Goal: Information Seeking & Learning: Learn about a topic

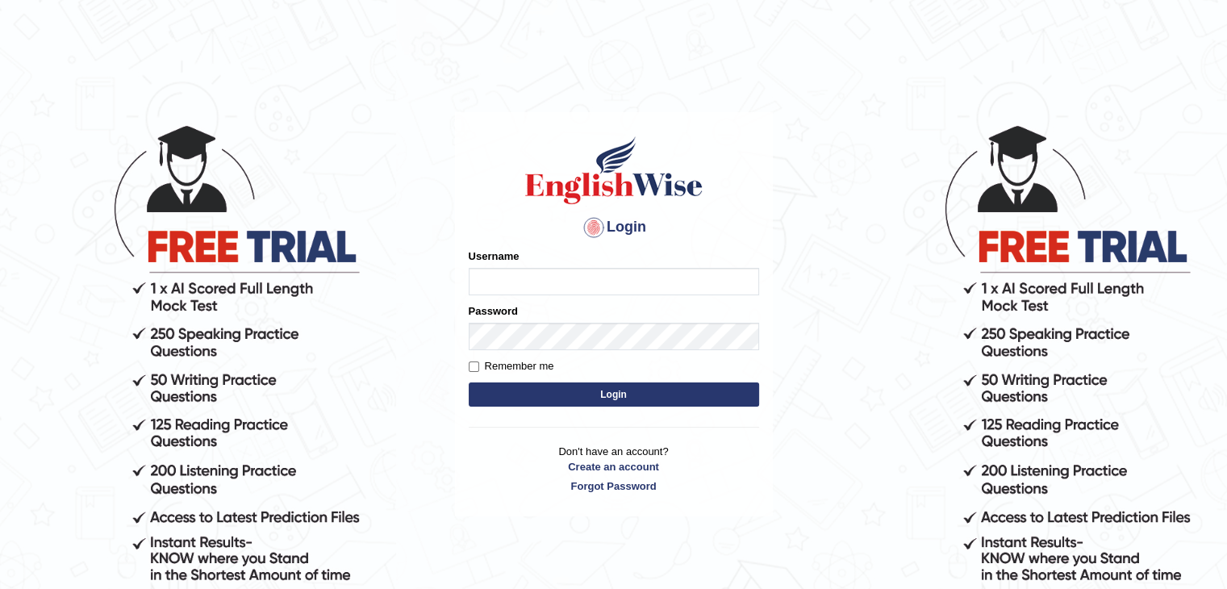
type input "ramsaran15"
click at [637, 395] on button "Login" at bounding box center [614, 394] width 290 height 24
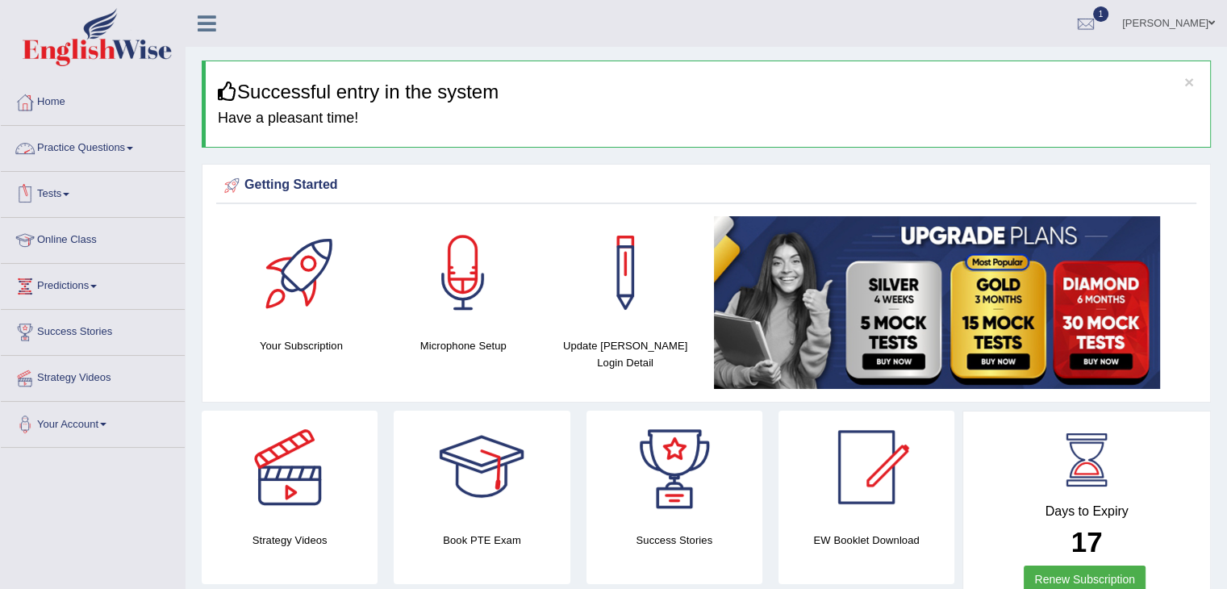
click at [127, 156] on link "Practice Questions" at bounding box center [93, 146] width 184 height 40
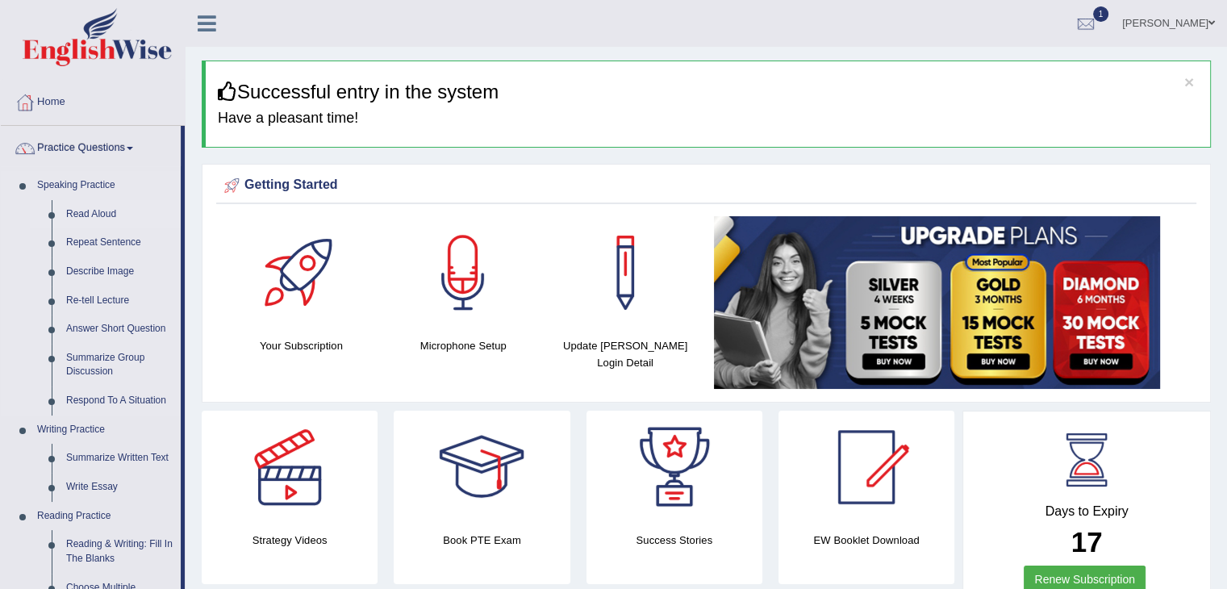
click at [100, 219] on link "Read Aloud" at bounding box center [120, 214] width 122 height 29
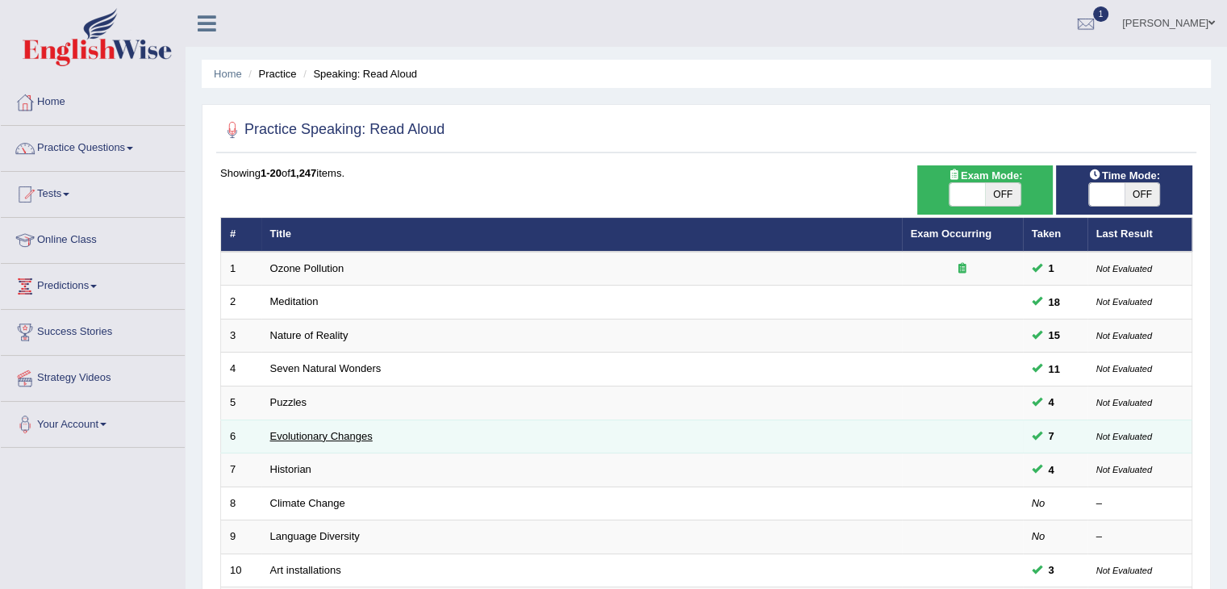
click at [306, 433] on link "Evolutionary Changes" at bounding box center [321, 436] width 102 height 12
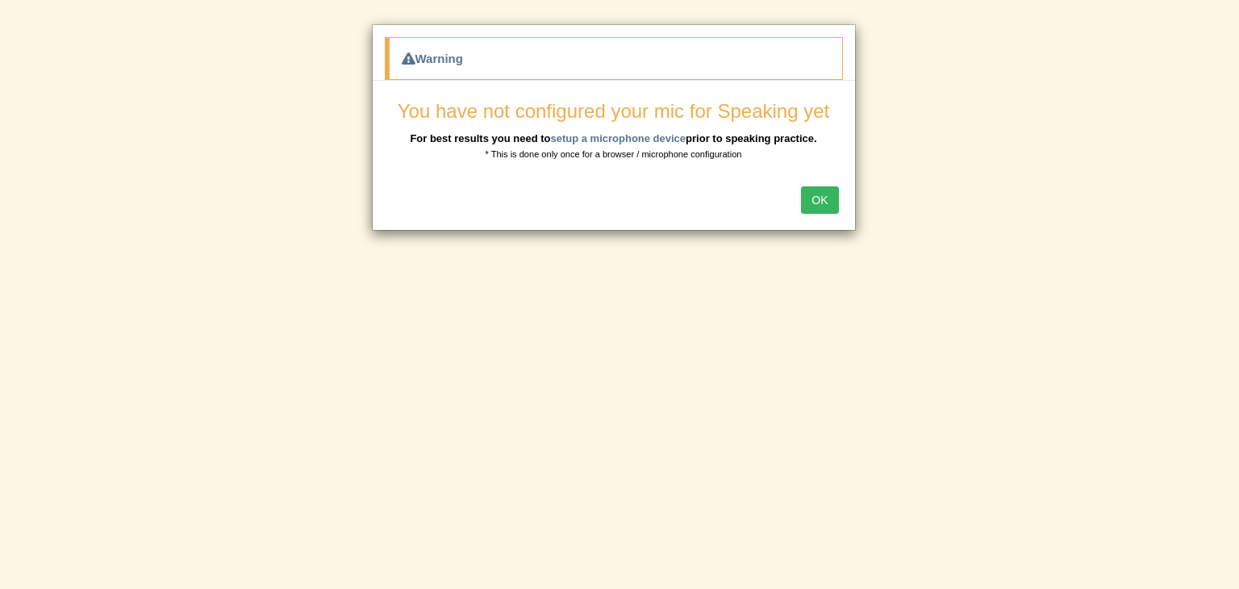
click at [823, 201] on button "OK" at bounding box center [819, 199] width 37 height 27
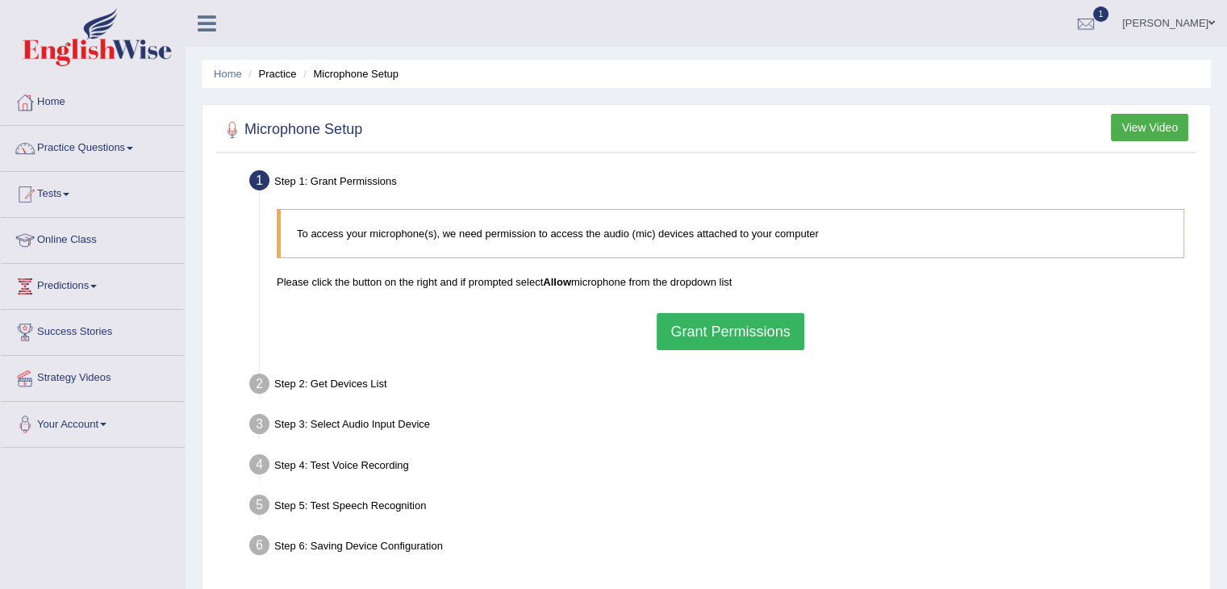
click at [762, 336] on button "Grant Permissions" at bounding box center [730, 331] width 147 height 37
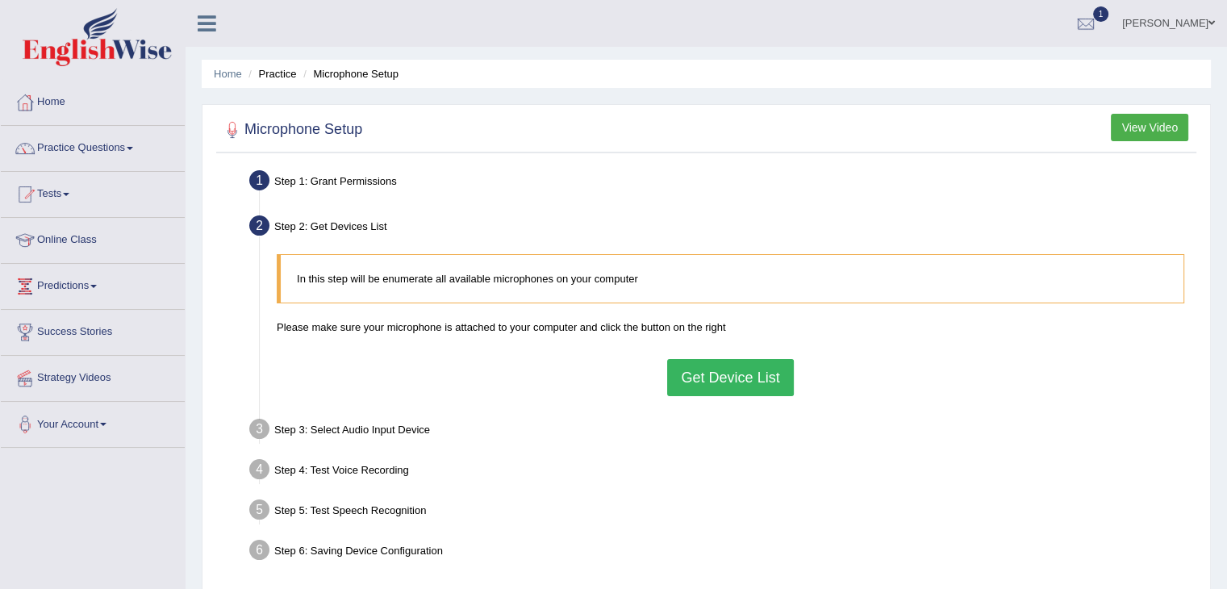
click at [719, 369] on button "Get Device List" at bounding box center [730, 377] width 126 height 37
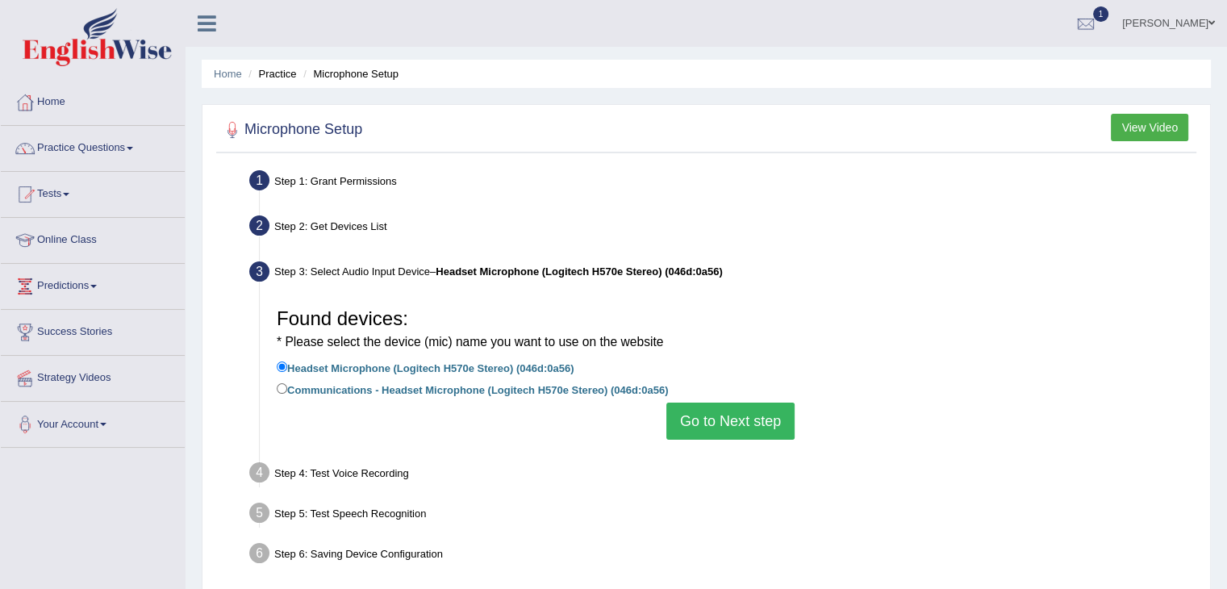
click at [429, 392] on label "Communications - Headset Microphone (Logitech H570e Stereo) (046d:0a56)" at bounding box center [472, 389] width 391 height 18
click at [287, 392] on input "Communications - Headset Microphone (Logitech H570e Stereo) (046d:0a56)" at bounding box center [282, 388] width 10 height 10
radio input "true"
click at [428, 363] on label "Headset Microphone (Logitech H570e Stereo) (046d:0a56)" at bounding box center [425, 367] width 297 height 18
click at [287, 363] on input "Headset Microphone (Logitech H570e Stereo) (046d:0a56)" at bounding box center [282, 366] width 10 height 10
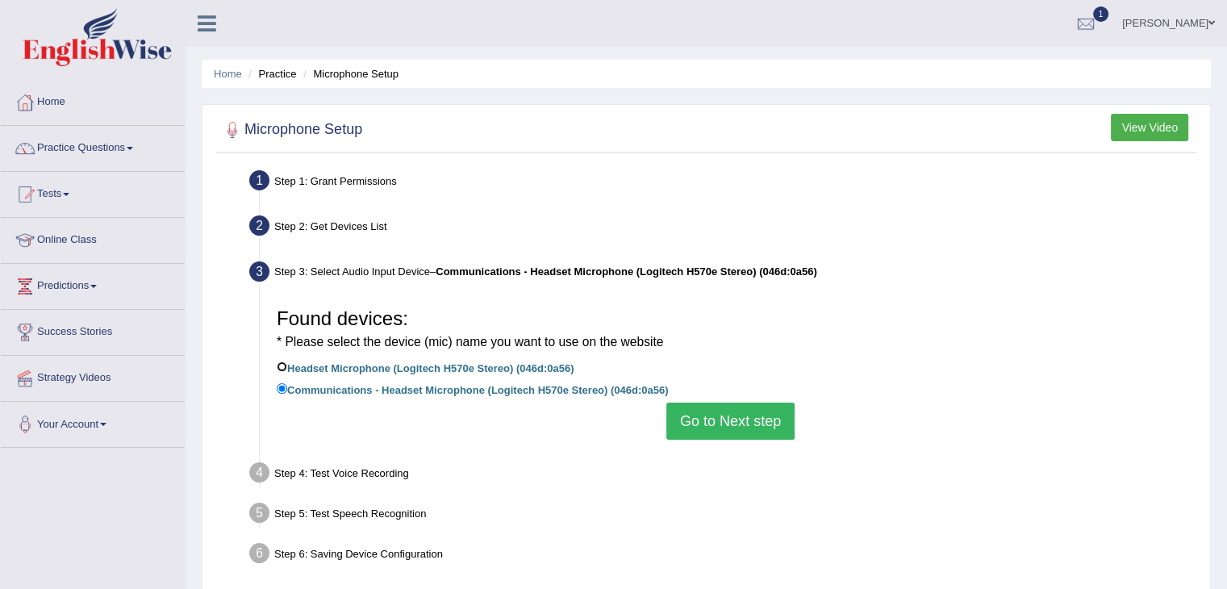
radio input "true"
click at [625, 388] on label "Communications - Headset Microphone (Logitech H570e Stereo) (046d:0a56)" at bounding box center [472, 389] width 391 height 18
click at [287, 388] on input "Communications - Headset Microphone (Logitech H570e Stereo) (046d:0a56)" at bounding box center [282, 388] width 10 height 10
radio input "true"
click at [736, 418] on button "Go to Next step" at bounding box center [730, 421] width 128 height 37
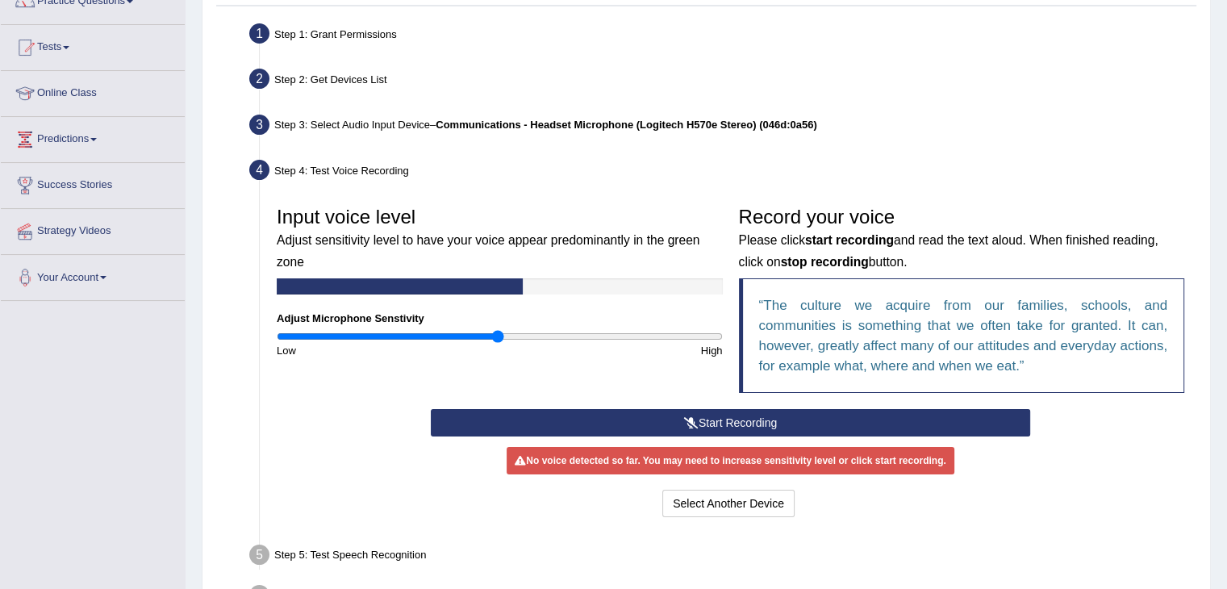
scroll to position [148, 0]
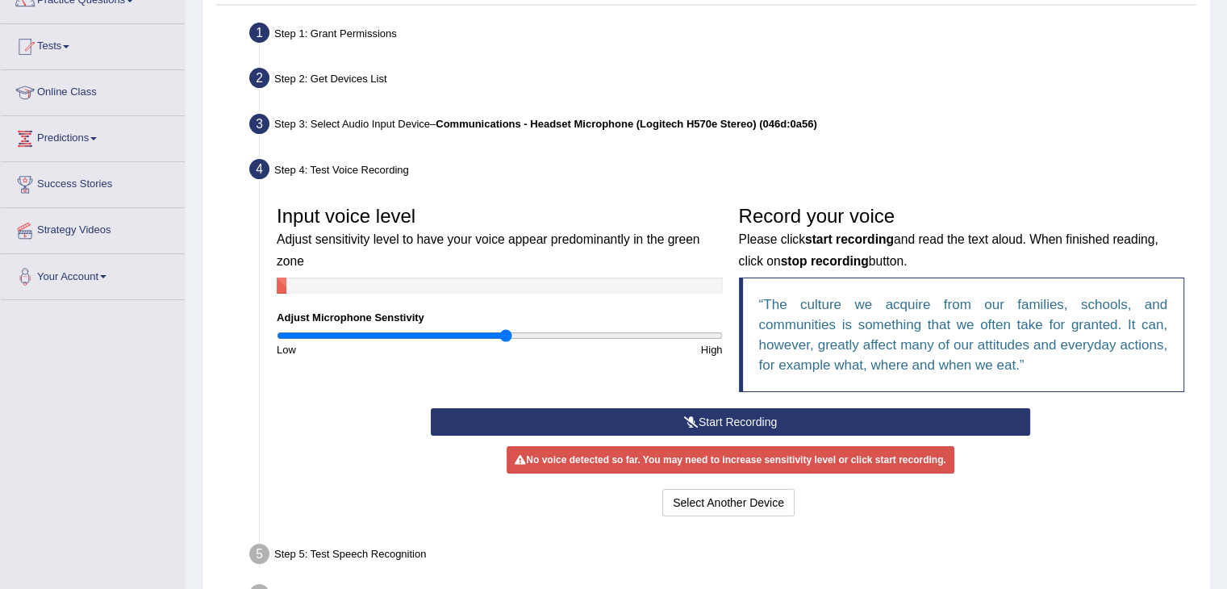
click at [506, 336] on input "range" at bounding box center [500, 335] width 446 height 13
click at [737, 427] on button "Start Recording" at bounding box center [731, 421] width 600 height 27
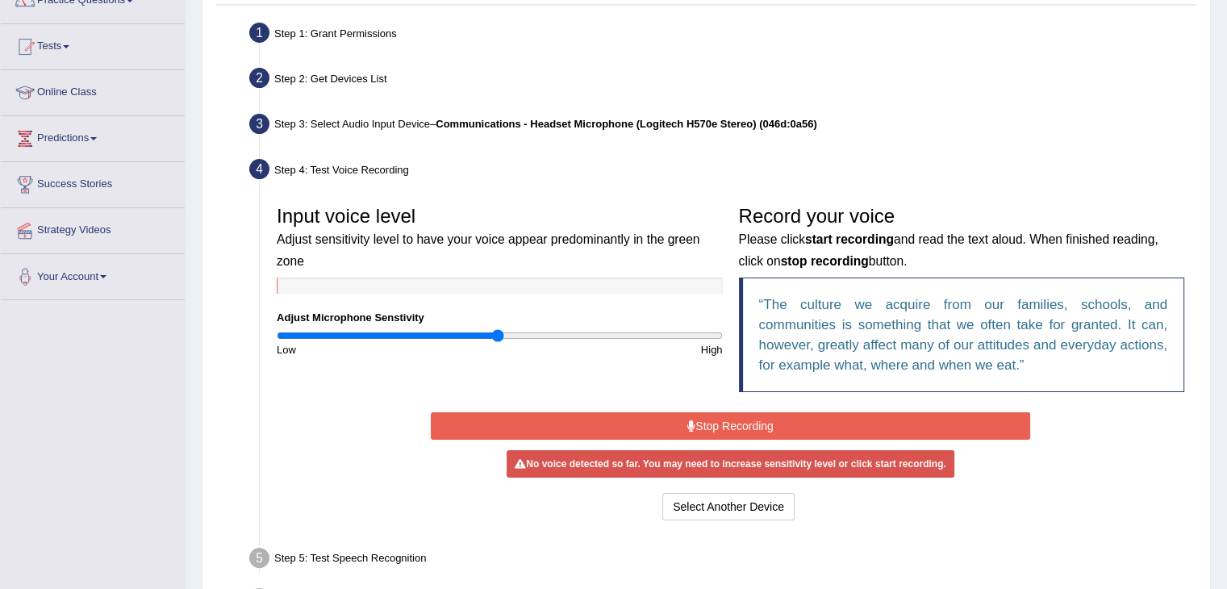
type input "1"
click at [498, 336] on input "range" at bounding box center [500, 335] width 446 height 13
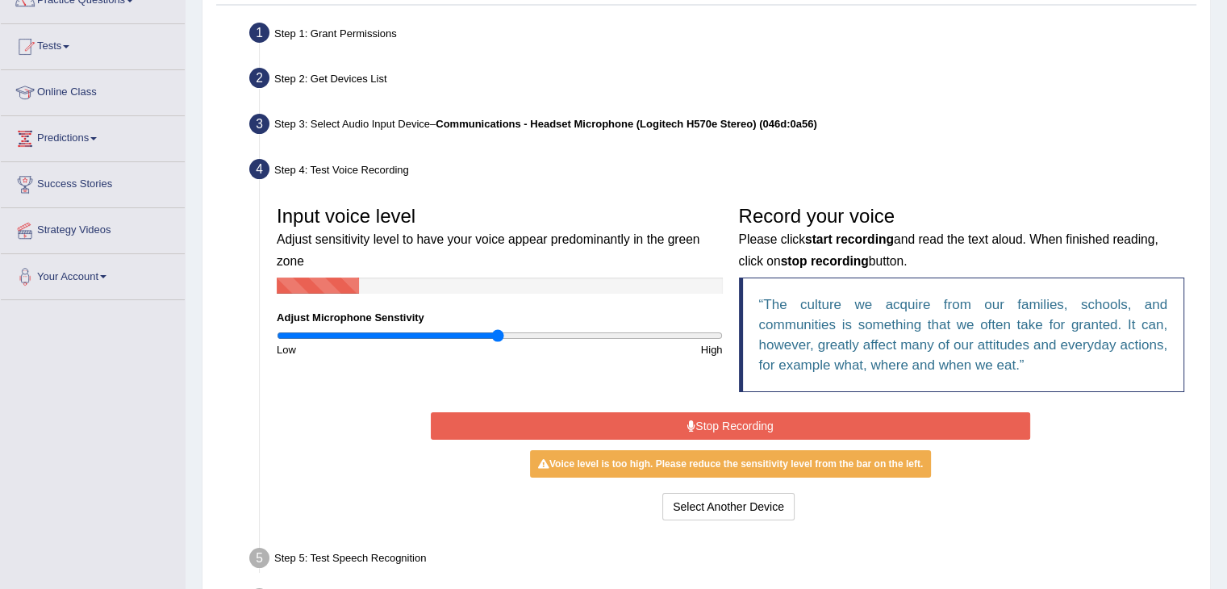
click at [683, 435] on button "Stop Recording" at bounding box center [731, 425] width 600 height 27
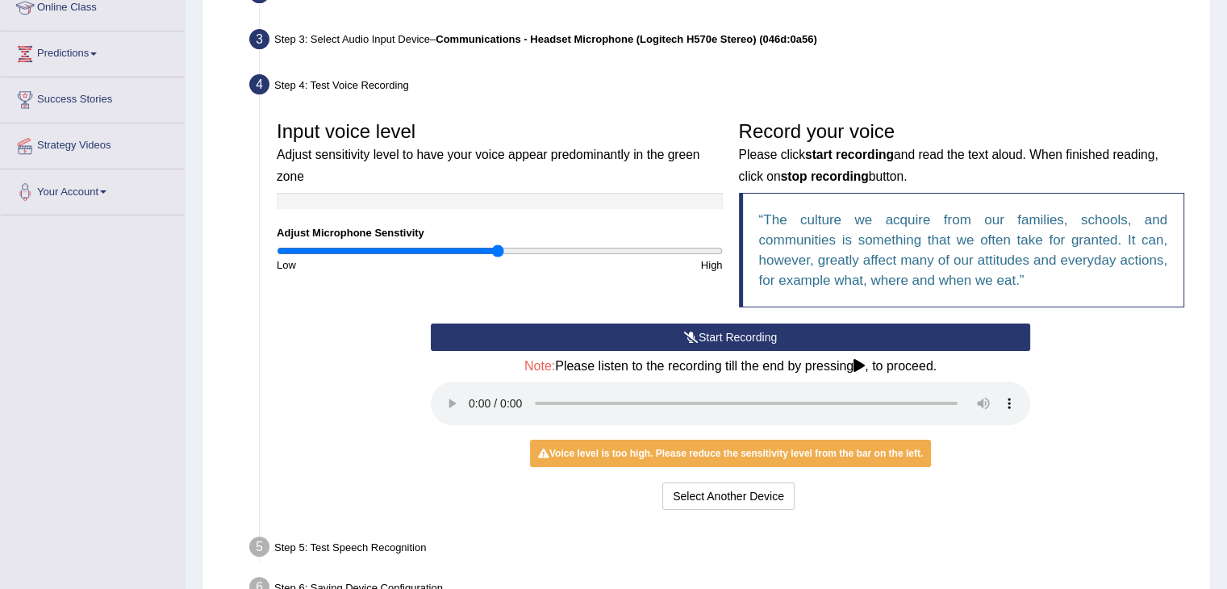
scroll to position [235, 0]
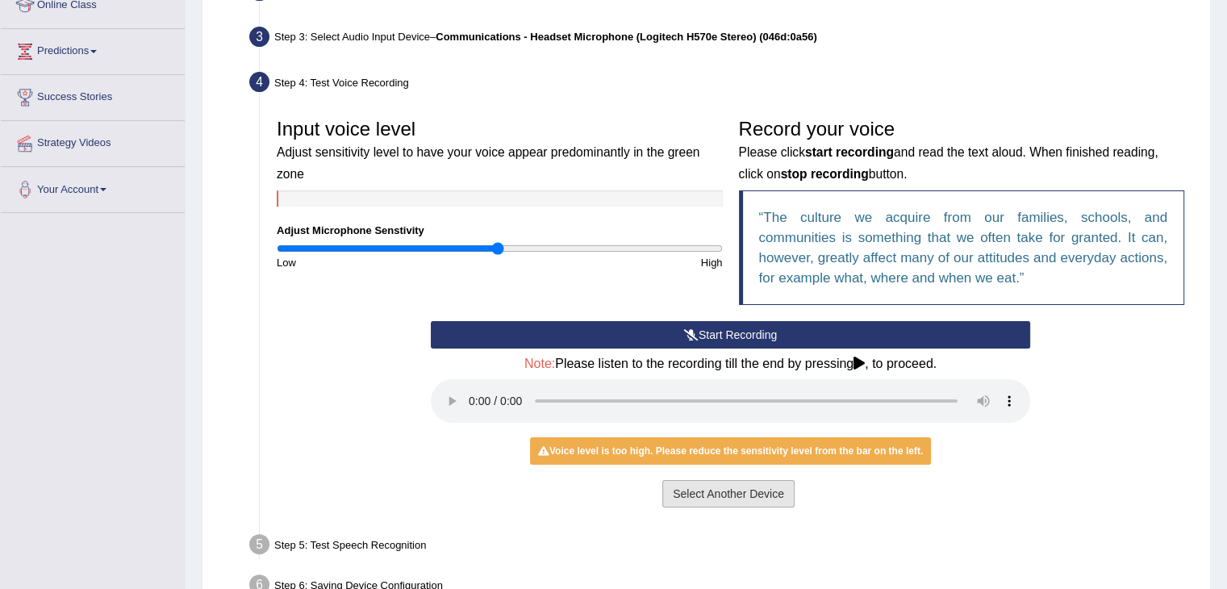
click at [713, 487] on button "Select Another Device" at bounding box center [728, 493] width 132 height 27
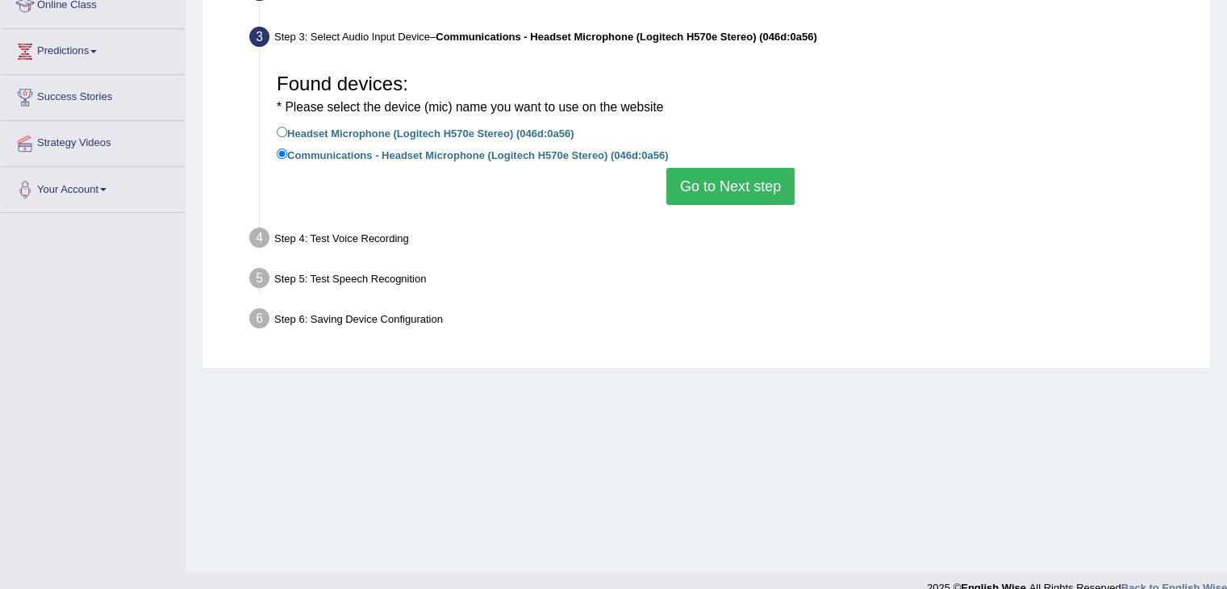
click at [717, 188] on button "Go to Next step" at bounding box center [730, 186] width 128 height 37
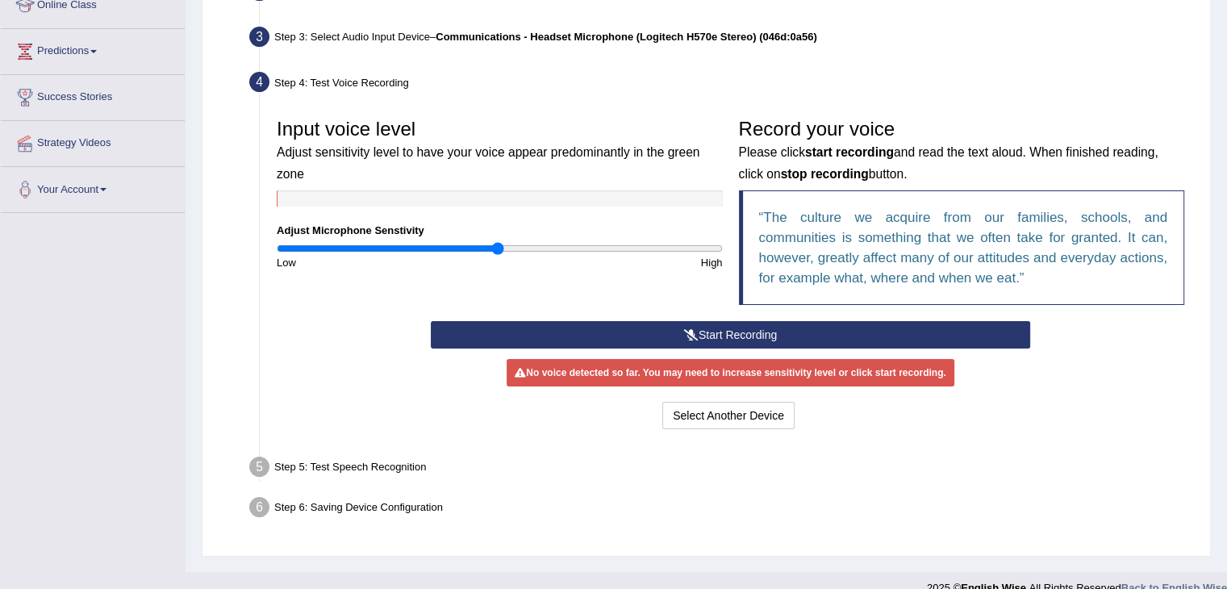
scroll to position [0, 0]
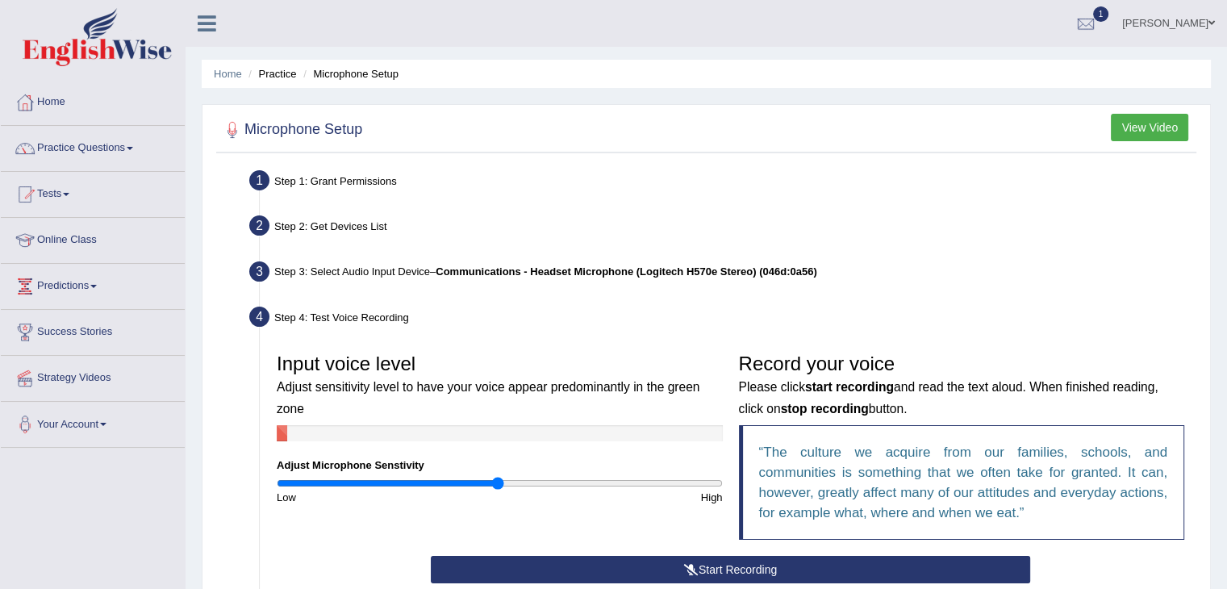
click at [663, 271] on b "Communications - Headset Microphone (Logitech H570e Stereo) (046d:0a56)" at bounding box center [626, 271] width 381 height 12
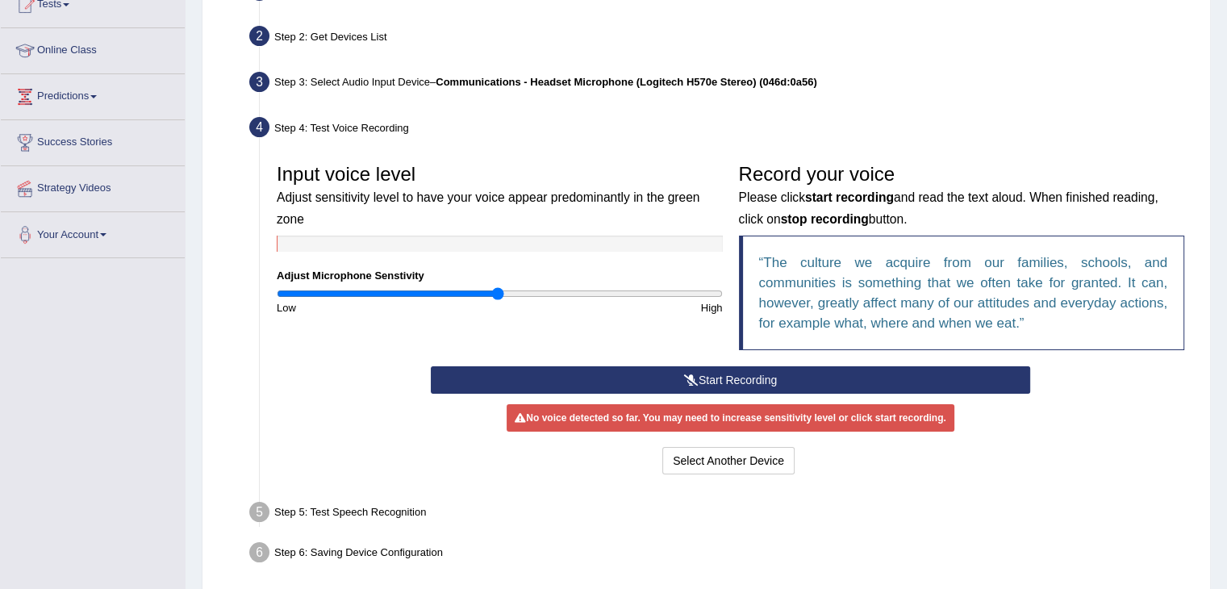
scroll to position [200, 0]
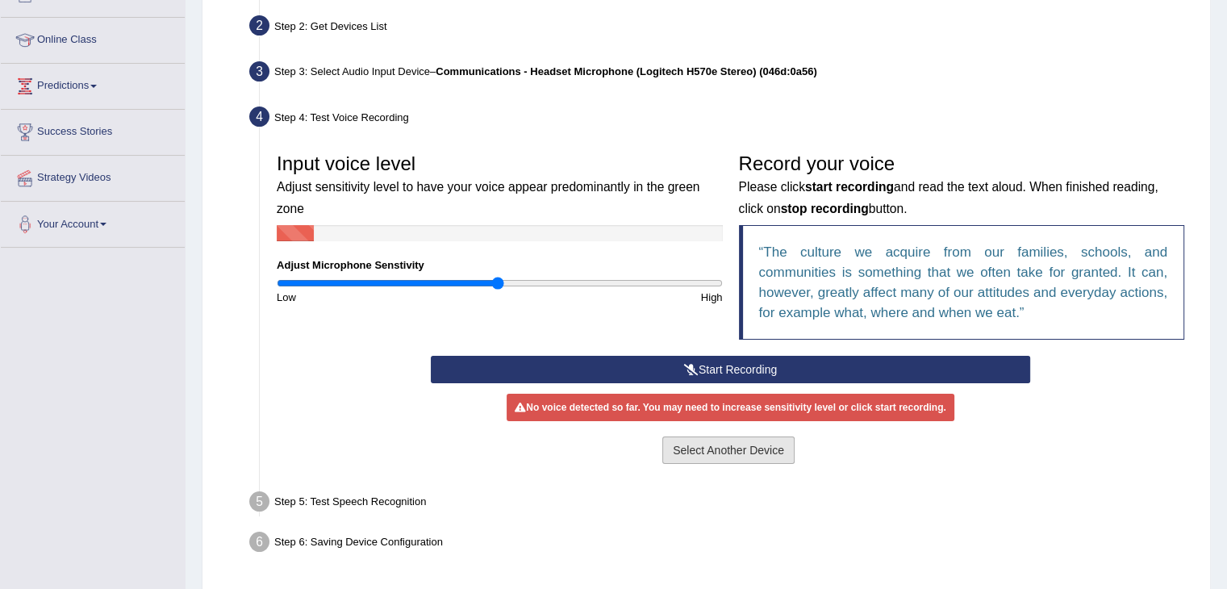
click at [734, 449] on button "Select Another Device" at bounding box center [728, 450] width 132 height 27
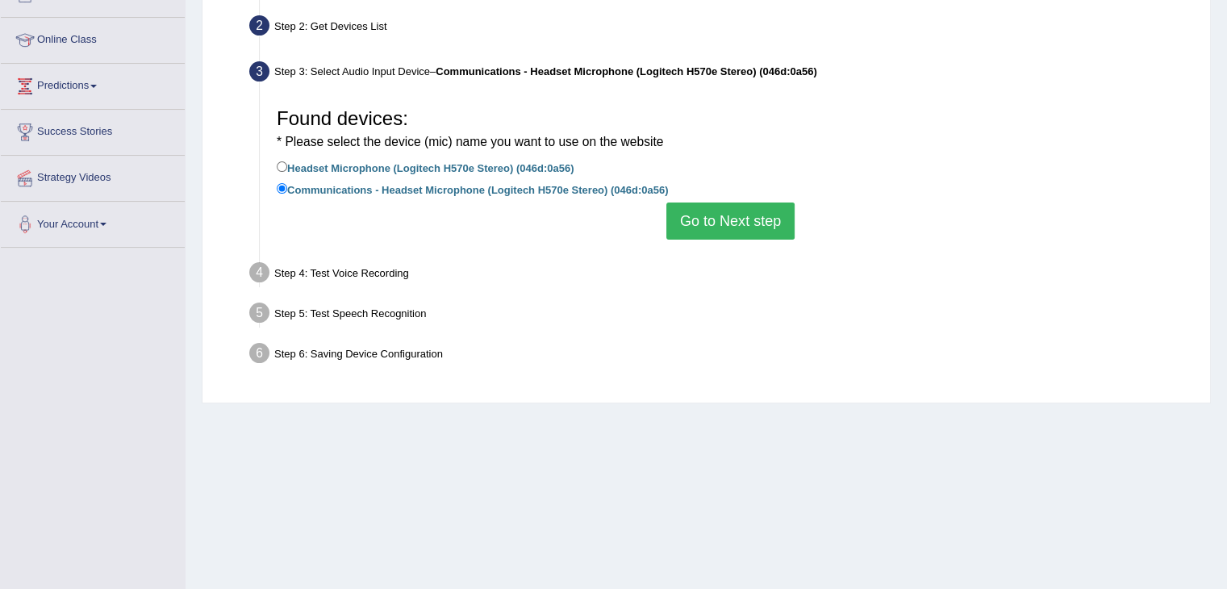
click at [365, 169] on label "Headset Microphone (Logitech H570e Stereo) (046d:0a56)" at bounding box center [425, 167] width 297 height 18
click at [287, 169] on input "Headset Microphone (Logitech H570e Stereo) (046d:0a56)" at bounding box center [282, 166] width 10 height 10
radio input "true"
click at [707, 220] on button "Go to Next step" at bounding box center [730, 221] width 128 height 37
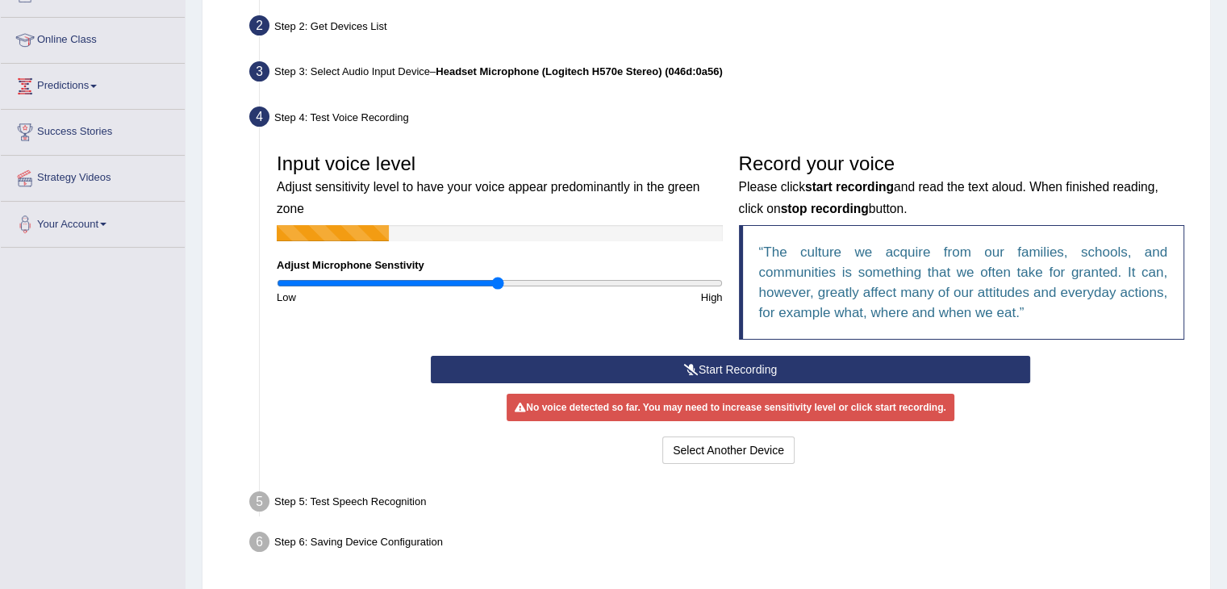
click at [736, 371] on button "Start Recording" at bounding box center [731, 369] width 600 height 27
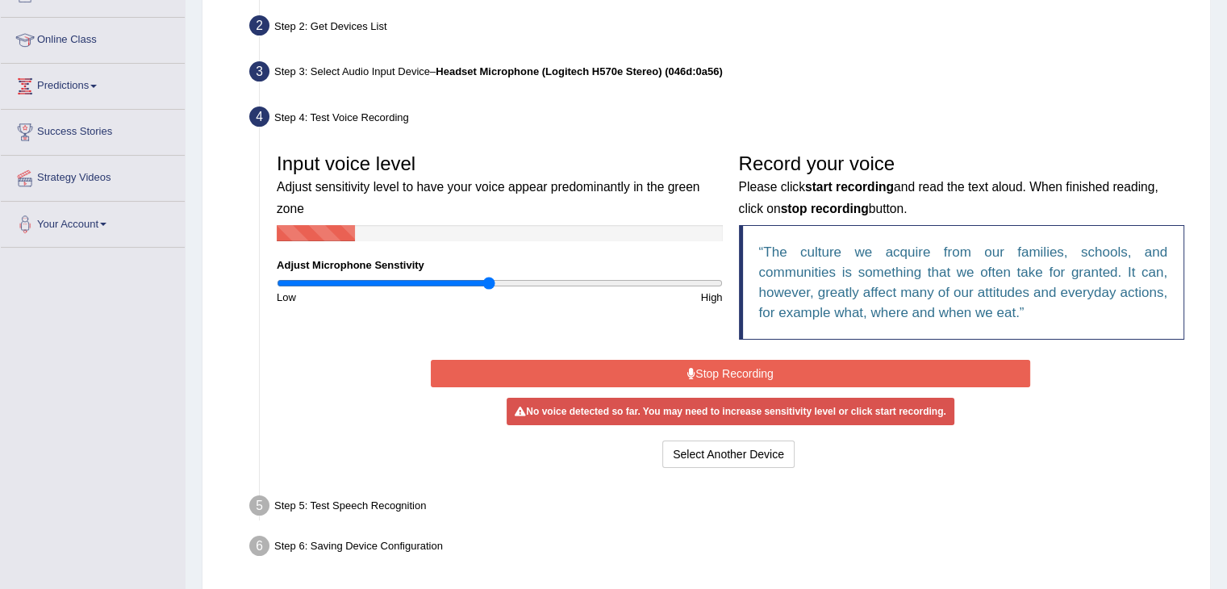
click at [487, 282] on input "range" at bounding box center [500, 283] width 446 height 13
click at [752, 377] on button "Stop Recording" at bounding box center [731, 373] width 600 height 27
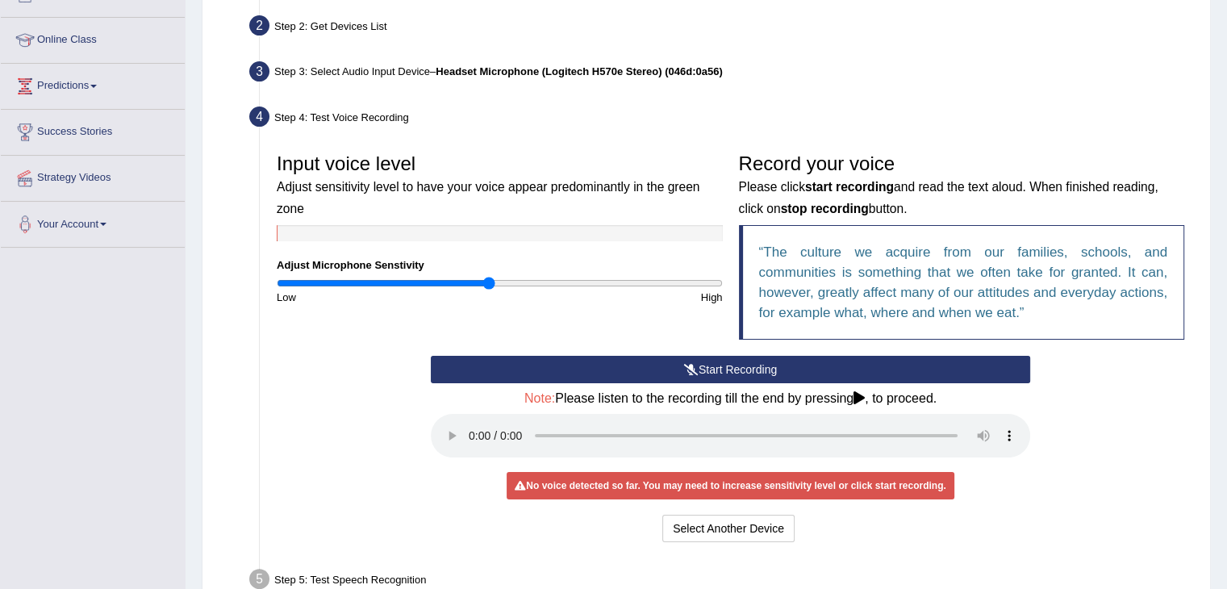
click at [754, 369] on button "Start Recording" at bounding box center [731, 369] width 600 height 27
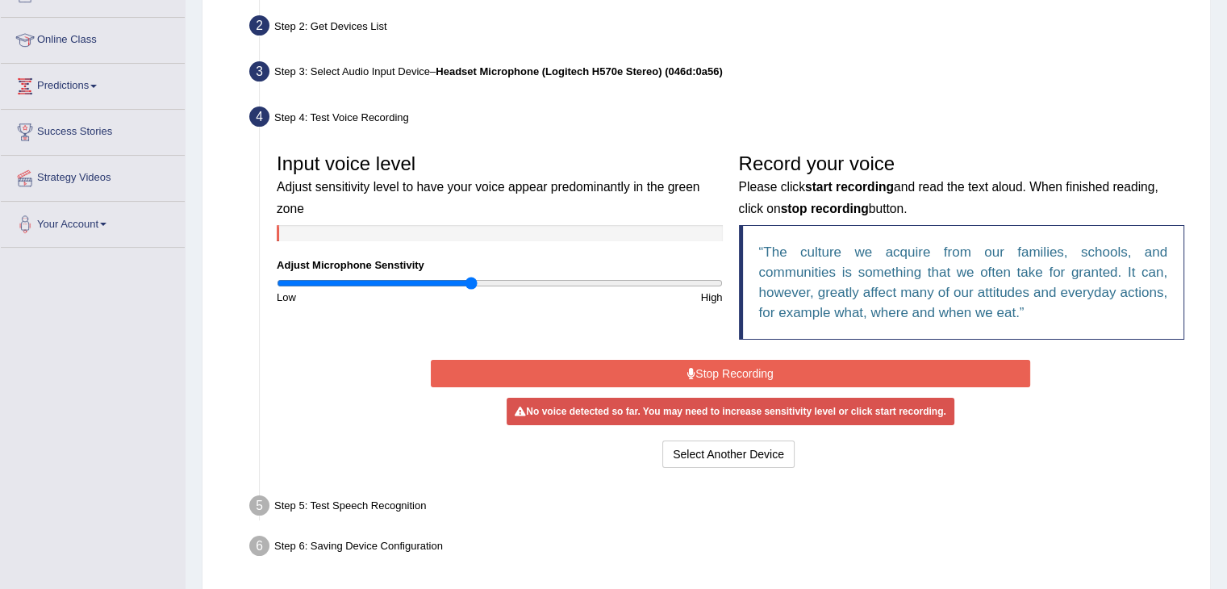
click at [471, 282] on input "range" at bounding box center [500, 283] width 446 height 13
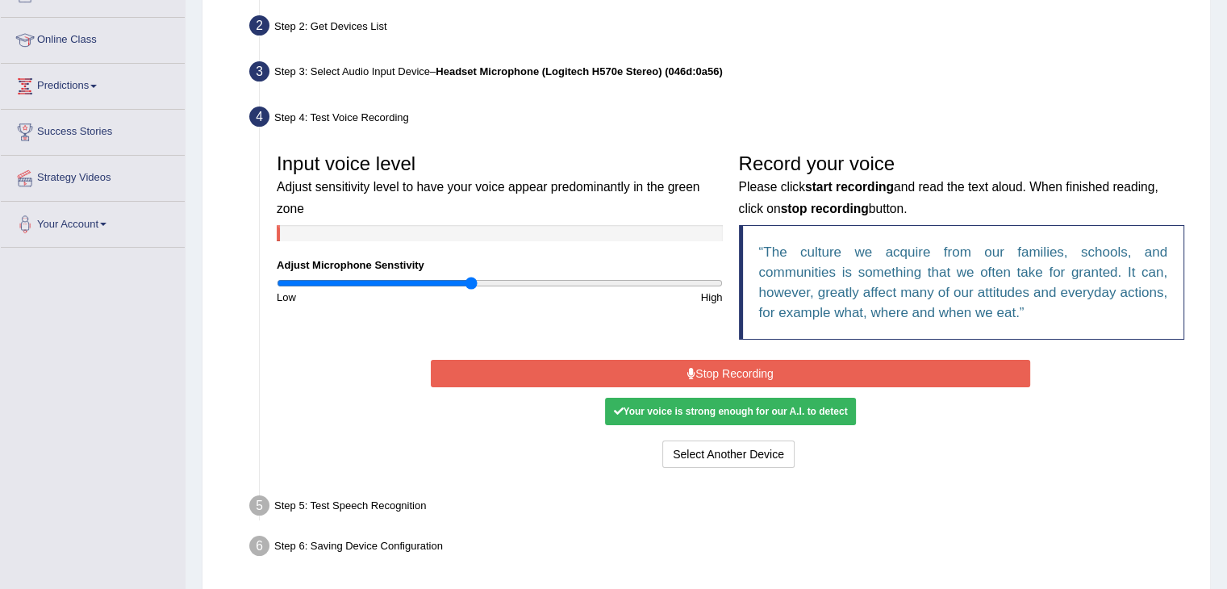
click at [778, 370] on button "Stop Recording" at bounding box center [731, 373] width 600 height 27
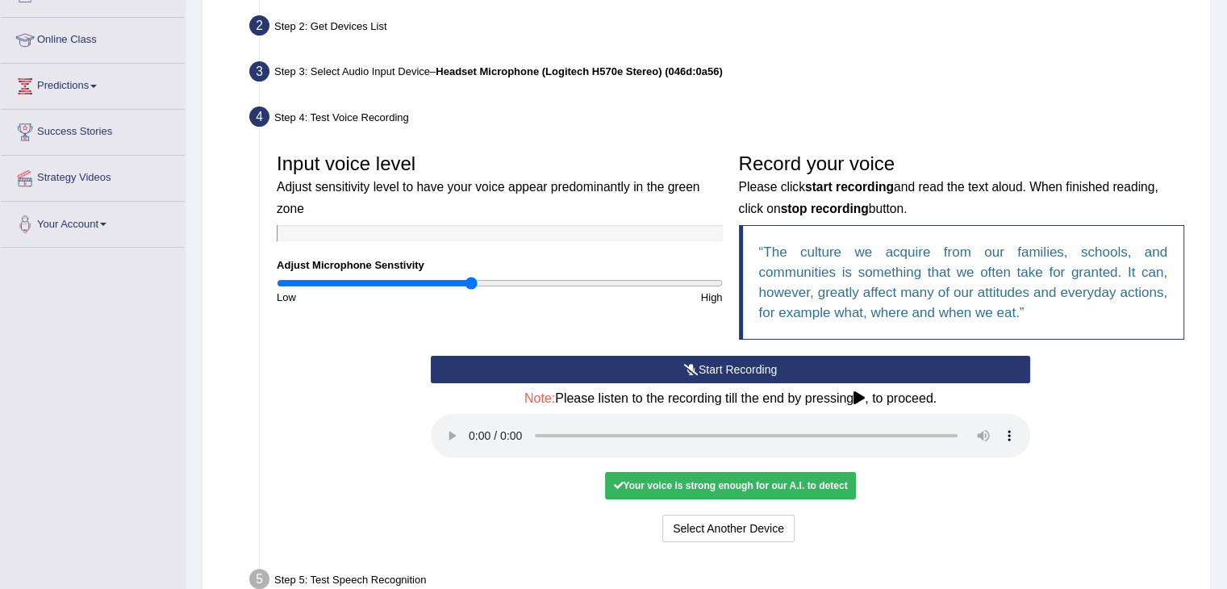
click at [755, 365] on button "Start Recording" at bounding box center [731, 369] width 600 height 27
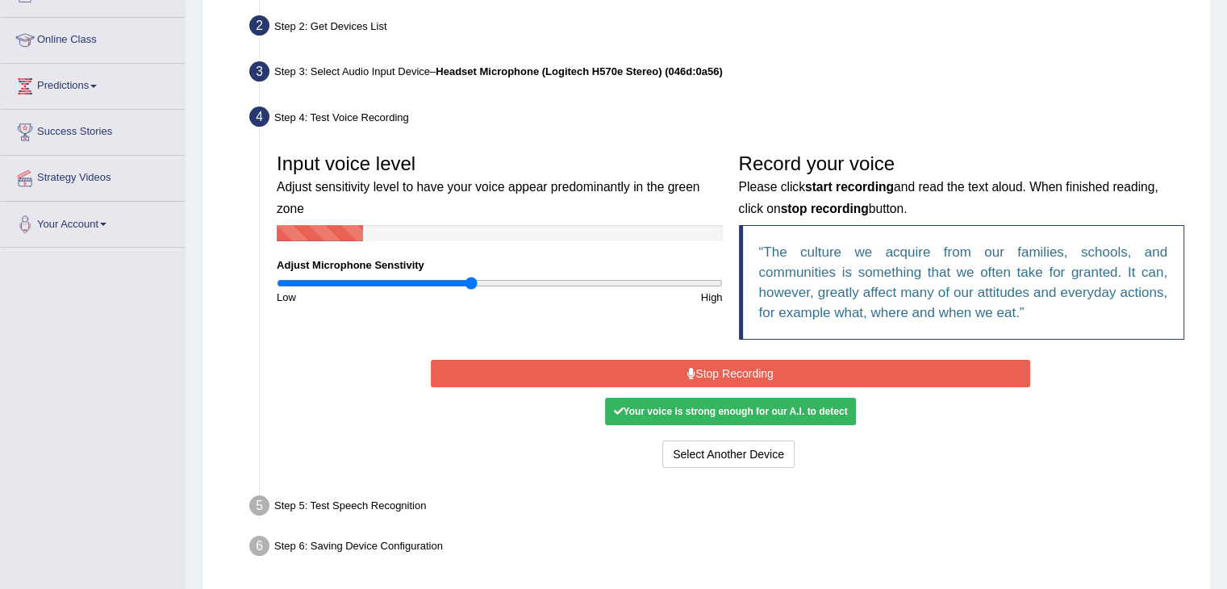
click at [755, 365] on button "Stop Recording" at bounding box center [731, 373] width 600 height 27
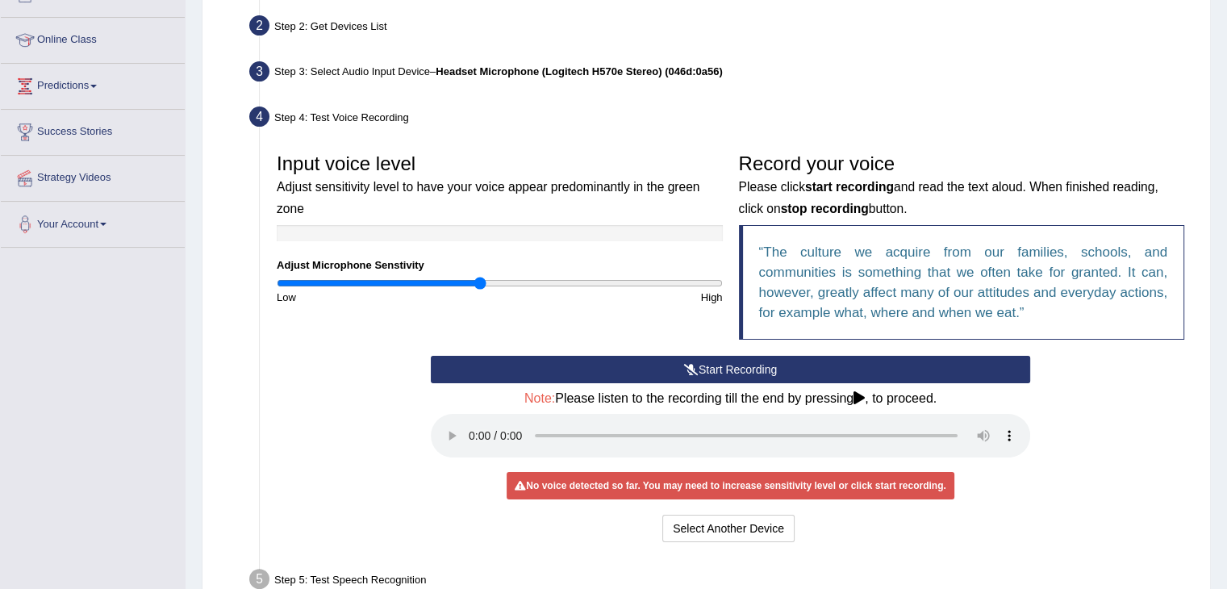
click at [478, 284] on input "range" at bounding box center [500, 283] width 446 height 13
click at [668, 363] on button "Start Recording" at bounding box center [731, 369] width 600 height 27
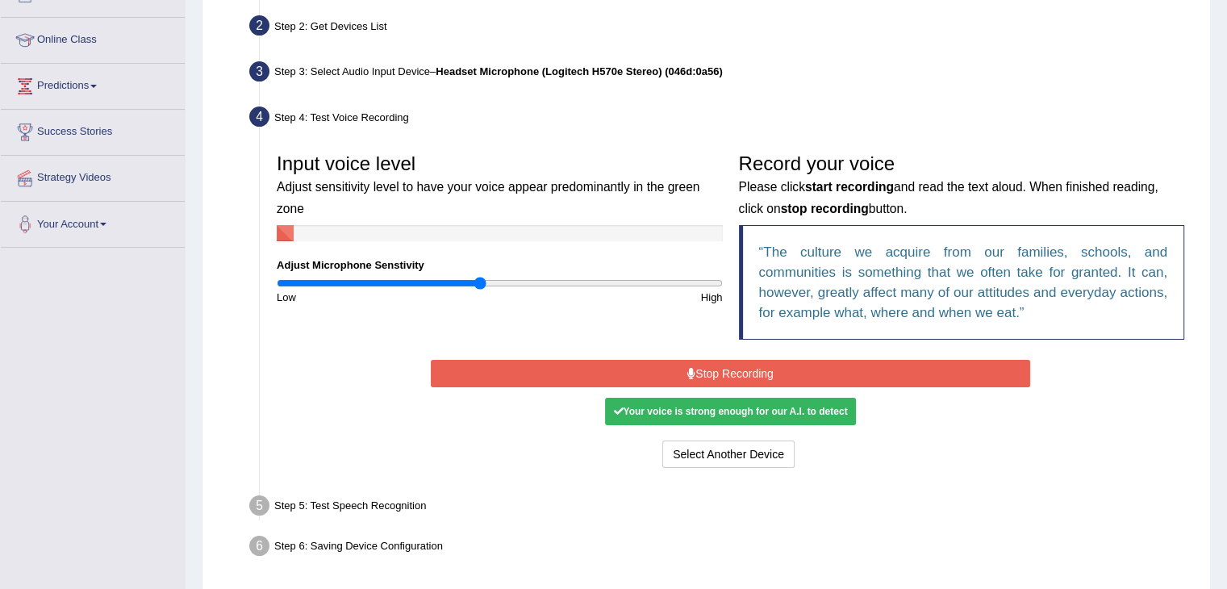
click at [668, 363] on button "Stop Recording" at bounding box center [731, 373] width 600 height 27
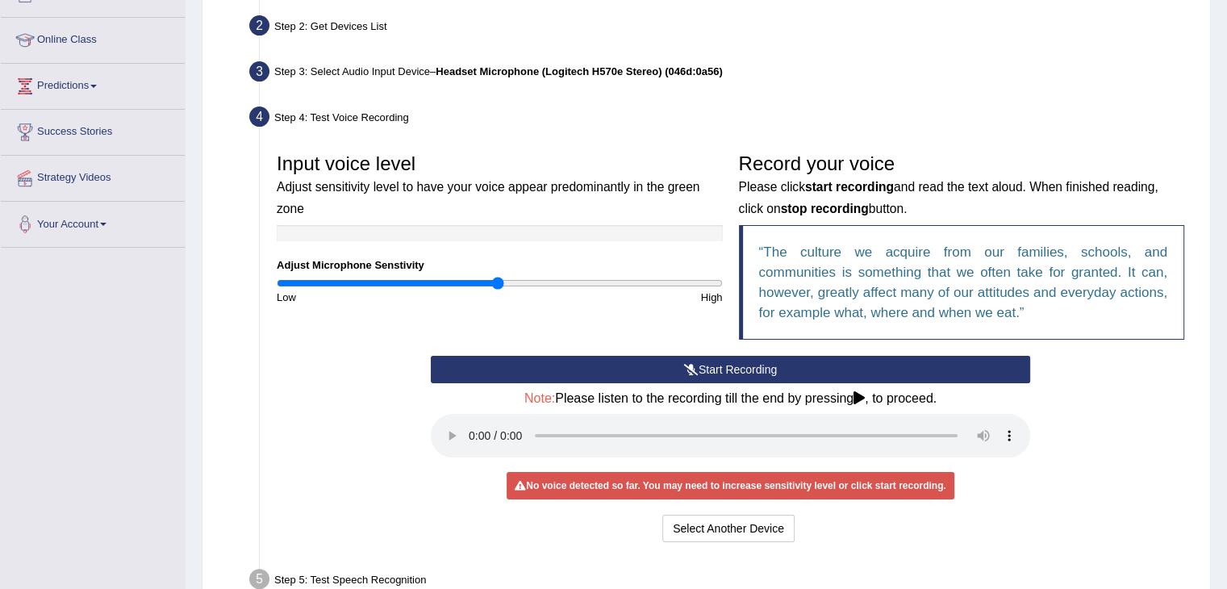
click at [497, 283] on input "range" at bounding box center [500, 283] width 446 height 13
click at [707, 369] on button "Start Recording" at bounding box center [731, 369] width 600 height 27
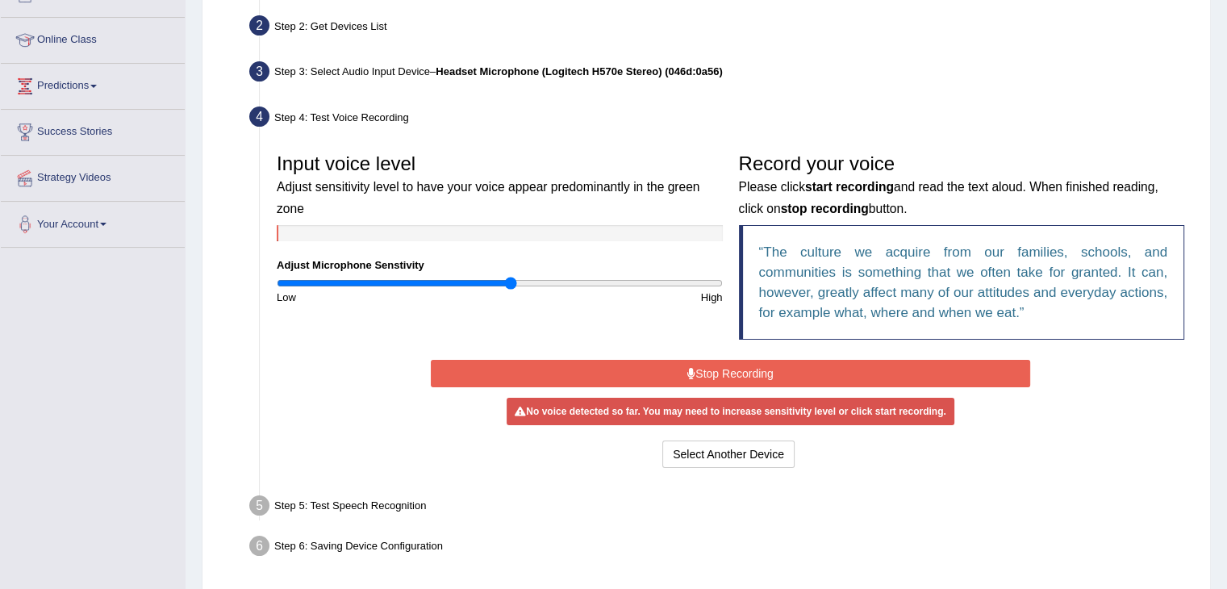
click at [512, 282] on input "range" at bounding box center [500, 283] width 446 height 13
click at [549, 282] on input "range" at bounding box center [500, 283] width 446 height 13
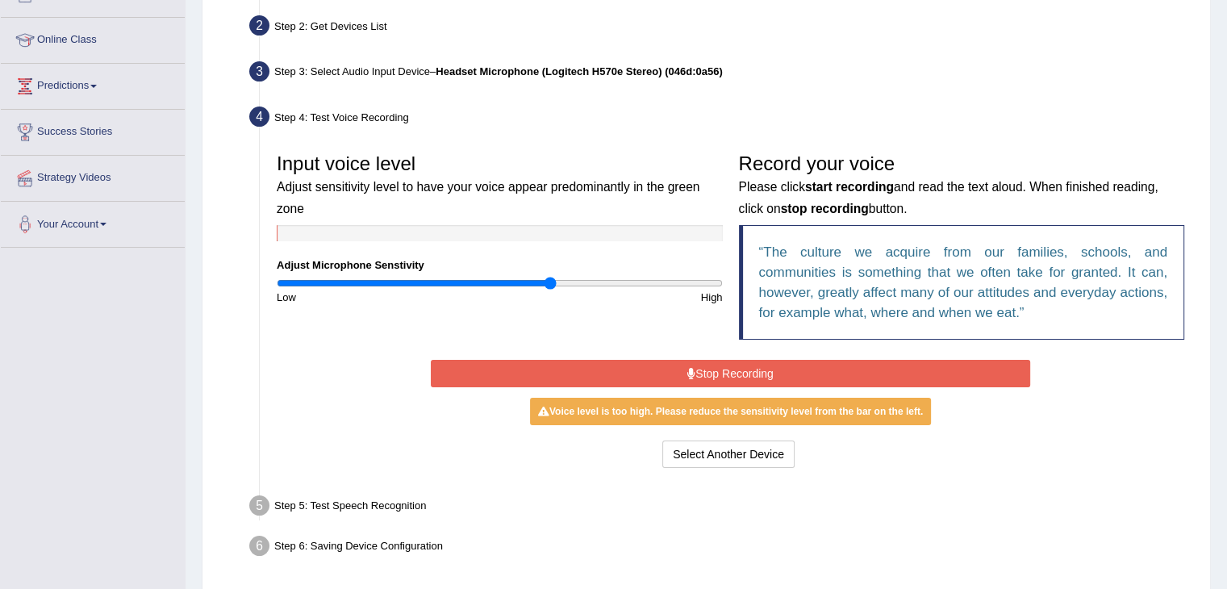
click at [727, 370] on button "Stop Recording" at bounding box center [731, 373] width 600 height 27
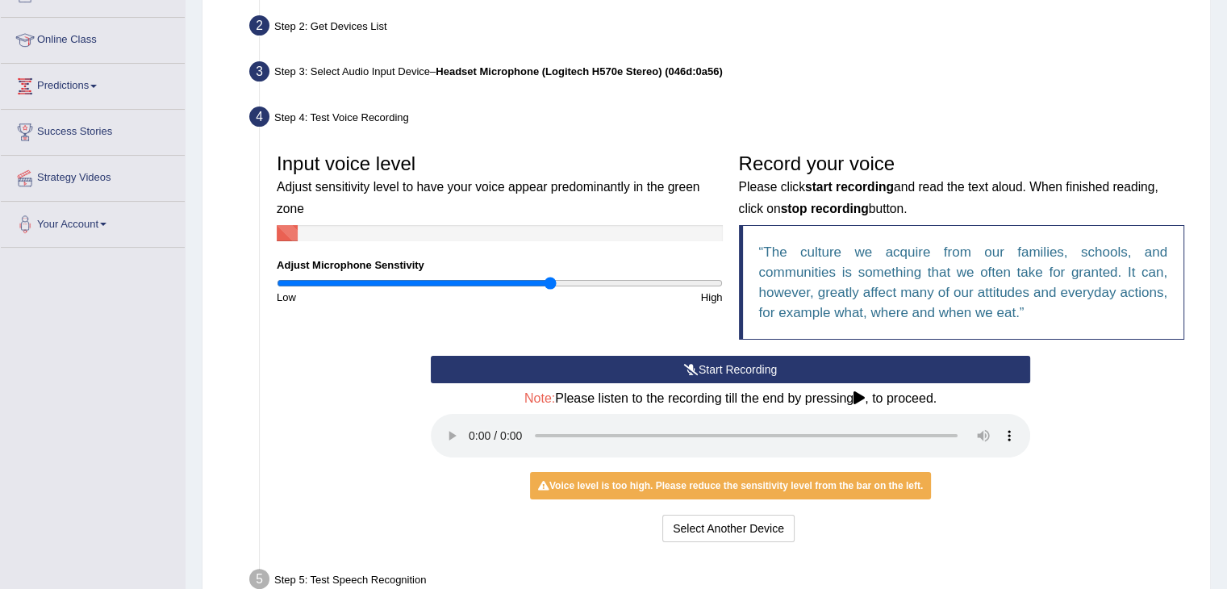
click at [727, 370] on button "Start Recording" at bounding box center [731, 369] width 600 height 27
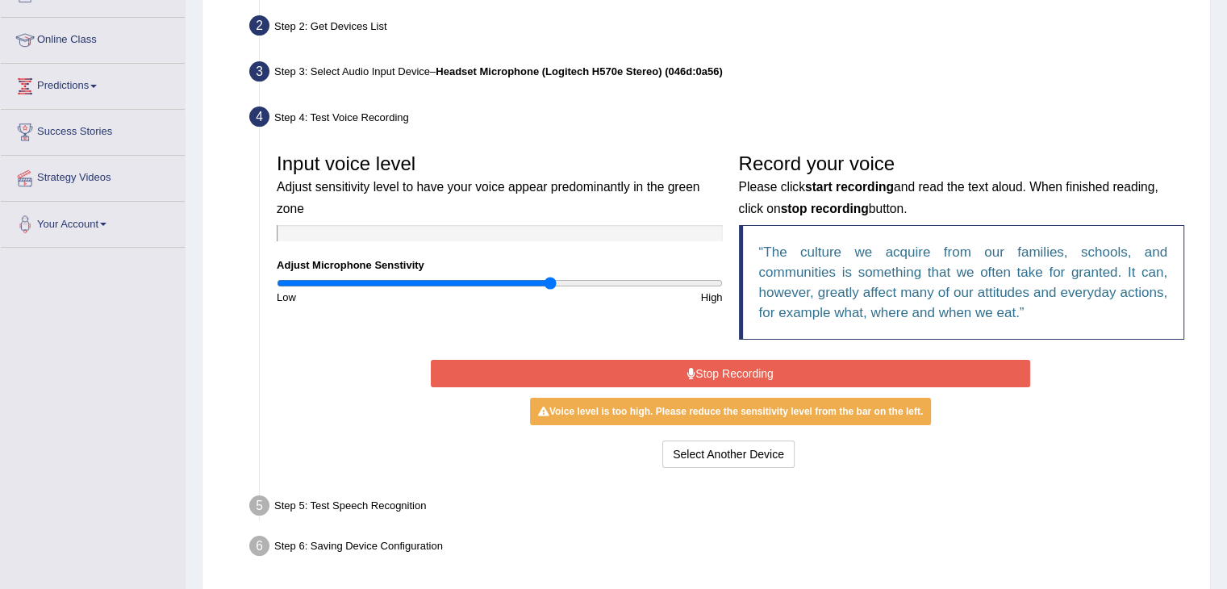
click at [727, 370] on button "Stop Recording" at bounding box center [731, 373] width 600 height 27
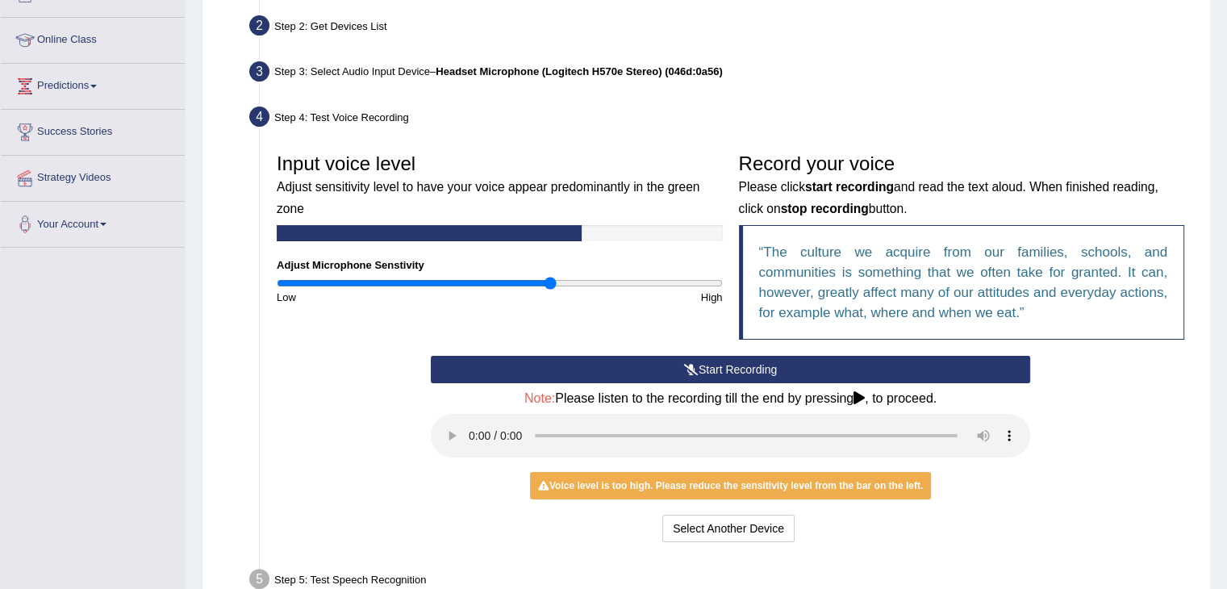
scroll to position [332, 0]
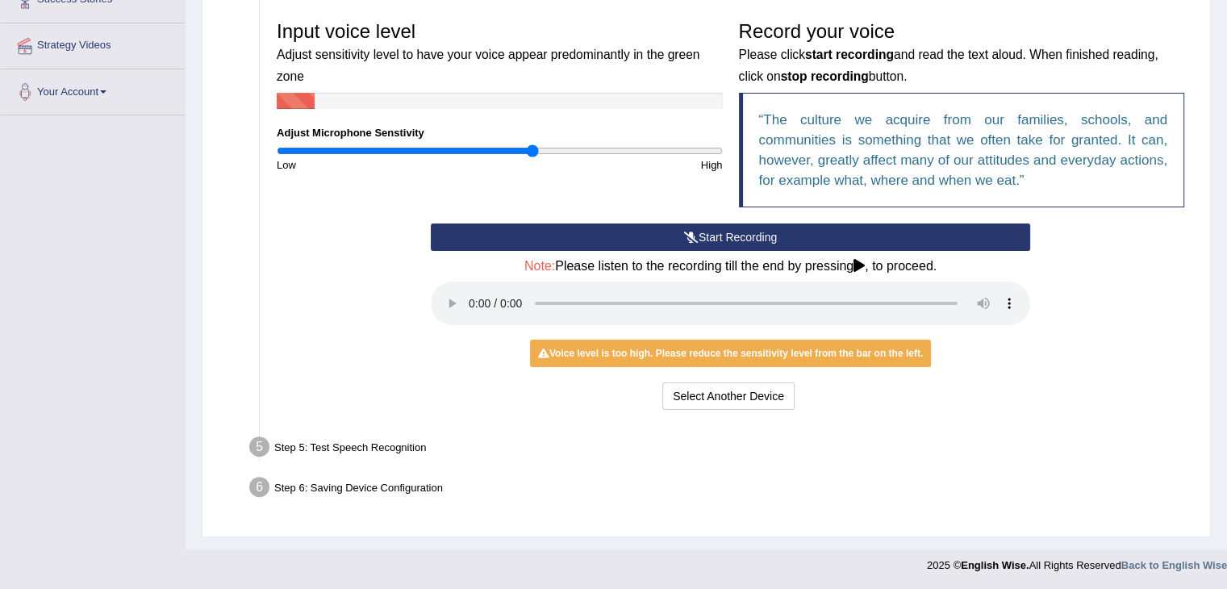
click at [530, 152] on input "range" at bounding box center [500, 150] width 446 height 13
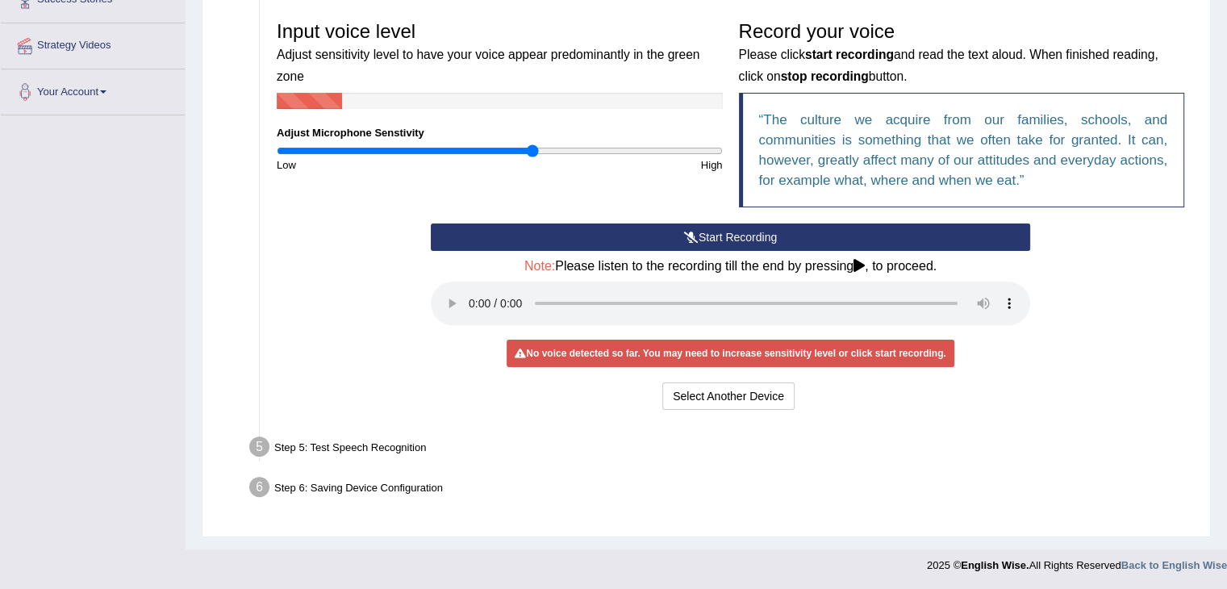
click at [639, 236] on button "Start Recording" at bounding box center [731, 237] width 600 height 27
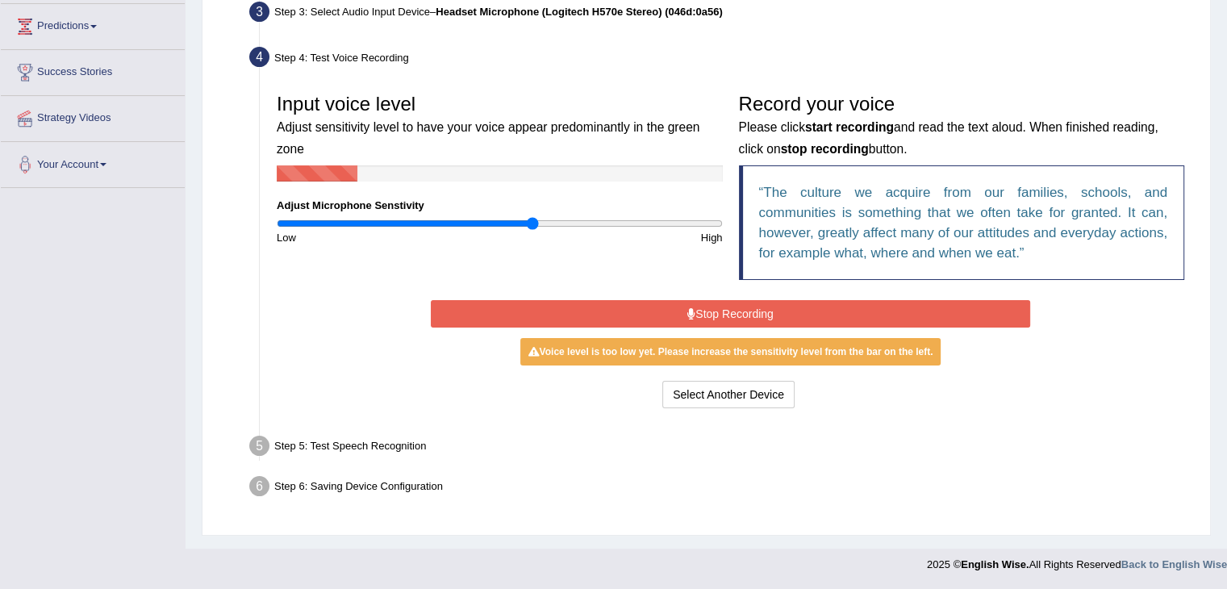
scroll to position [258, 0]
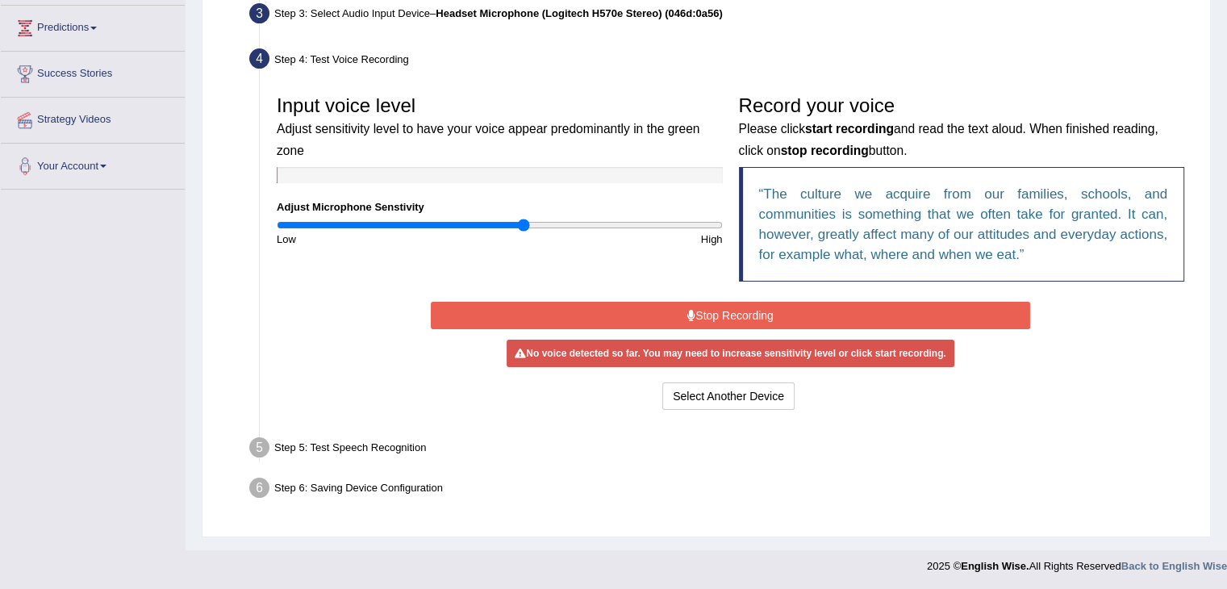
type input "1.12"
click at [523, 224] on input "range" at bounding box center [500, 225] width 446 height 13
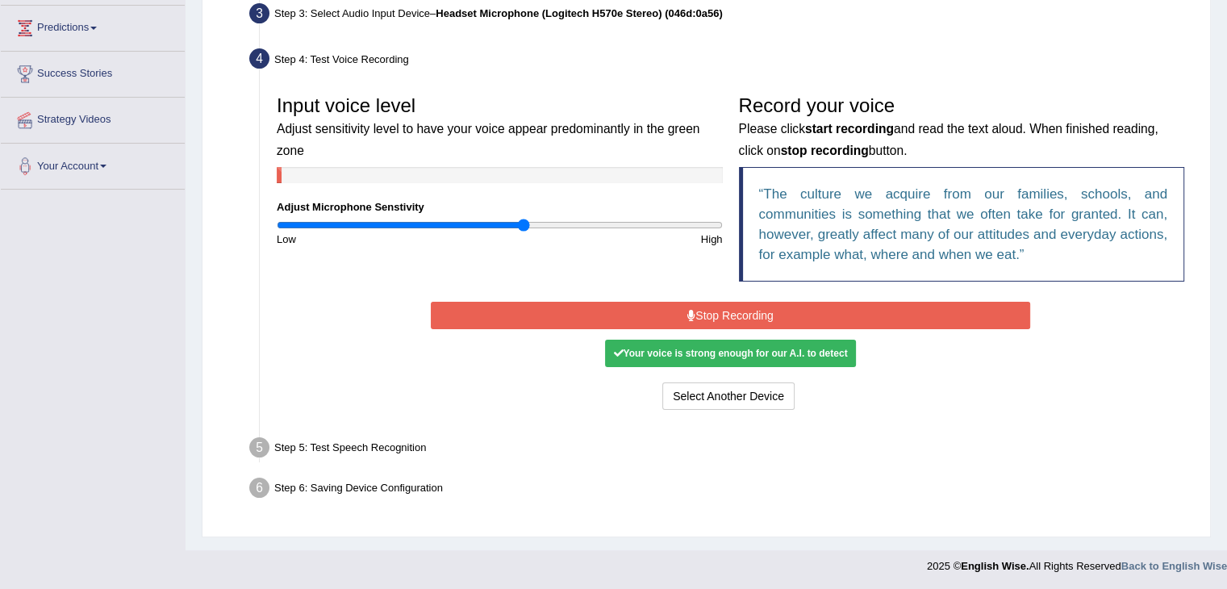
click at [697, 314] on button "Stop Recording" at bounding box center [731, 315] width 600 height 27
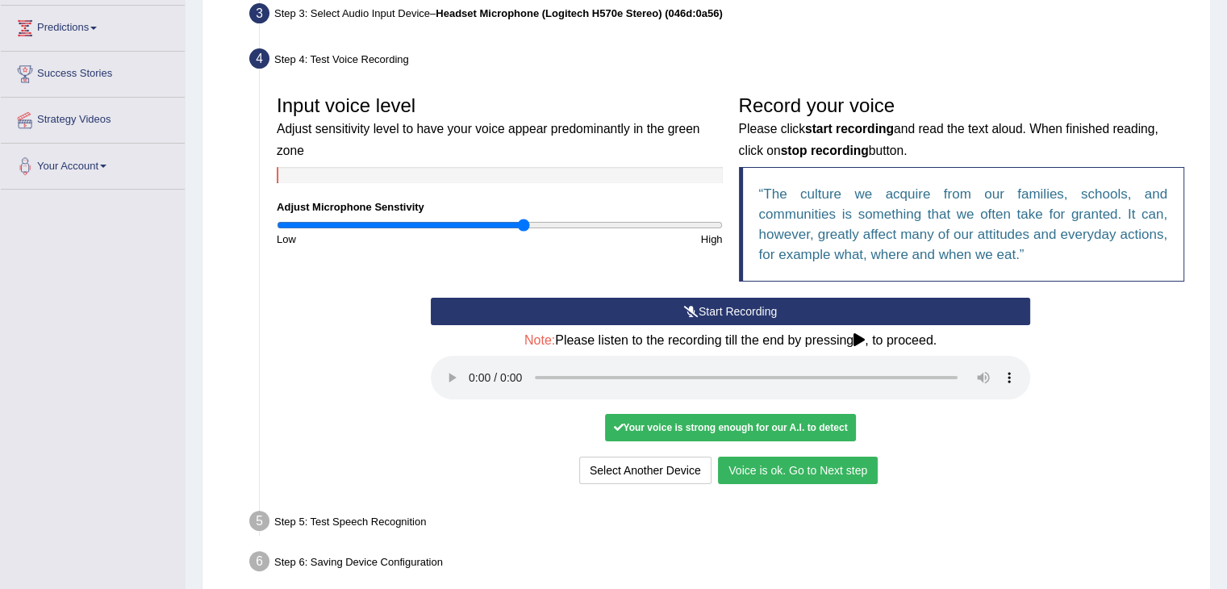
click at [797, 466] on button "Voice is ok. Go to Next step" at bounding box center [798, 470] width 160 height 27
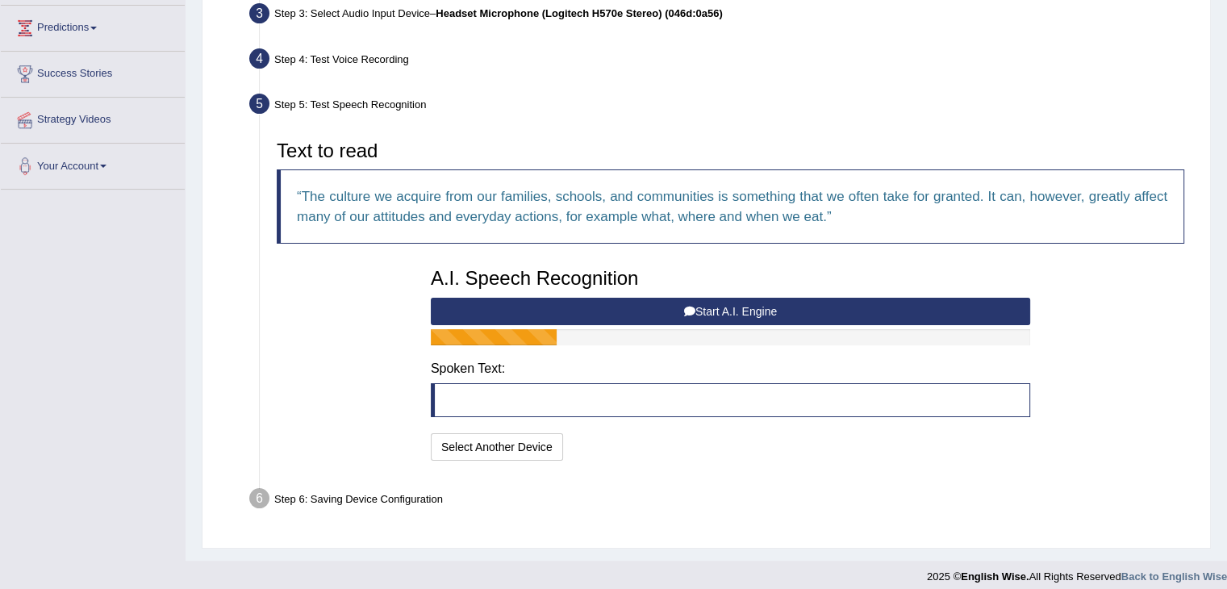
click at [670, 301] on button "Start A.I. Engine" at bounding box center [731, 311] width 600 height 27
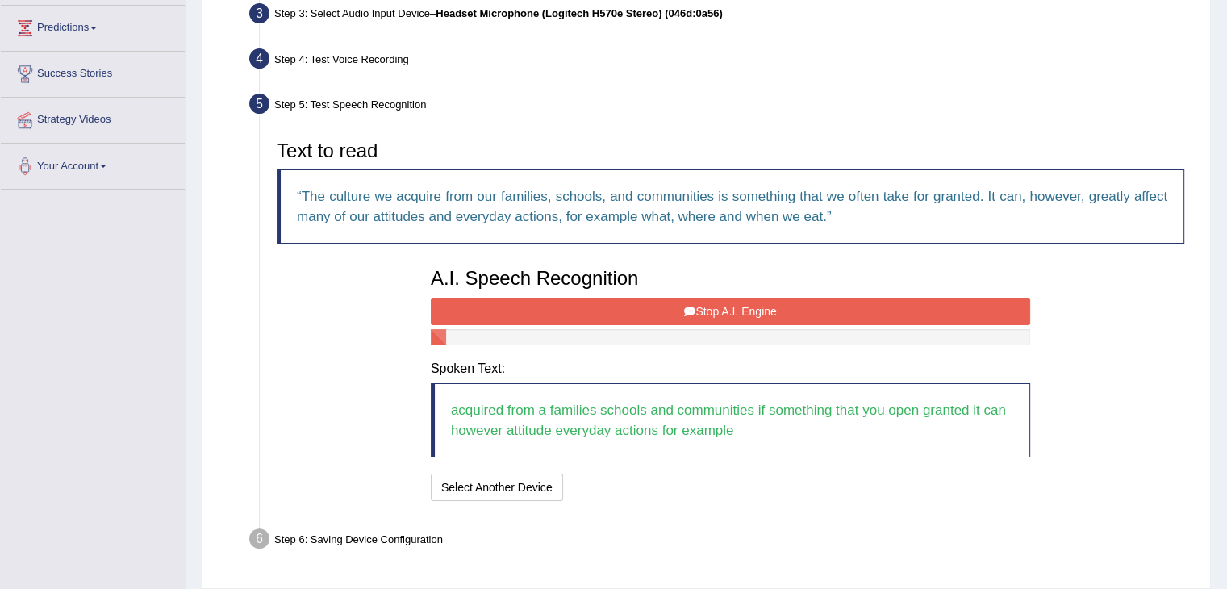
scroll to position [309, 0]
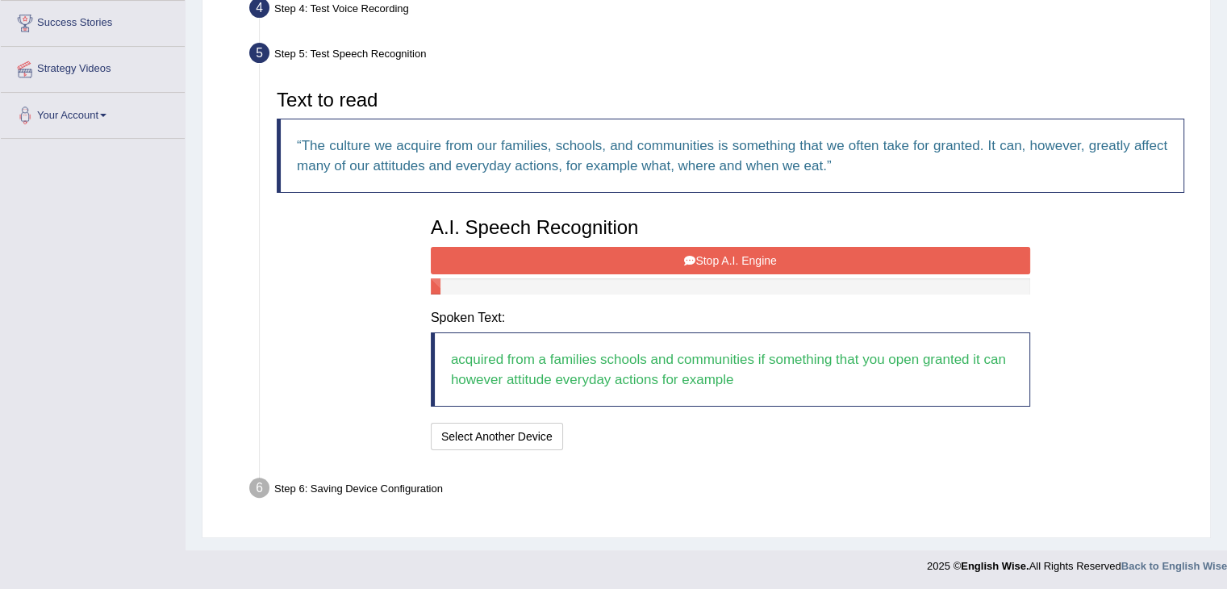
click at [690, 259] on icon at bounding box center [689, 260] width 11 height 11
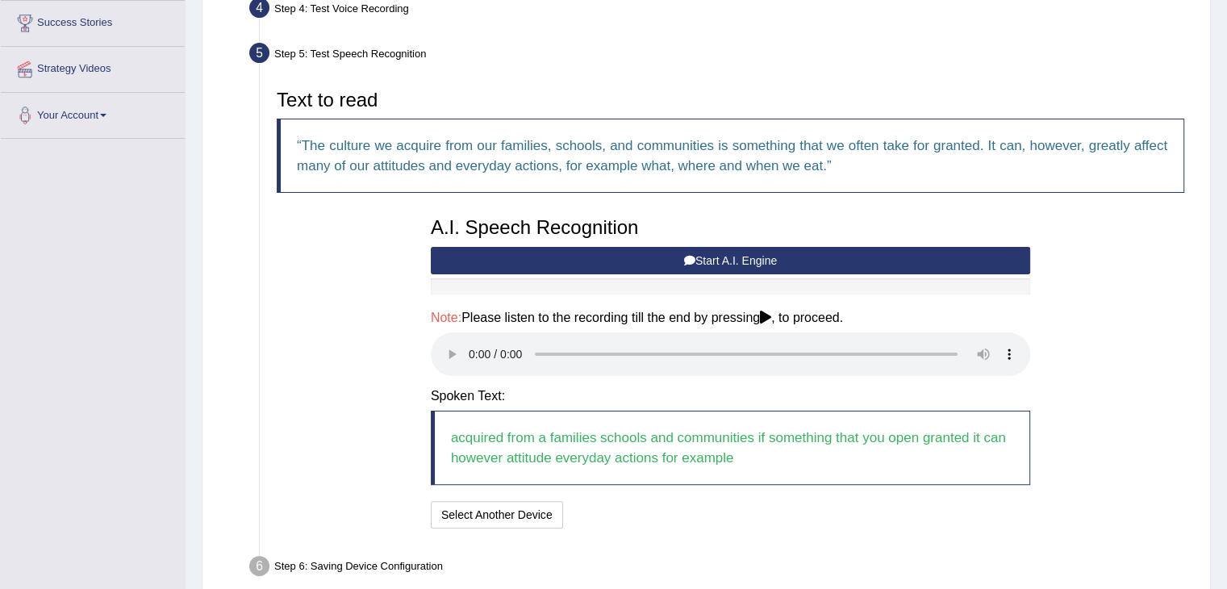
scroll to position [387, 0]
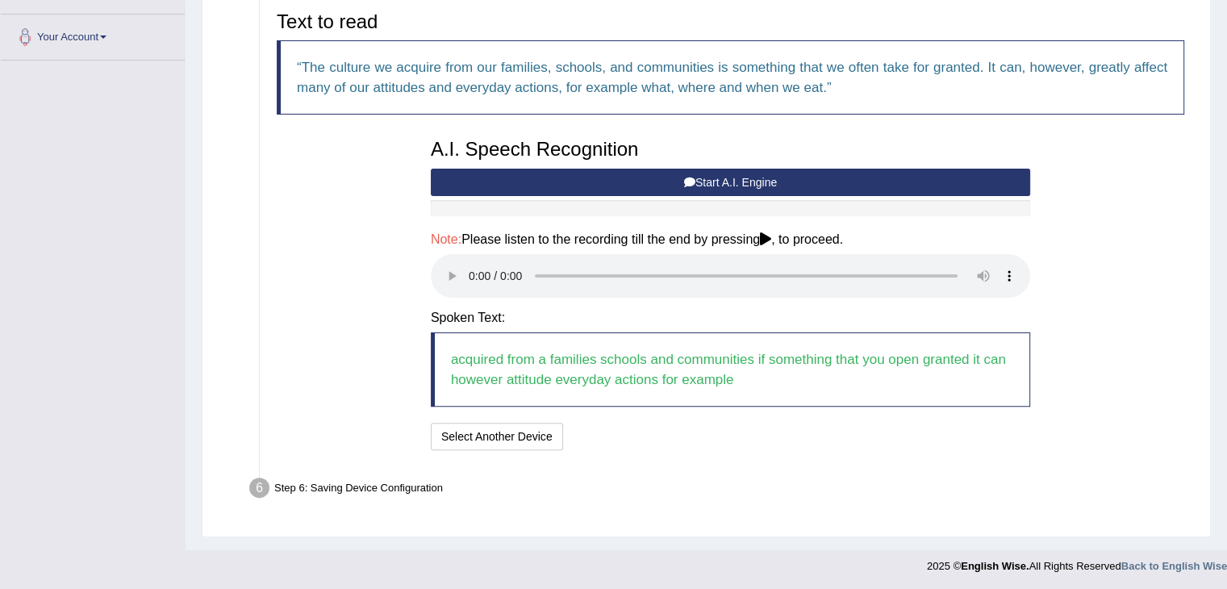
click at [717, 193] on button "Start A.I. Engine" at bounding box center [731, 182] width 600 height 27
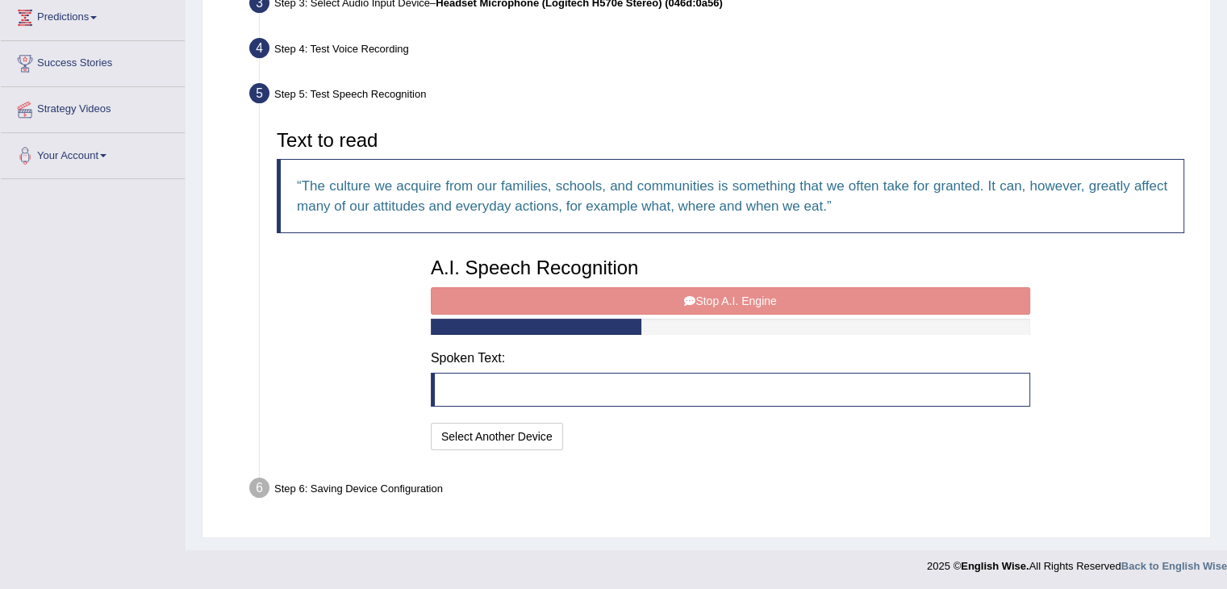
scroll to position [289, 0]
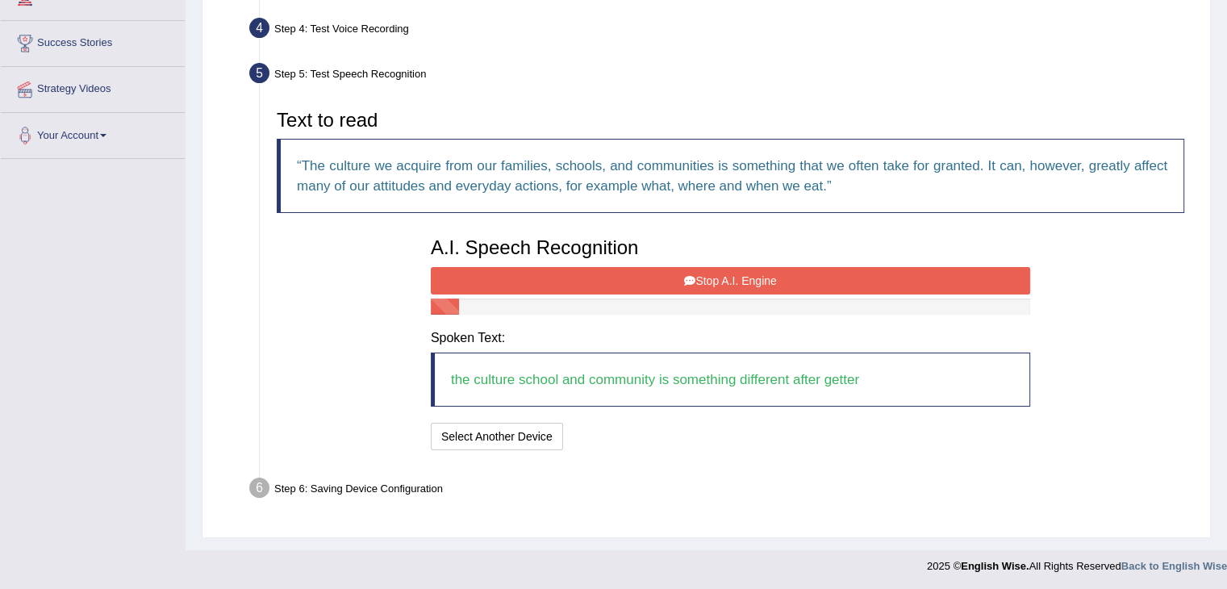
click at [712, 282] on button "Stop A.I. Engine" at bounding box center [731, 280] width 600 height 27
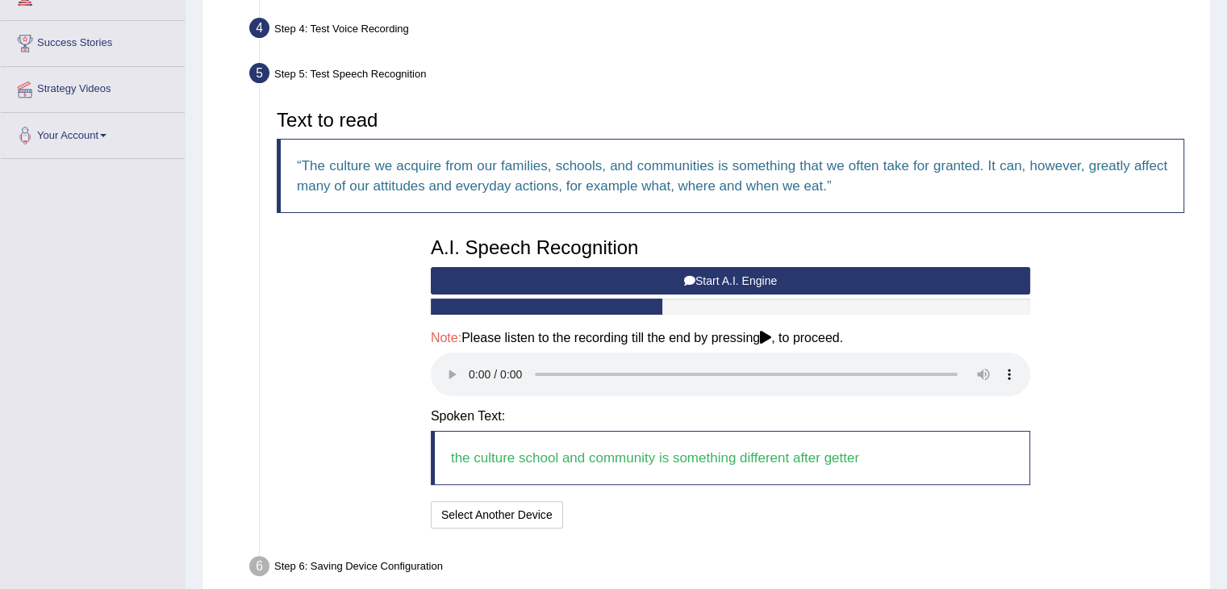
click at [712, 282] on button "Start A.I. Engine" at bounding box center [731, 280] width 600 height 27
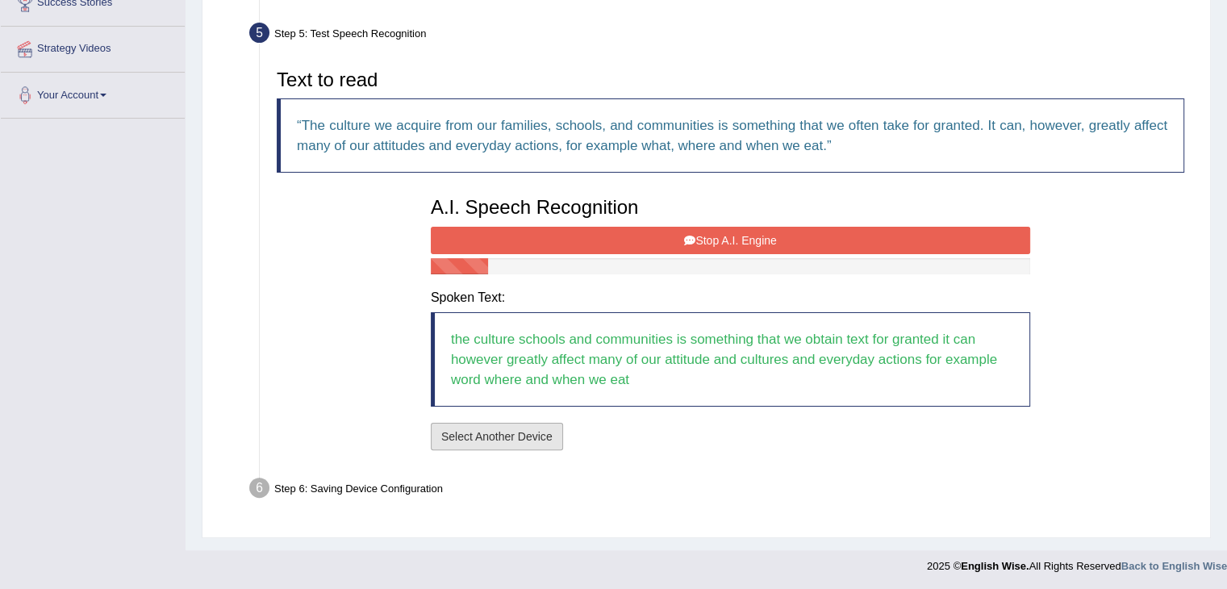
scroll to position [329, 0]
click at [757, 234] on button "Stop A.I. Engine" at bounding box center [731, 240] width 600 height 27
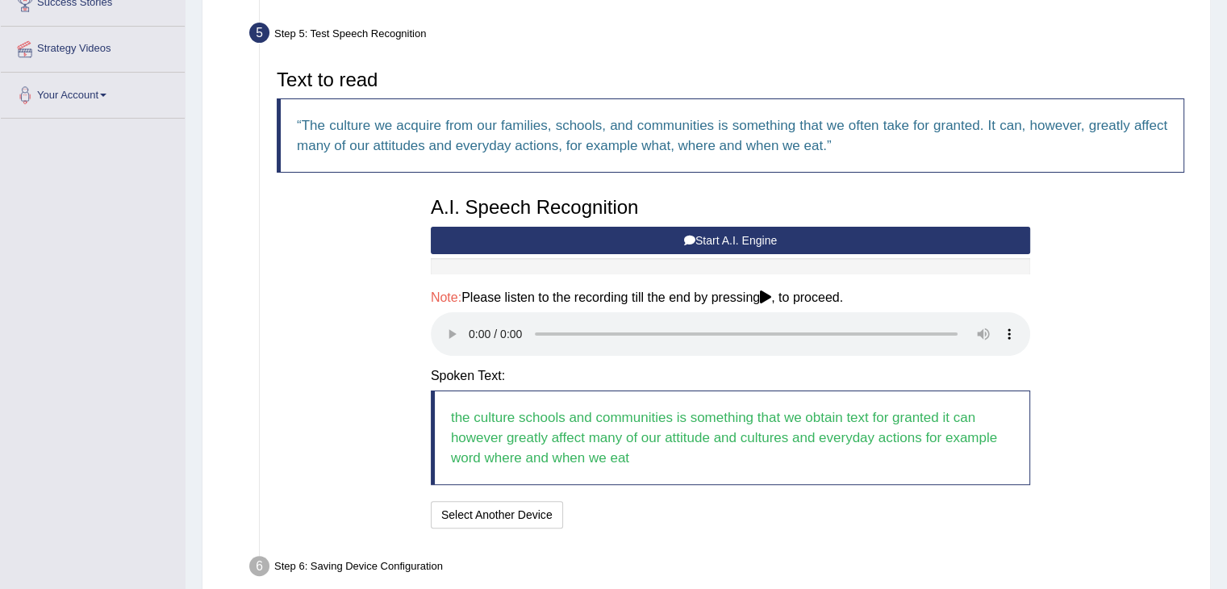
scroll to position [407, 0]
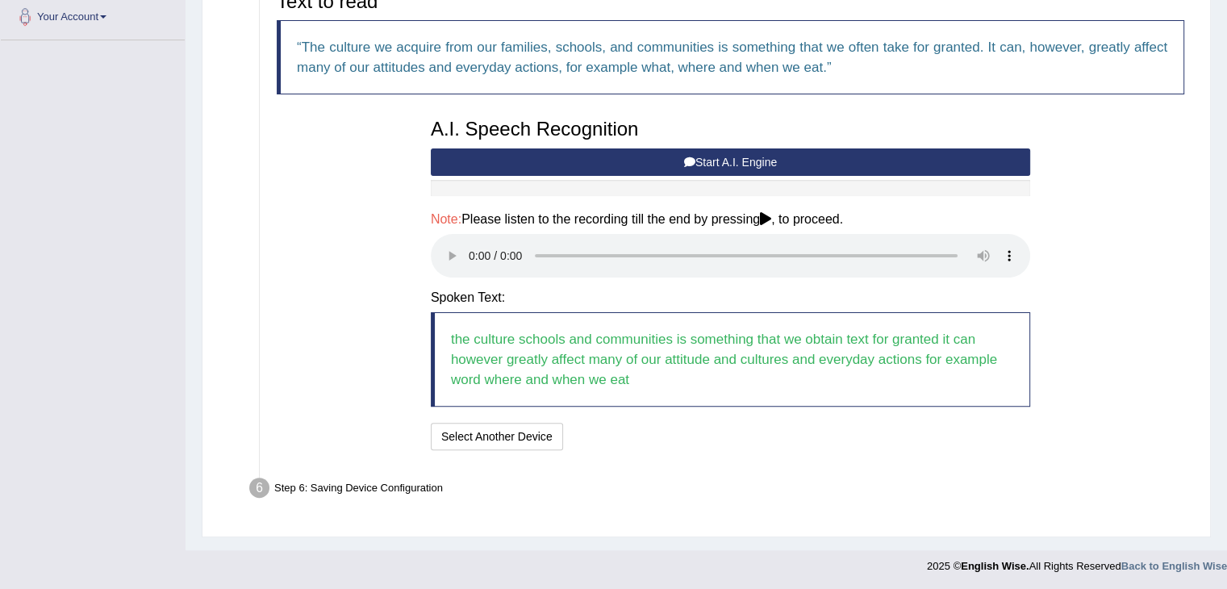
click at [642, 453] on div "Text to read The culture we acquire from our families, schools, and communities…" at bounding box center [731, 218] width 924 height 487
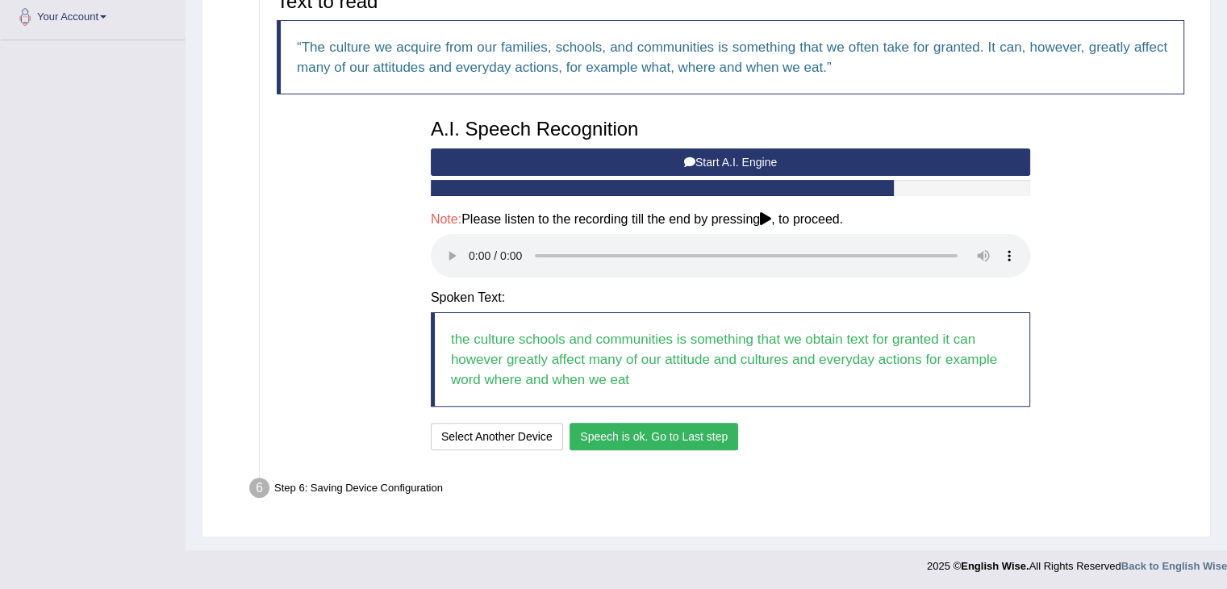
click at [643, 438] on button "Speech is ok. Go to Last step" at bounding box center [654, 436] width 169 height 27
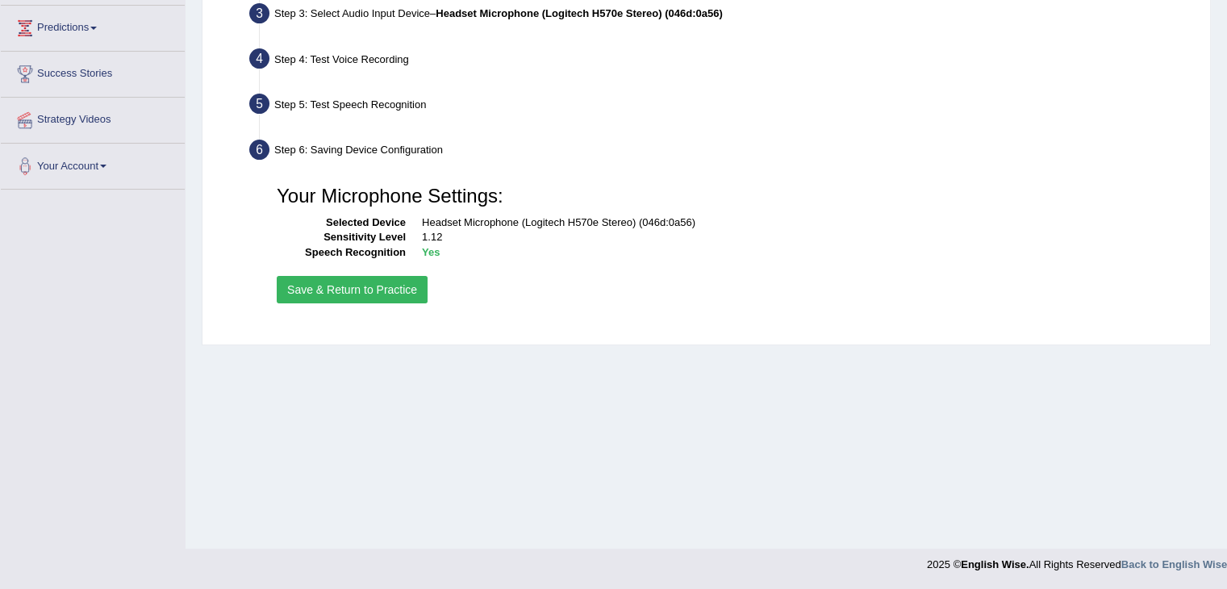
click at [368, 291] on button "Save & Return to Practice" at bounding box center [352, 289] width 151 height 27
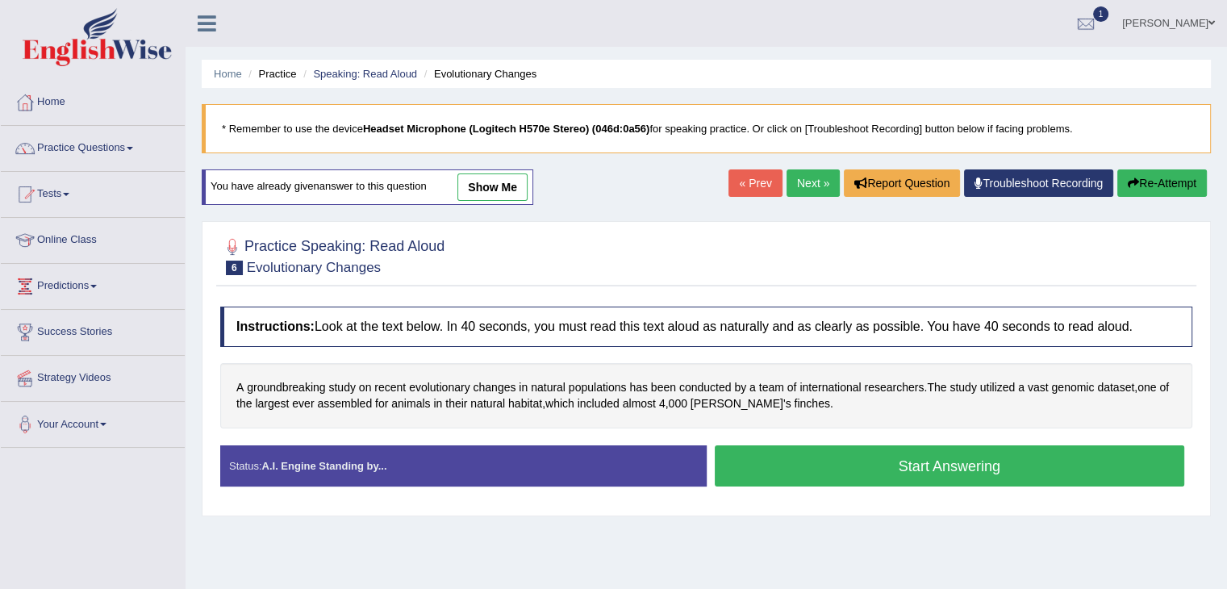
click at [885, 458] on button "Start Answering" at bounding box center [950, 465] width 470 height 41
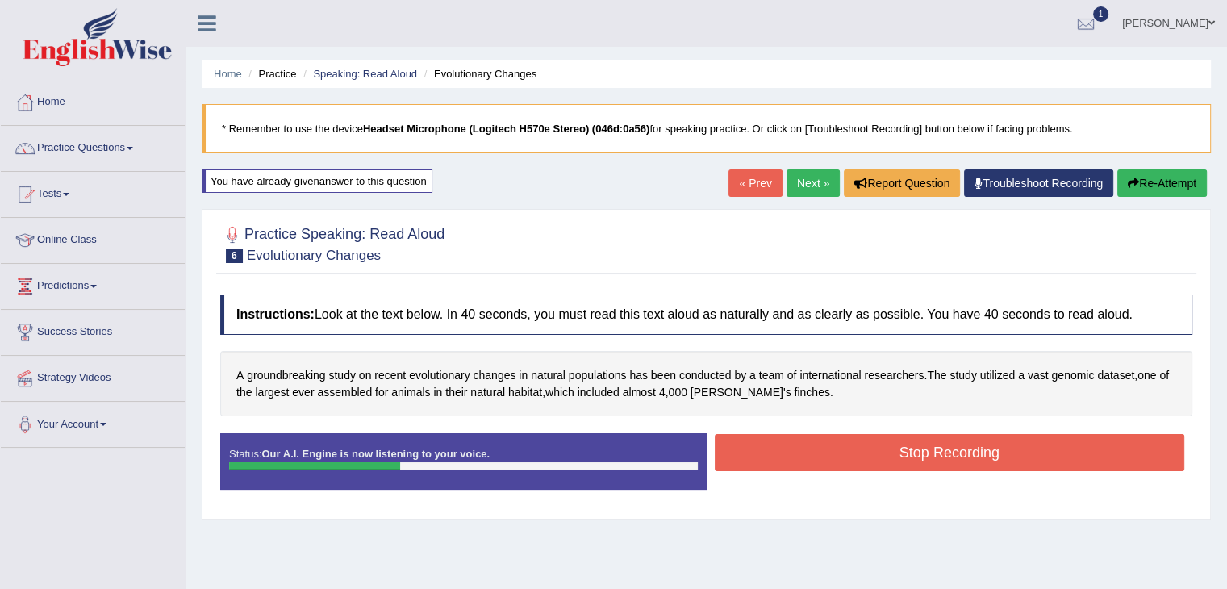
click at [895, 449] on button "Stop Recording" at bounding box center [950, 452] width 470 height 37
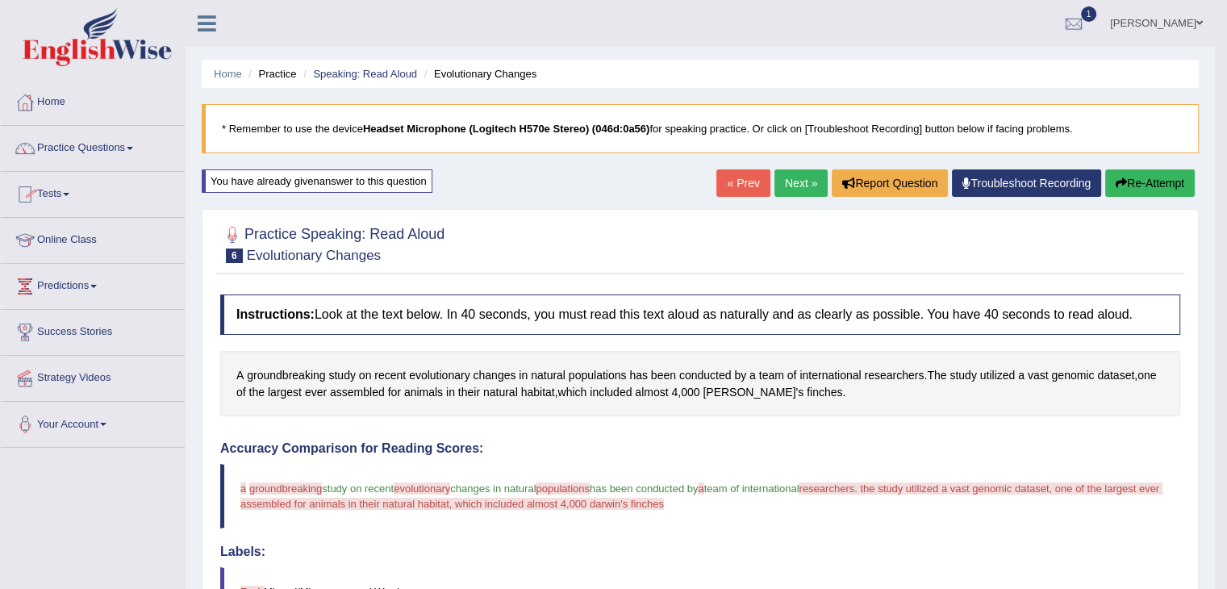
click at [797, 183] on link "Next »" at bounding box center [801, 182] width 53 height 27
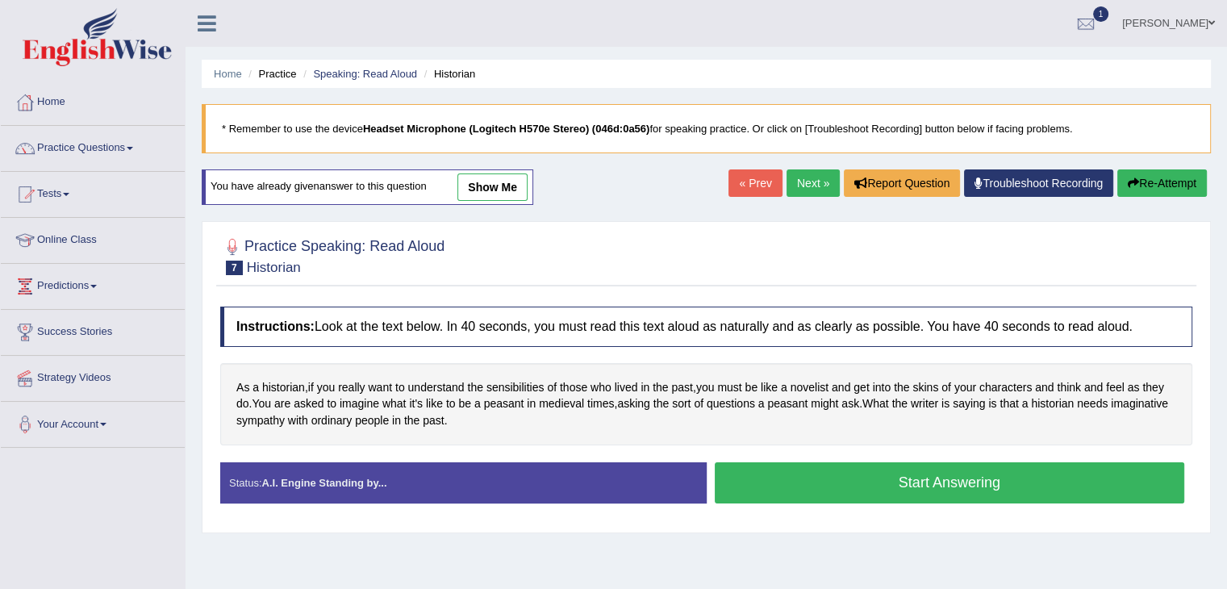
click at [1001, 483] on button "Start Answering" at bounding box center [950, 482] width 470 height 41
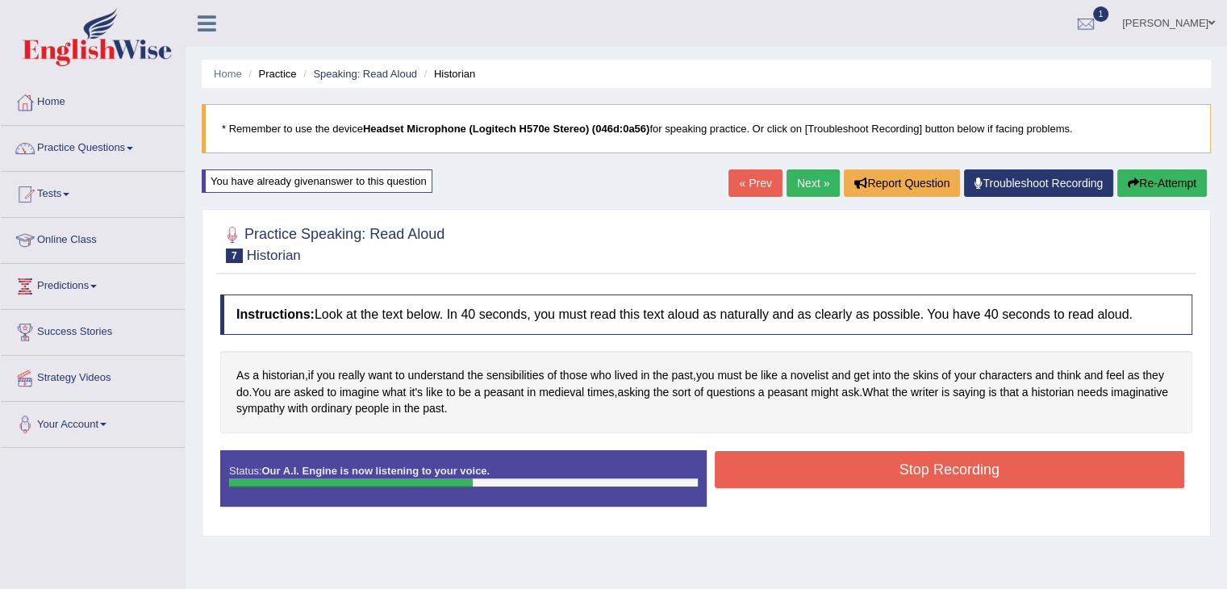
click at [951, 465] on button "Stop Recording" at bounding box center [950, 469] width 470 height 37
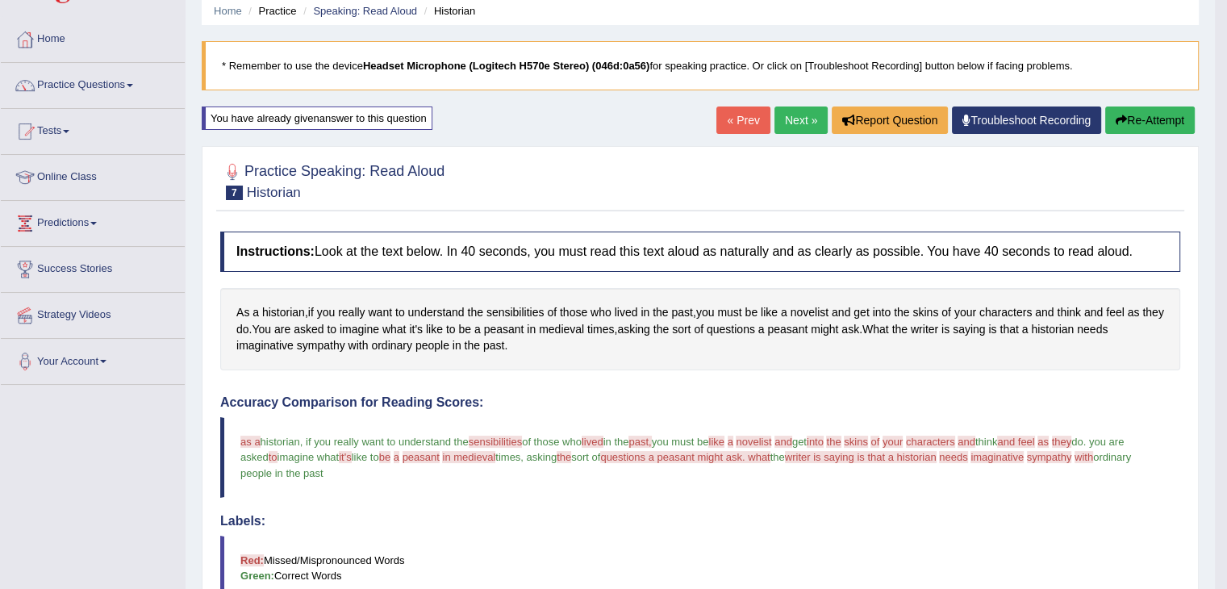
scroll to position [60, 0]
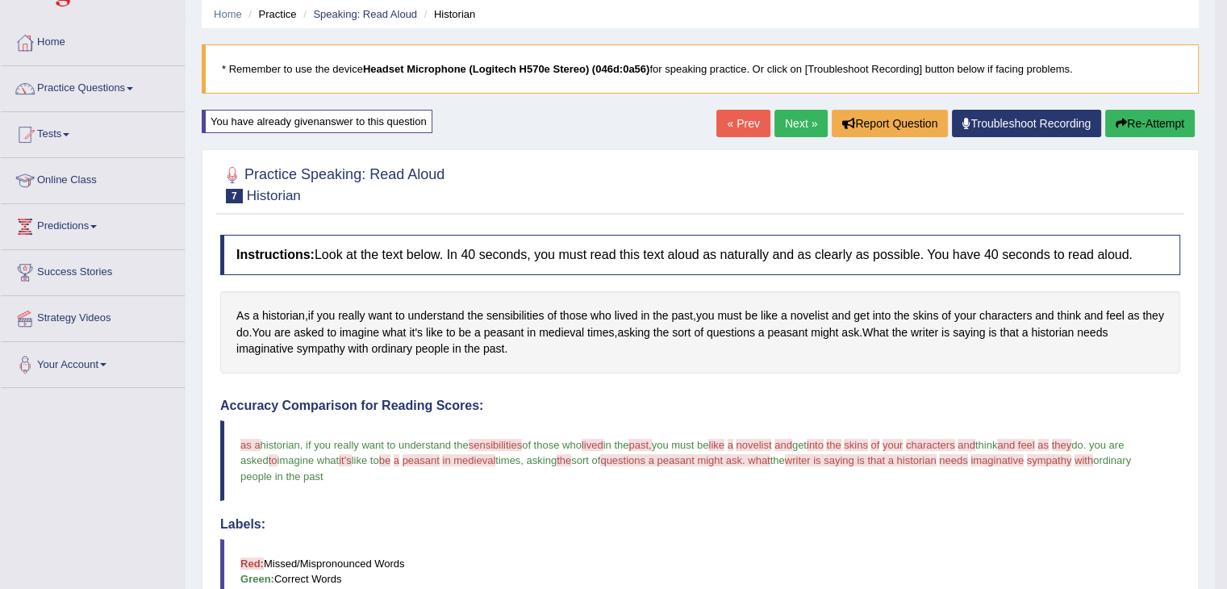
click at [795, 124] on link "Next »" at bounding box center [801, 123] width 53 height 27
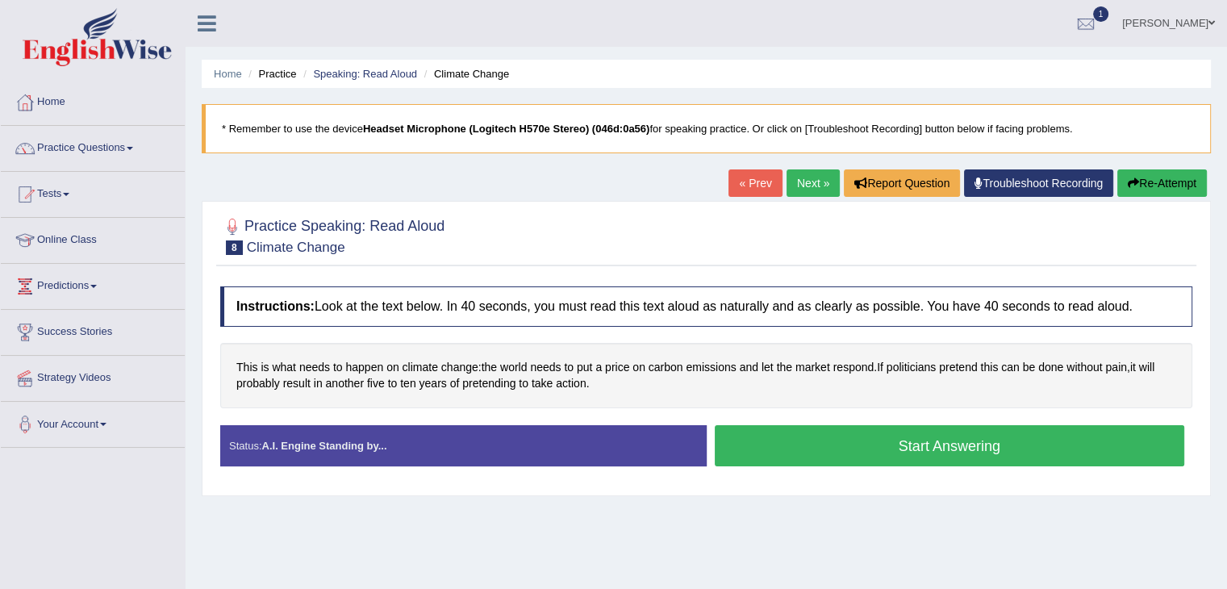
click at [826, 446] on button "Start Answering" at bounding box center [950, 445] width 470 height 41
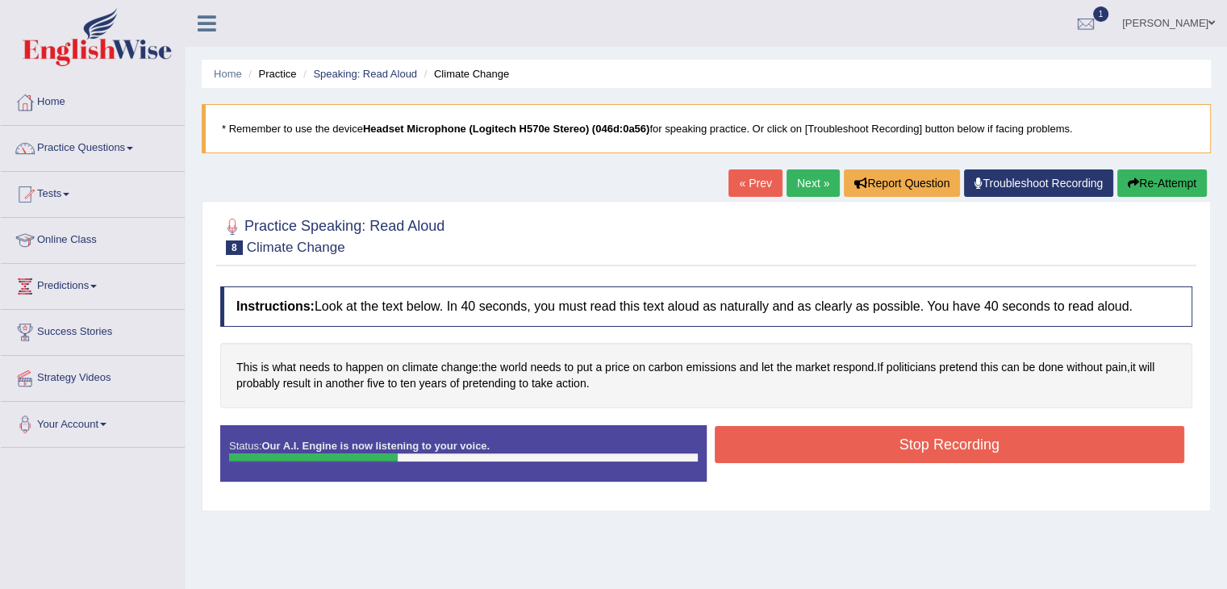
click at [842, 437] on button "Stop Recording" at bounding box center [950, 444] width 470 height 37
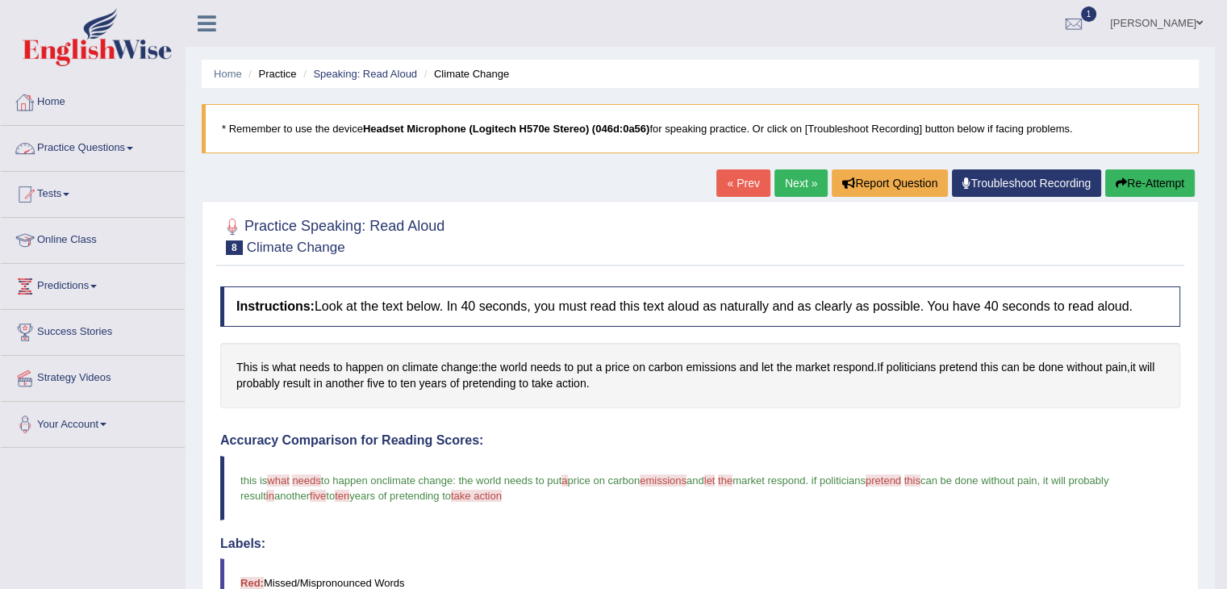
click at [133, 144] on link "Practice Questions" at bounding box center [93, 146] width 184 height 40
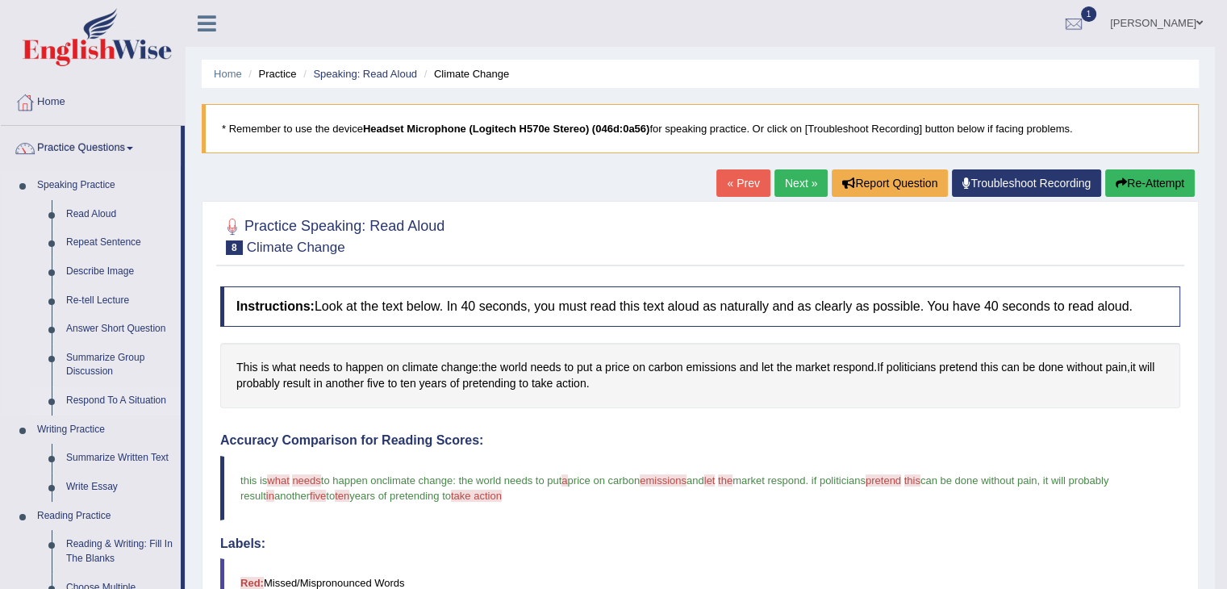
scroll to position [48, 0]
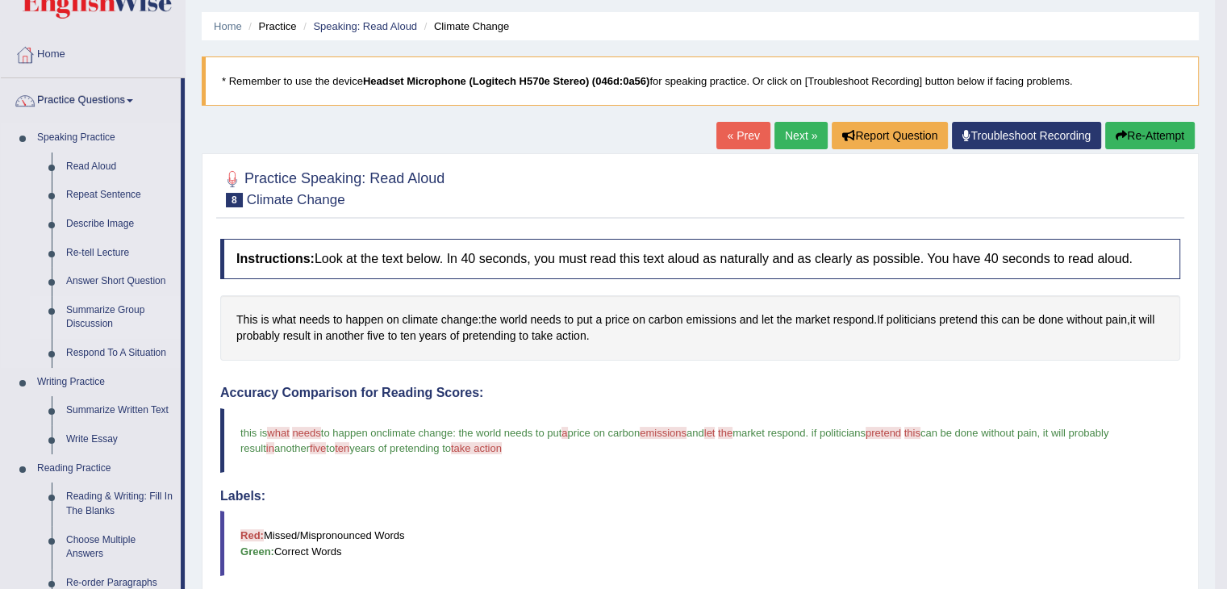
click at [97, 312] on link "Summarize Group Discussion" at bounding box center [120, 317] width 122 height 43
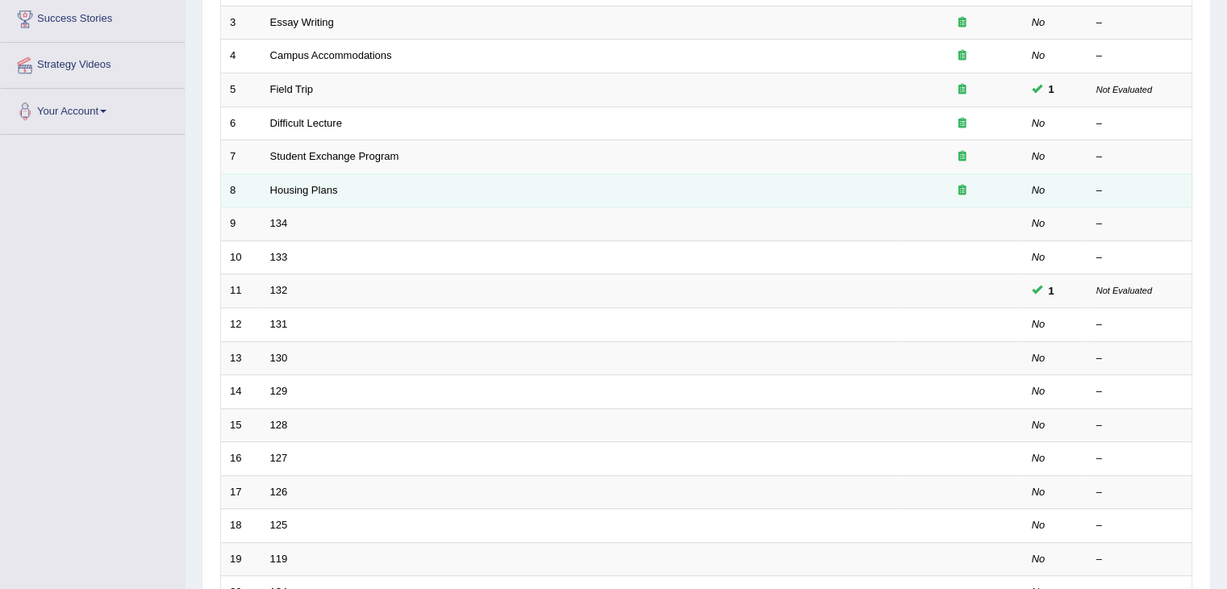
scroll to position [311, 0]
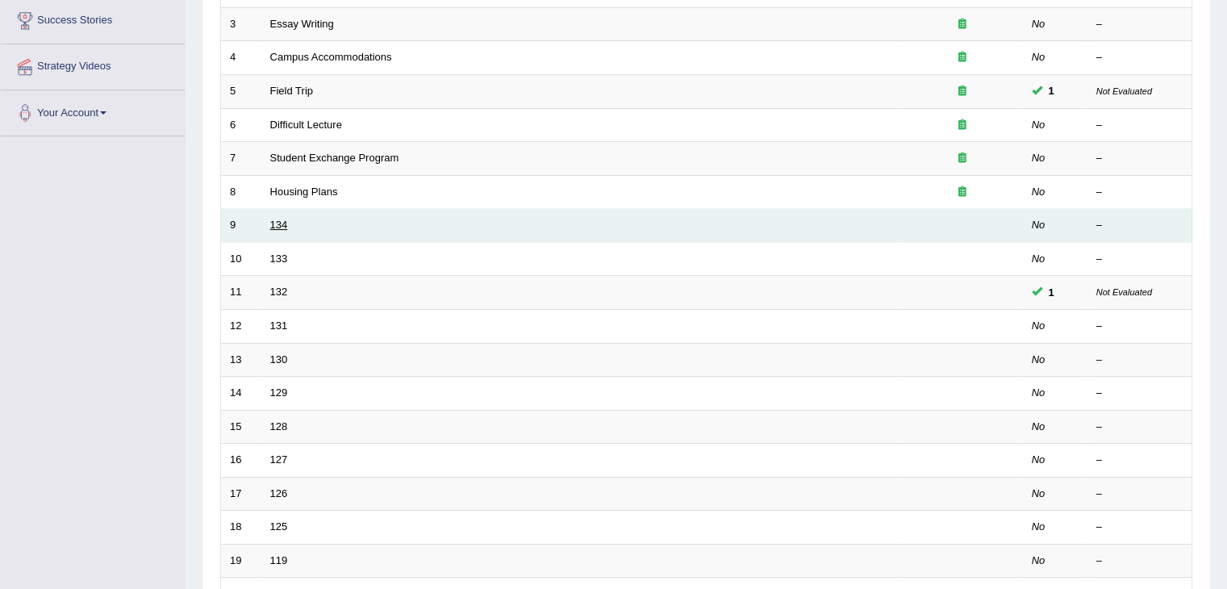
click at [283, 224] on link "134" at bounding box center [279, 225] width 18 height 12
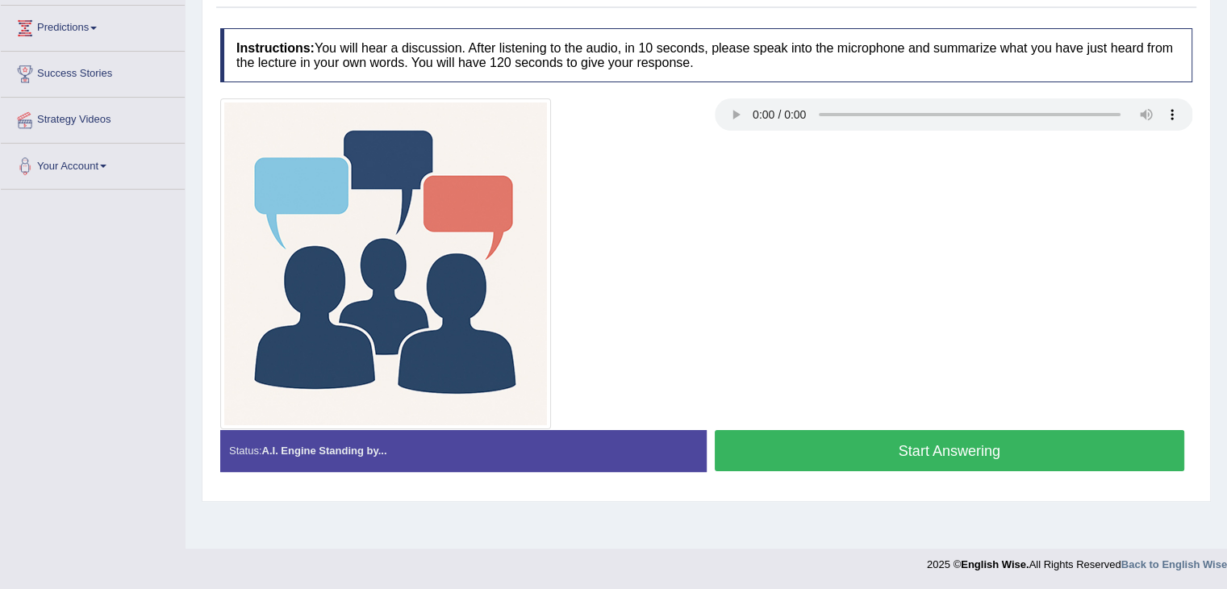
scroll to position [258, 0]
click at [885, 458] on button "Start Answering" at bounding box center [950, 450] width 470 height 41
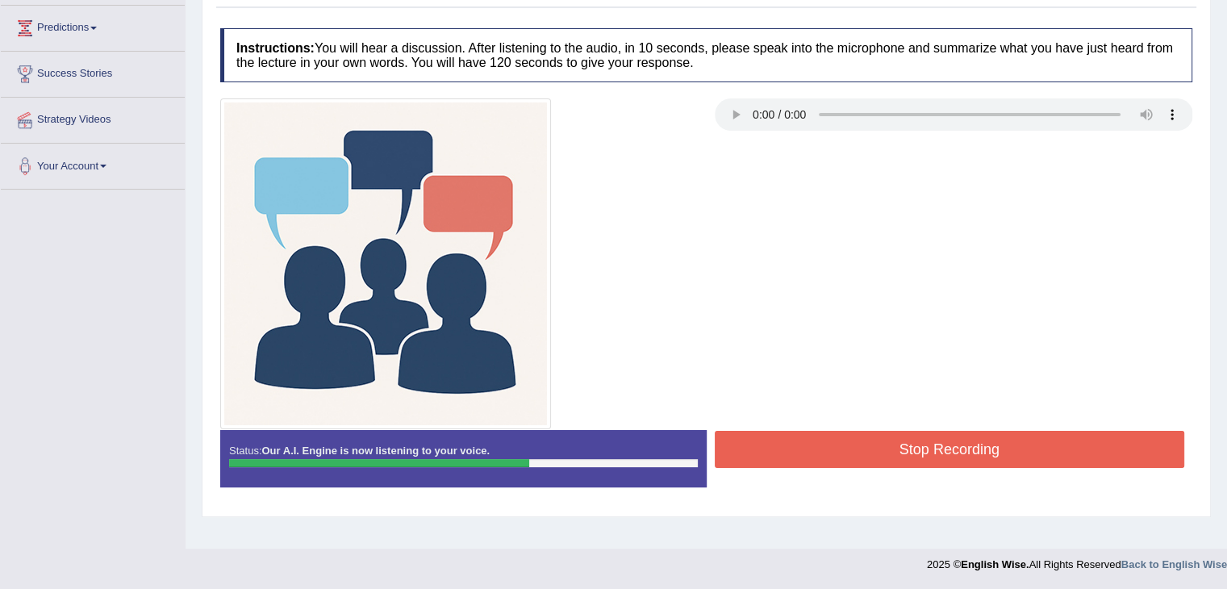
click at [885, 458] on button "Stop Recording" at bounding box center [950, 449] width 470 height 37
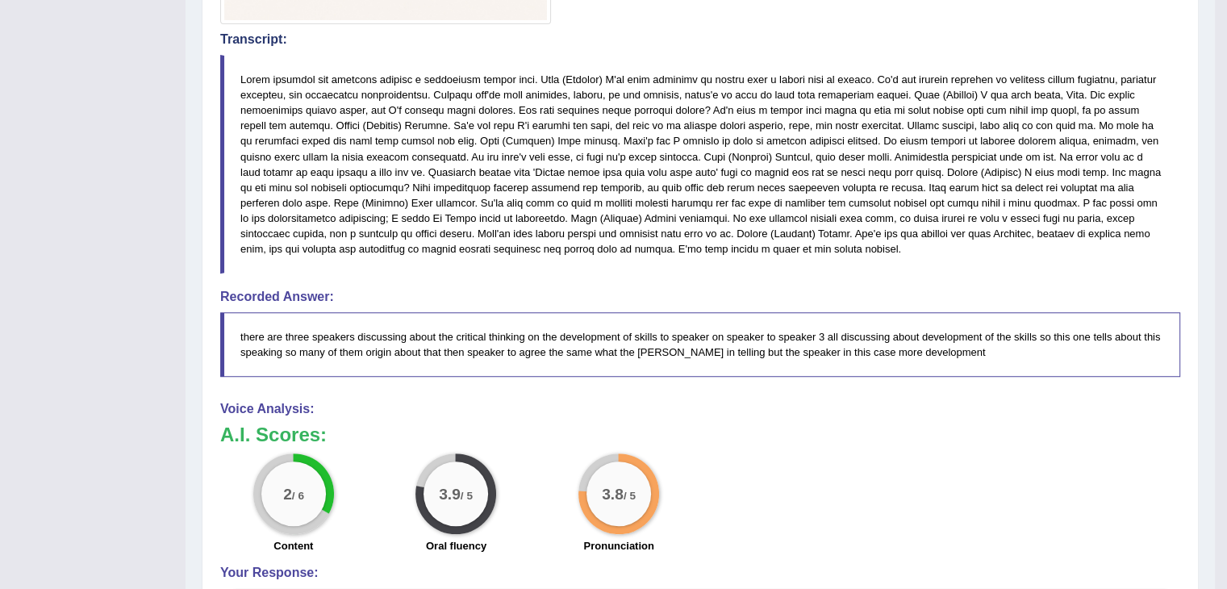
scroll to position [0, 0]
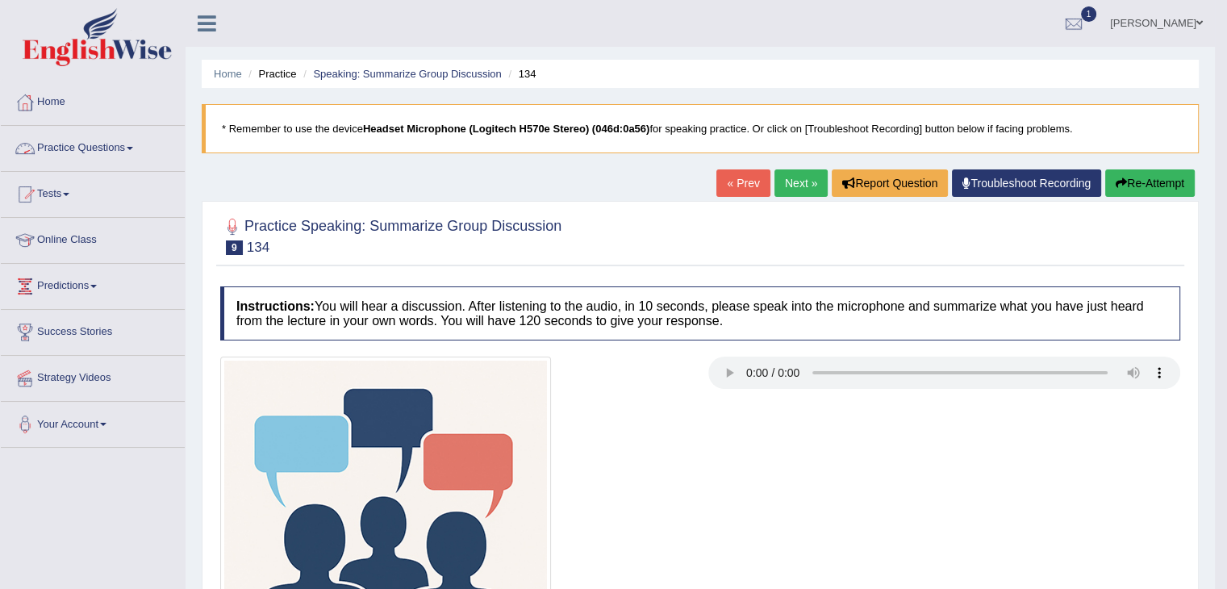
click at [90, 151] on link "Practice Questions" at bounding box center [93, 146] width 184 height 40
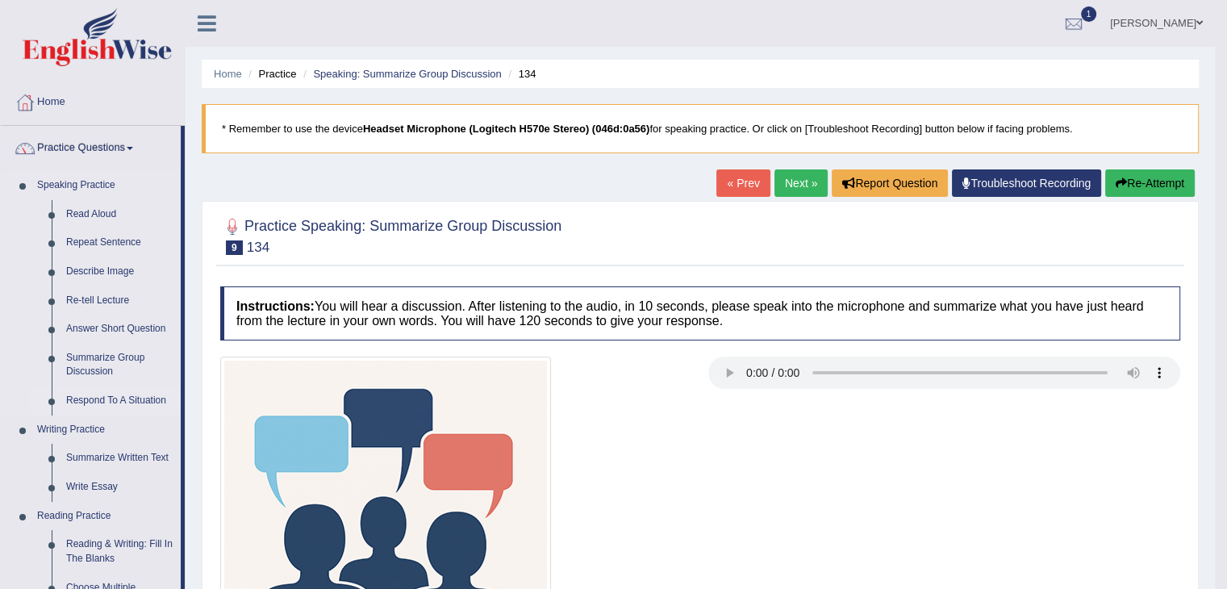
click at [145, 399] on link "Respond To A Situation" at bounding box center [120, 400] width 122 height 29
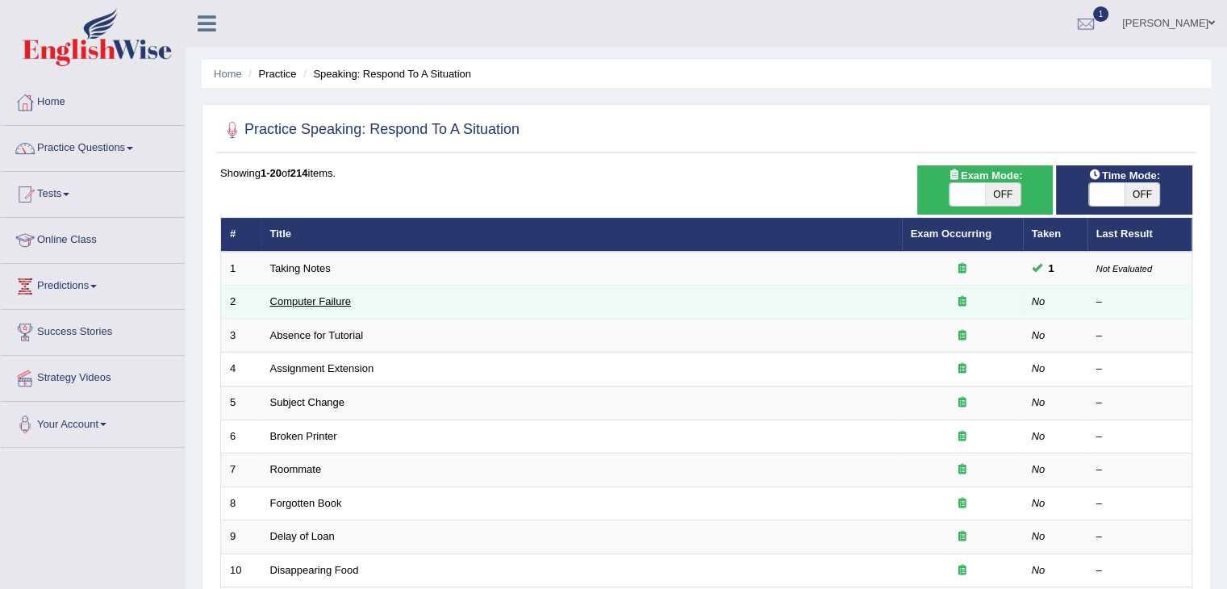
click at [329, 299] on link "Computer Failure" at bounding box center [310, 301] width 81 height 12
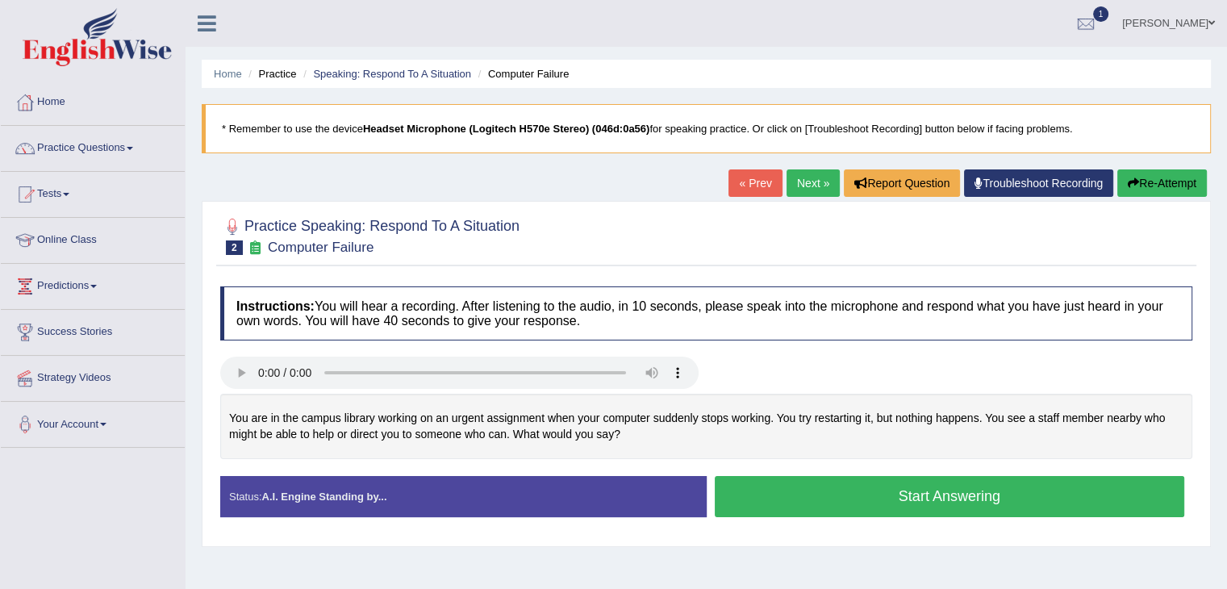
click at [872, 495] on button "Start Answering" at bounding box center [950, 496] width 470 height 41
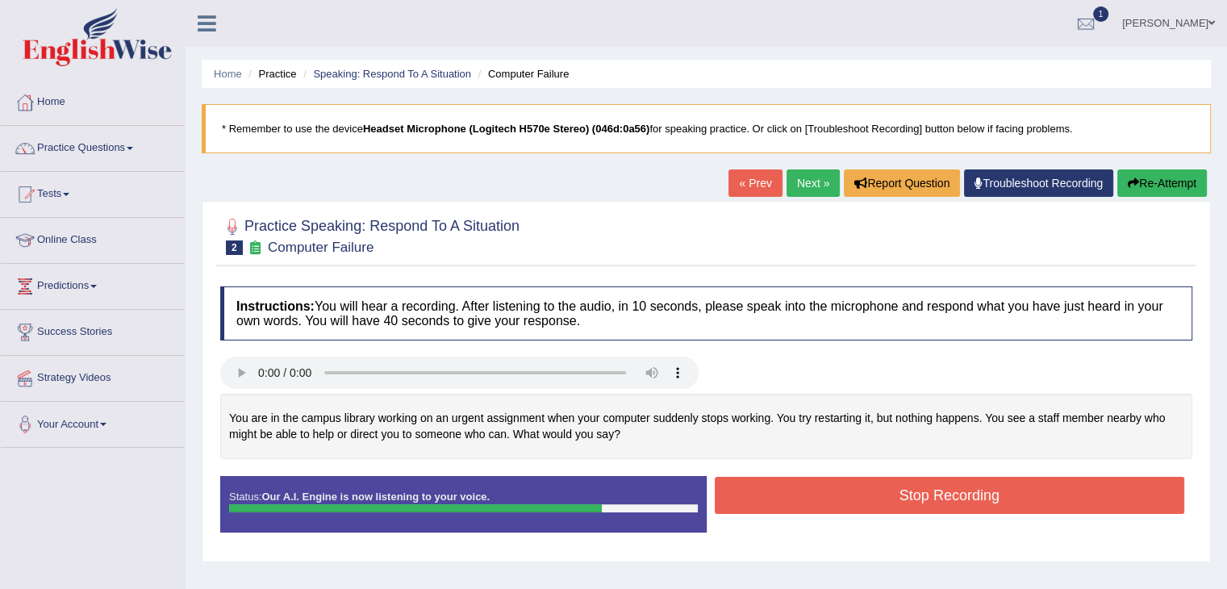
click at [934, 478] on button "Stop Recording" at bounding box center [950, 495] width 470 height 37
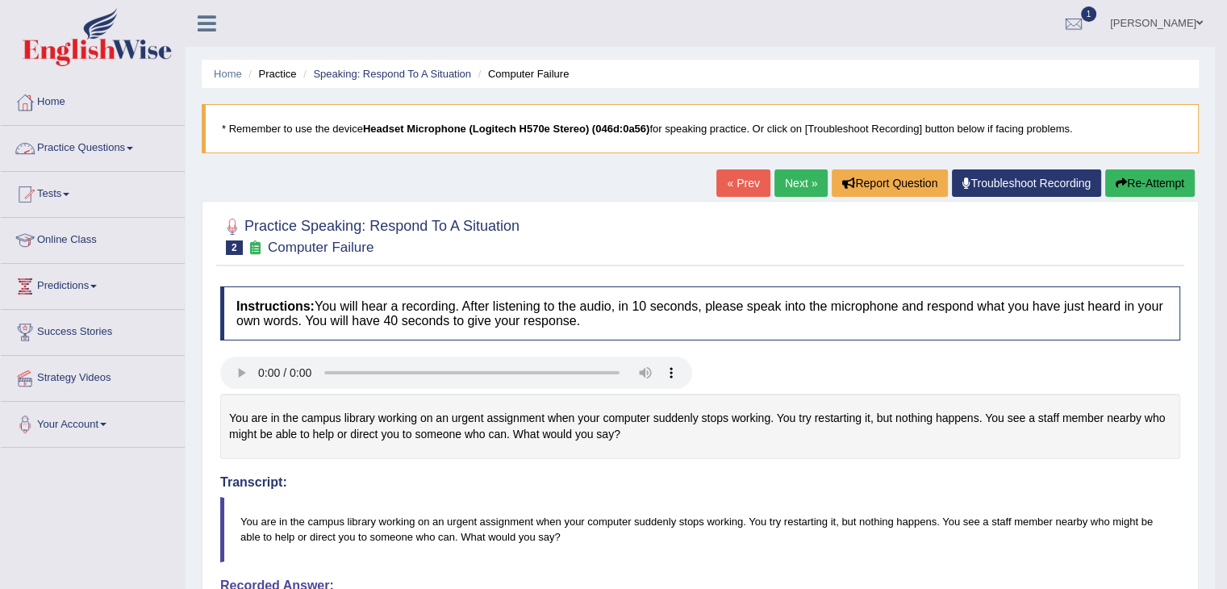
click at [126, 148] on link "Practice Questions" at bounding box center [93, 146] width 184 height 40
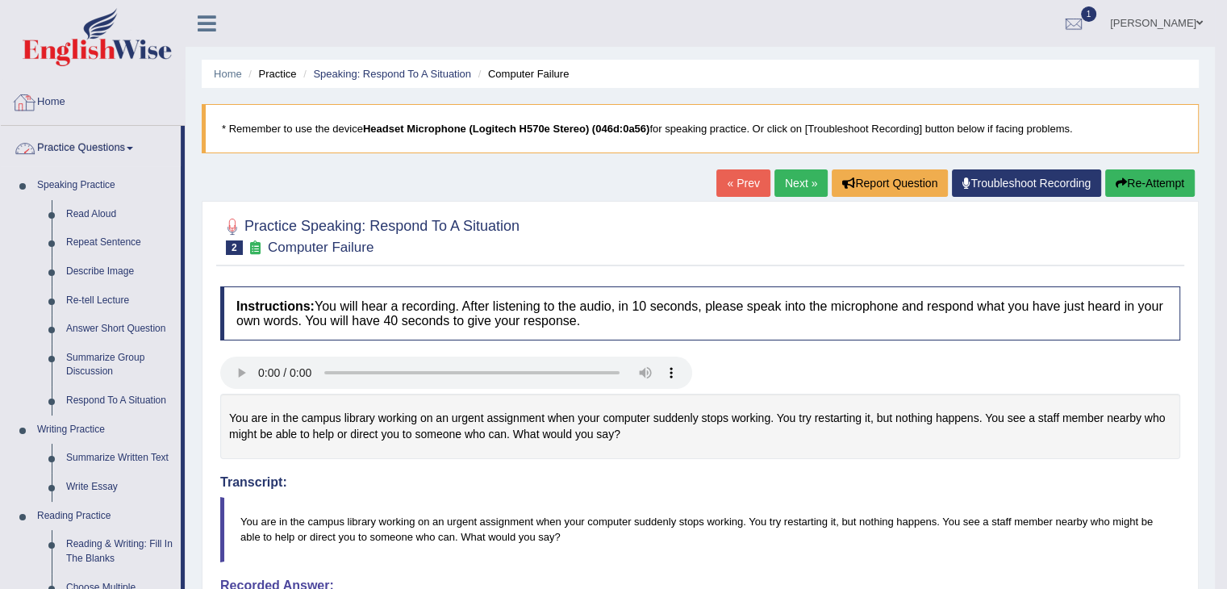
click at [56, 99] on link "Home" at bounding box center [93, 100] width 184 height 40
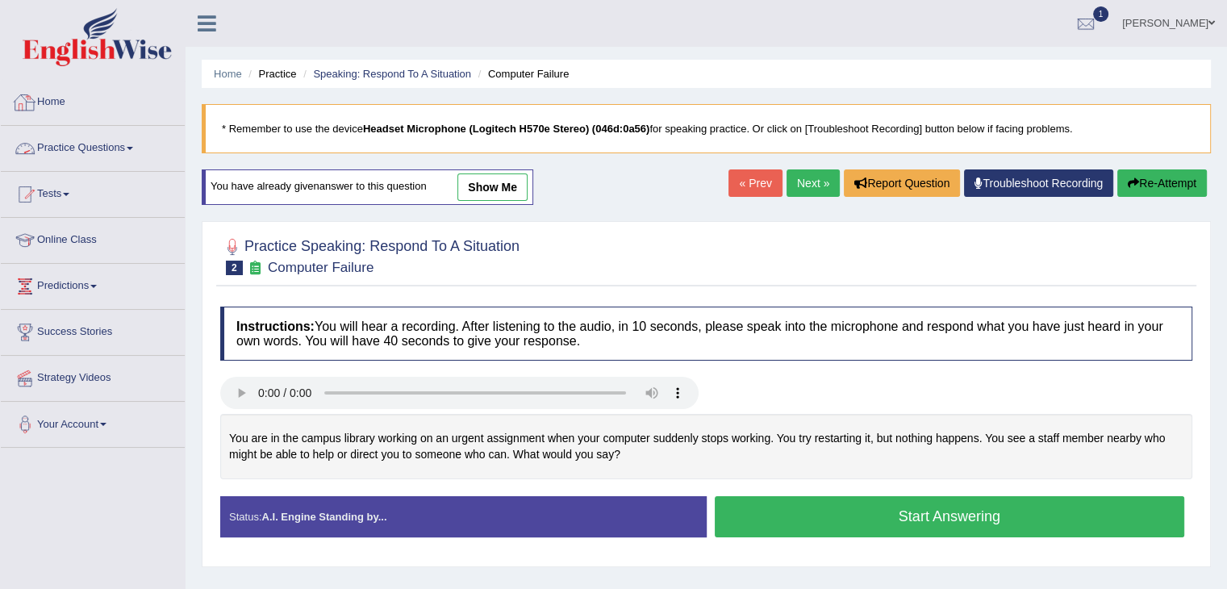
click at [61, 104] on link "Home" at bounding box center [93, 100] width 184 height 40
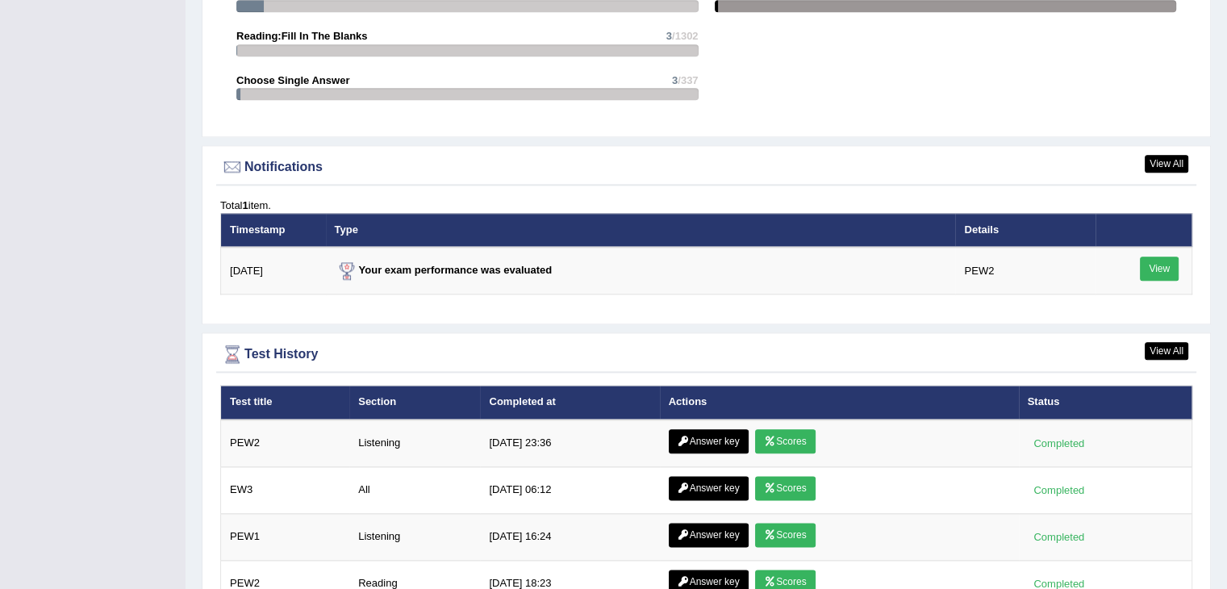
scroll to position [1830, 0]
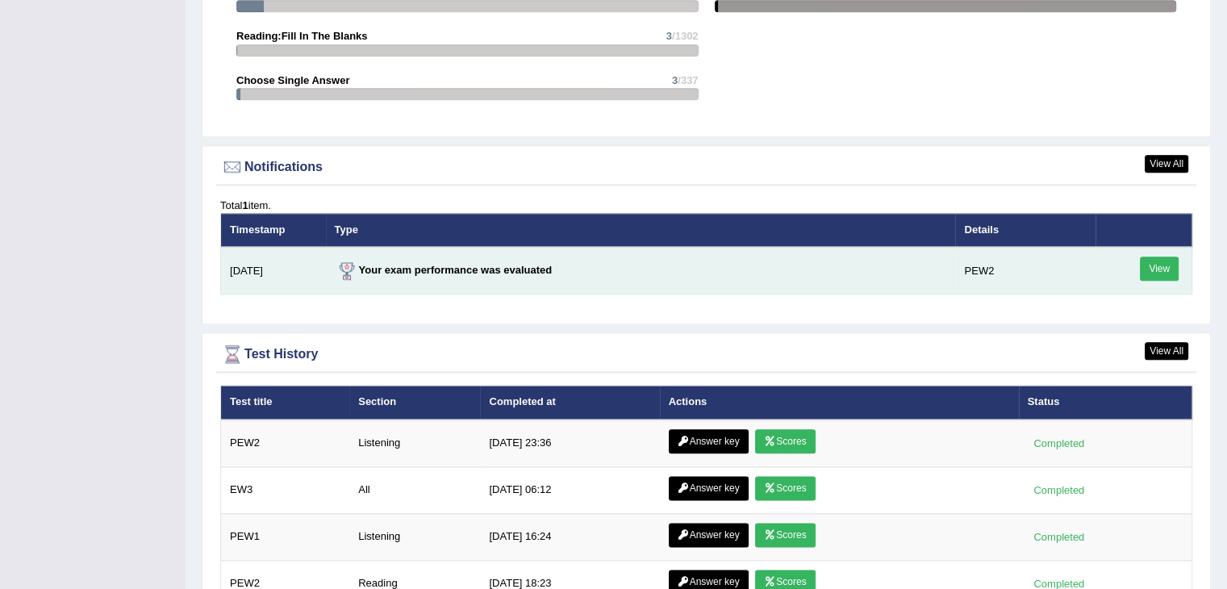
click at [1160, 274] on link "View" at bounding box center [1159, 269] width 39 height 24
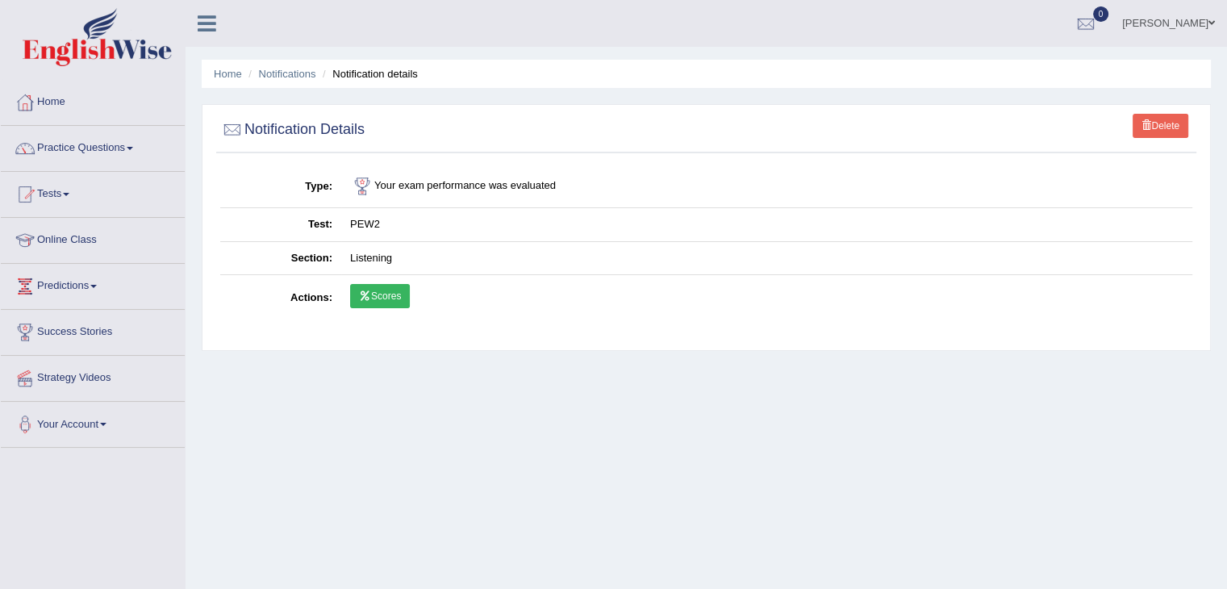
click at [392, 302] on link "Scores" at bounding box center [380, 296] width 60 height 24
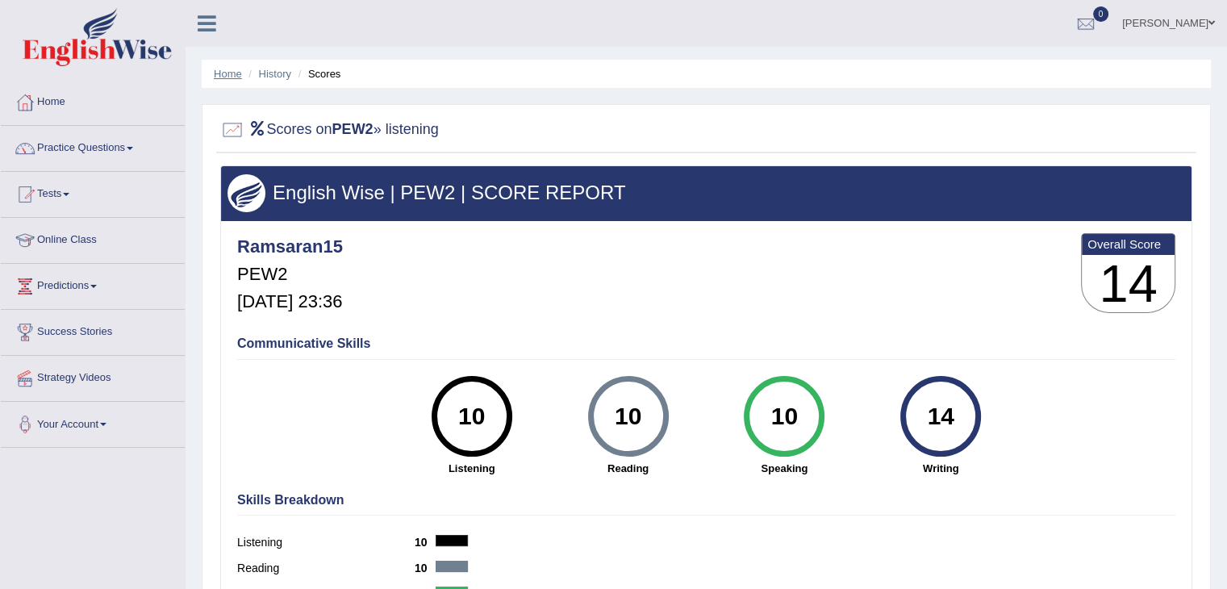
click at [228, 77] on link "Home" at bounding box center [228, 74] width 28 height 12
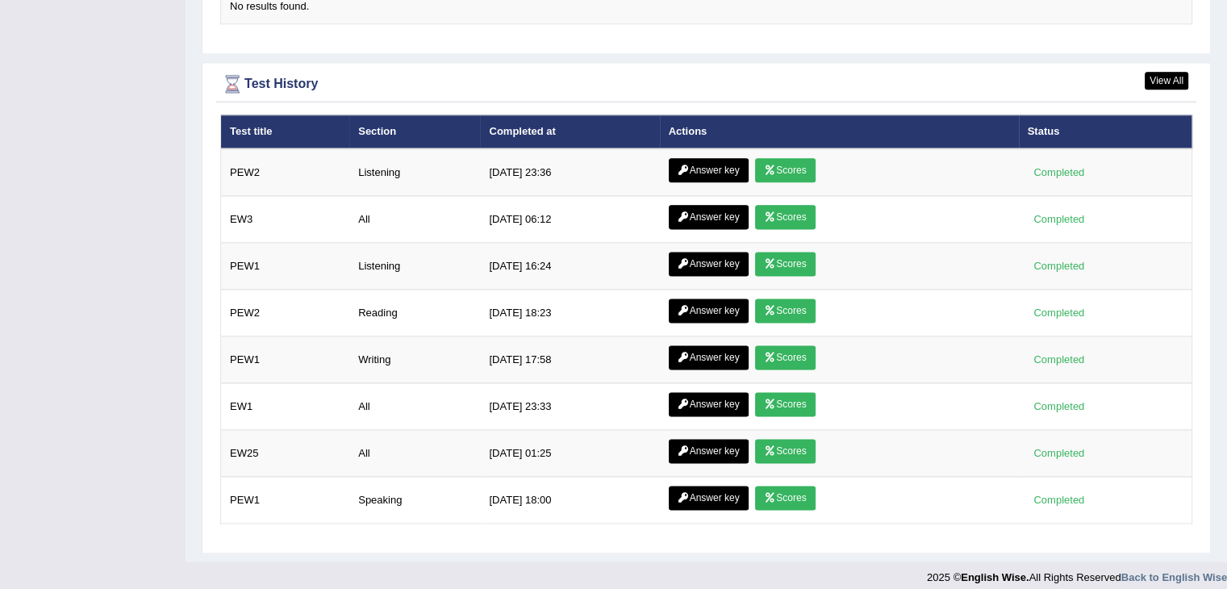
scroll to position [2075, 0]
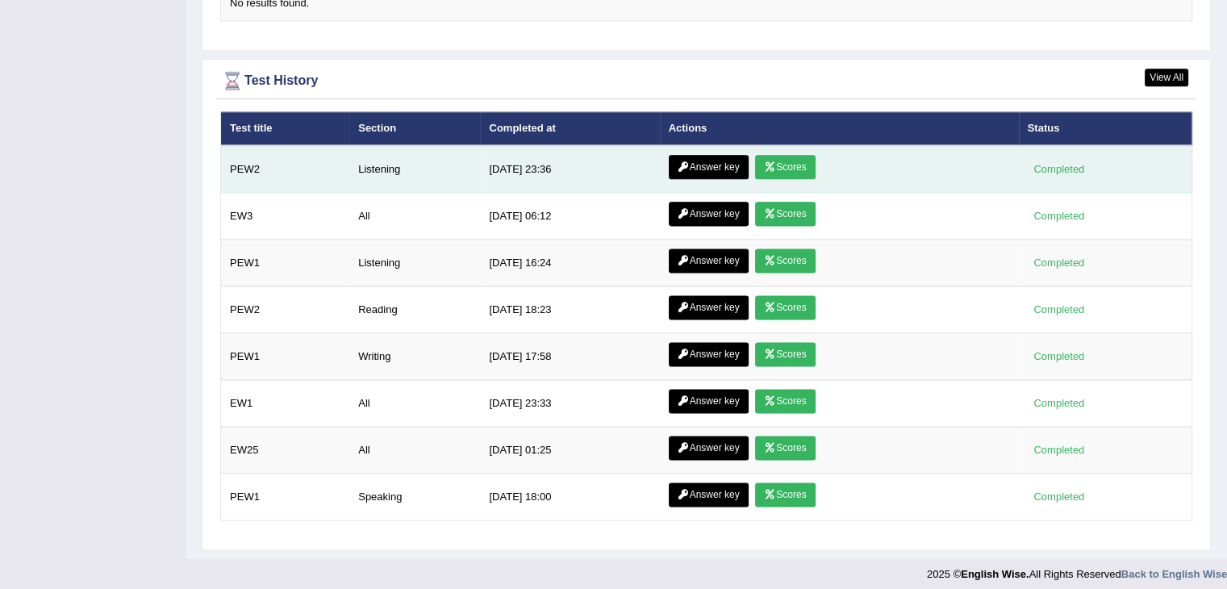
click at [770, 165] on icon at bounding box center [770, 167] width 12 height 10
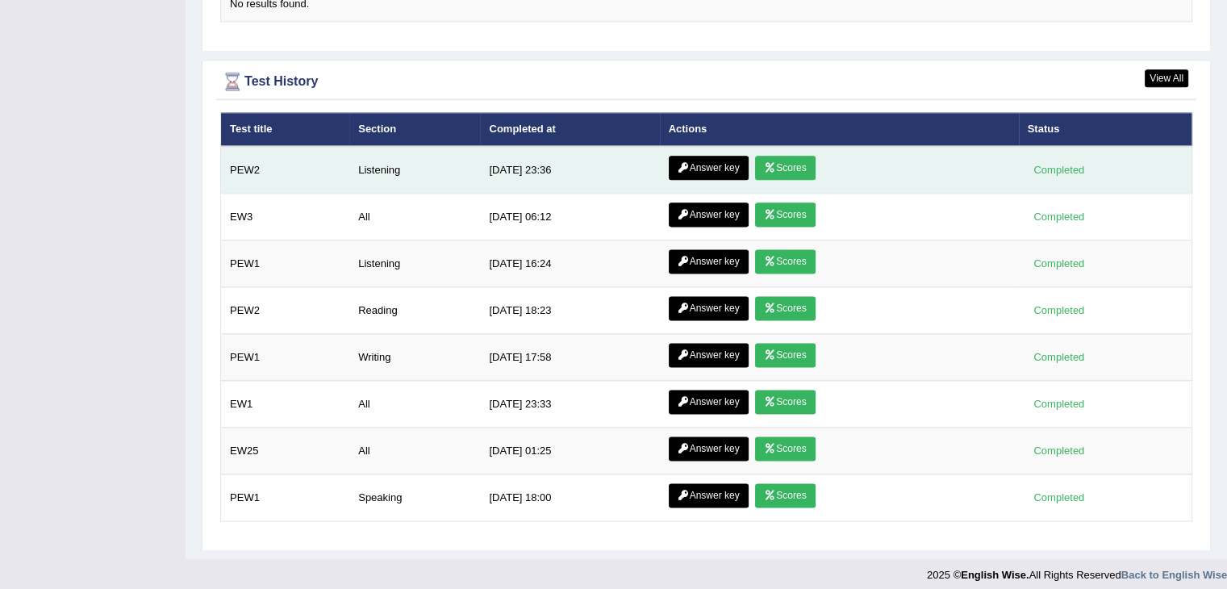
click at [707, 161] on link "Answer key" at bounding box center [709, 168] width 80 height 24
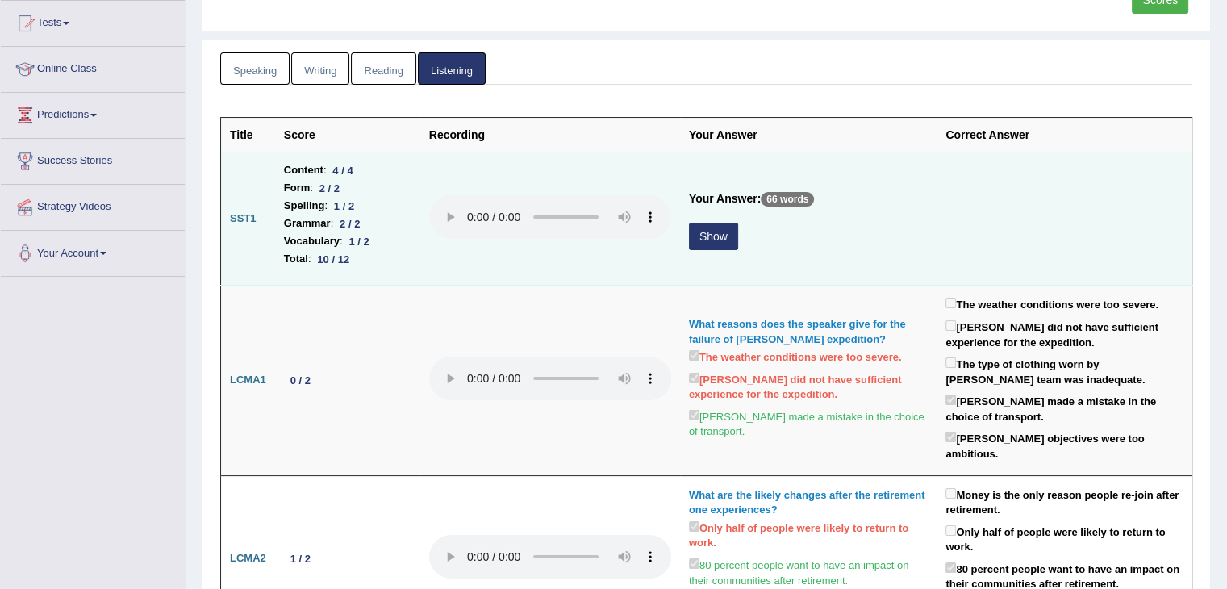
scroll to position [171, 0]
click at [712, 232] on button "Show" at bounding box center [713, 236] width 49 height 27
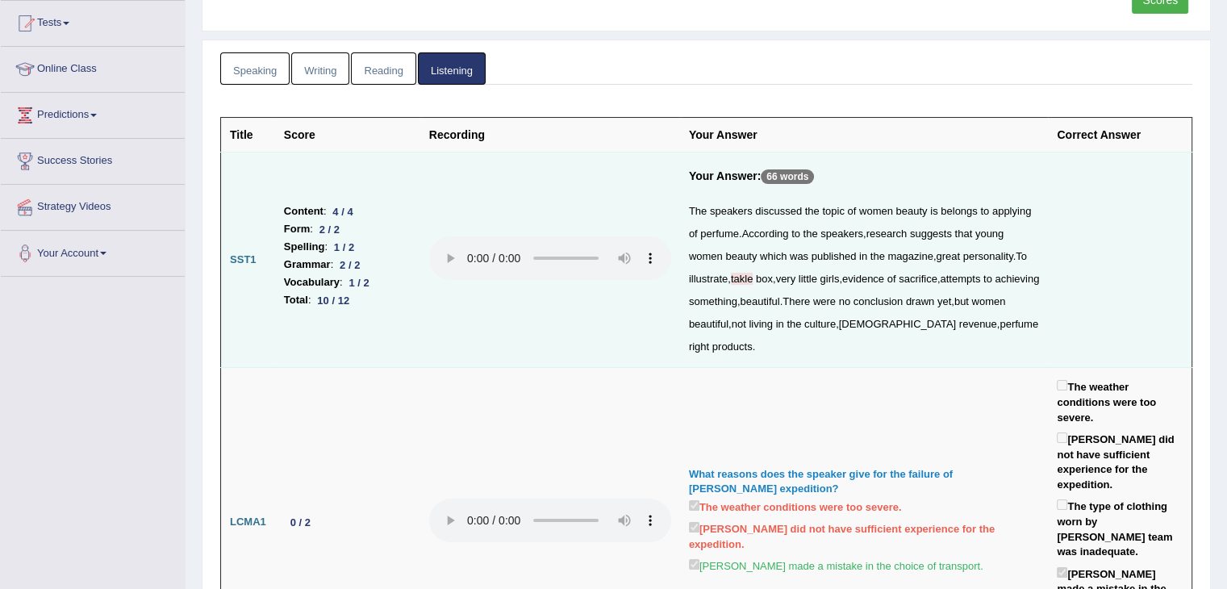
scroll to position [0, 0]
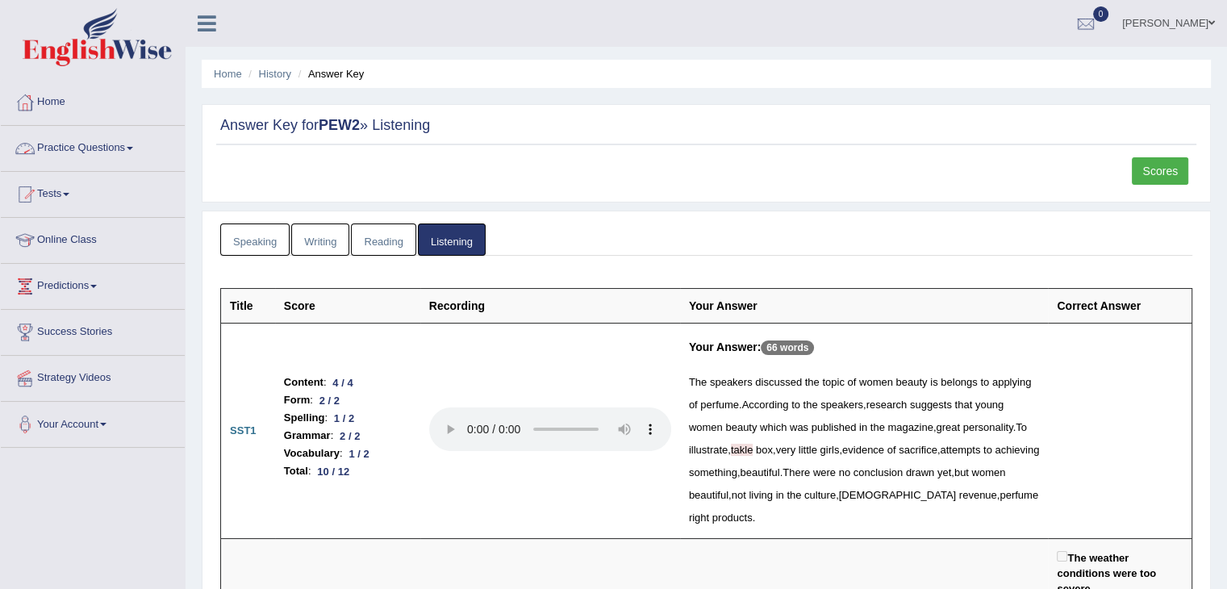
click at [111, 144] on link "Practice Questions" at bounding box center [93, 146] width 184 height 40
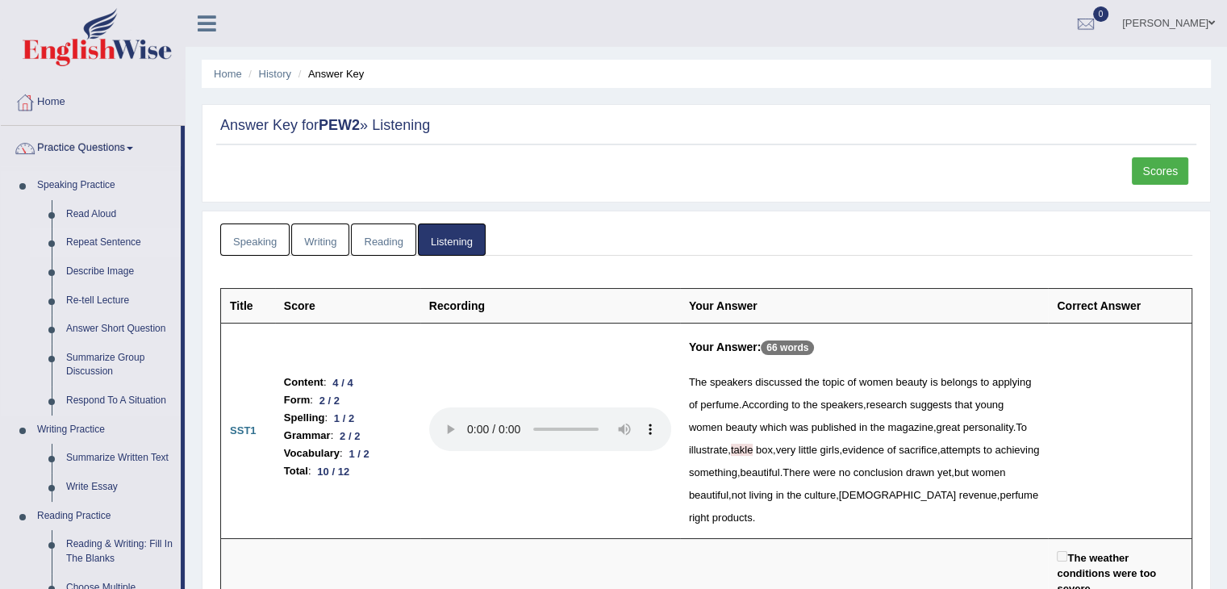
click at [107, 239] on link "Repeat Sentence" at bounding box center [120, 242] width 122 height 29
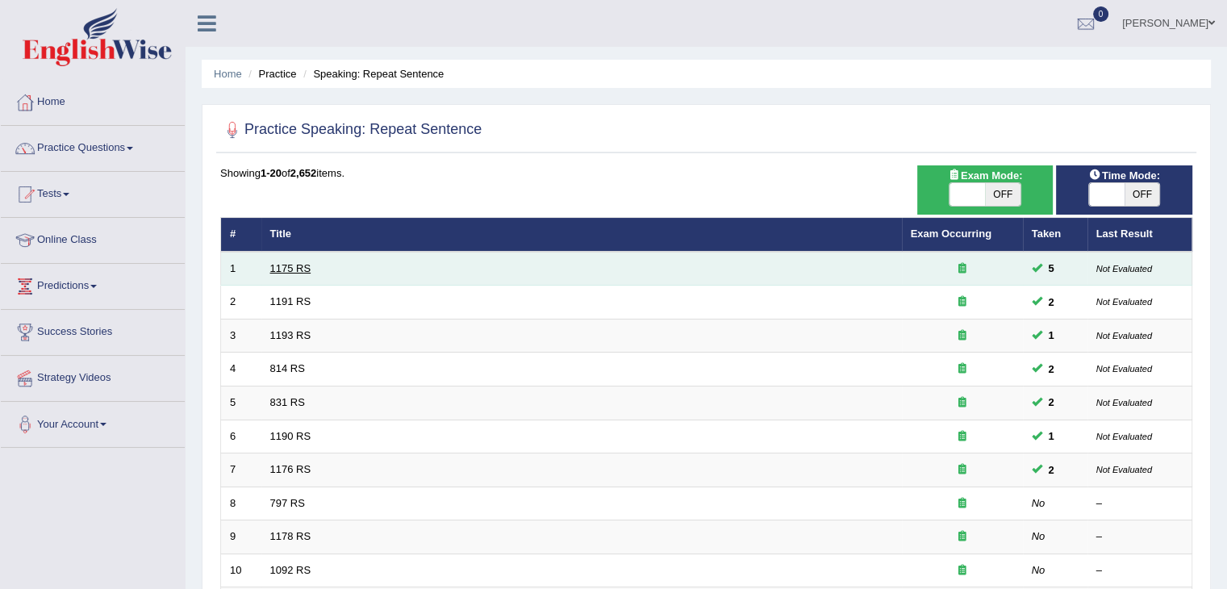
click at [294, 265] on link "1175 RS" at bounding box center [290, 268] width 41 height 12
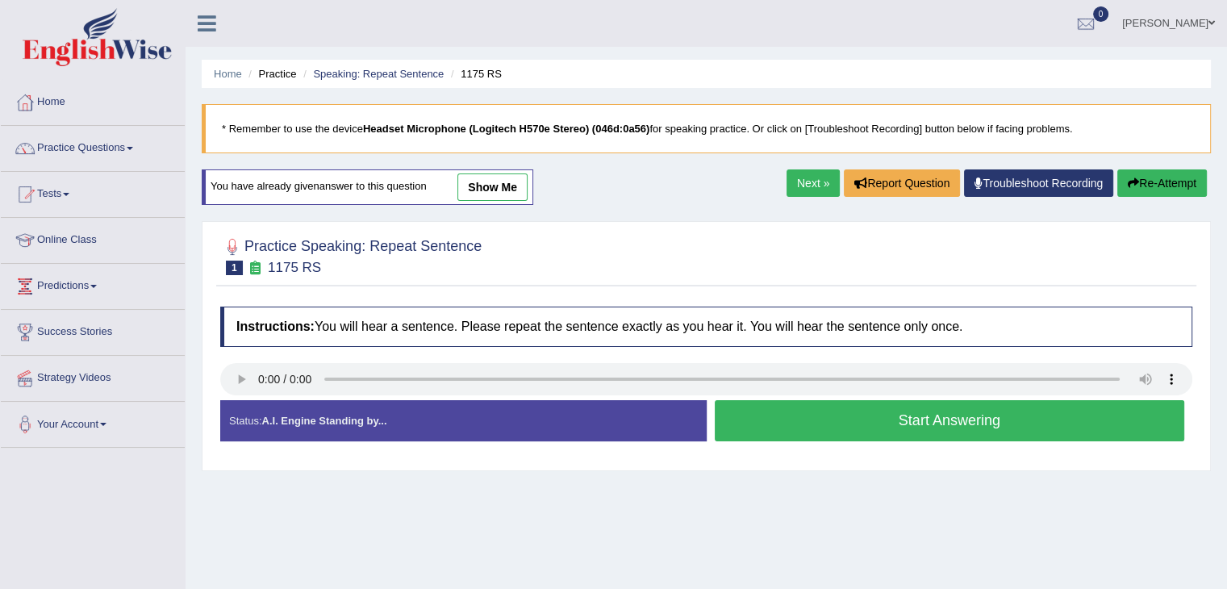
click at [778, 415] on button "Start Answering" at bounding box center [950, 420] width 470 height 41
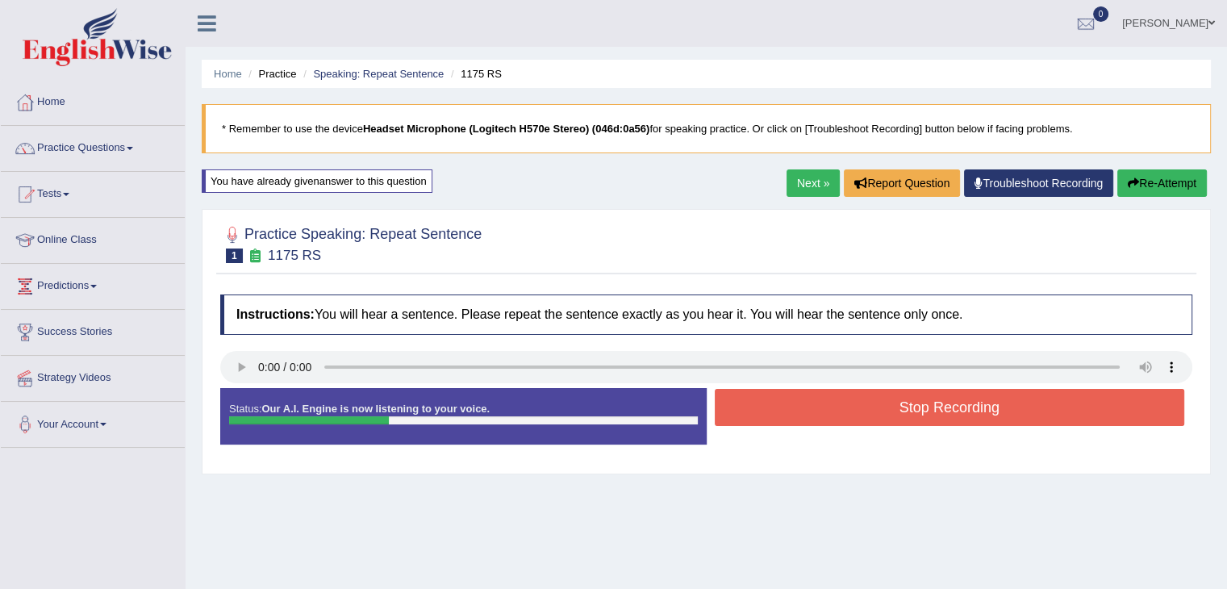
click at [794, 409] on button "Stop Recording" at bounding box center [950, 407] width 470 height 37
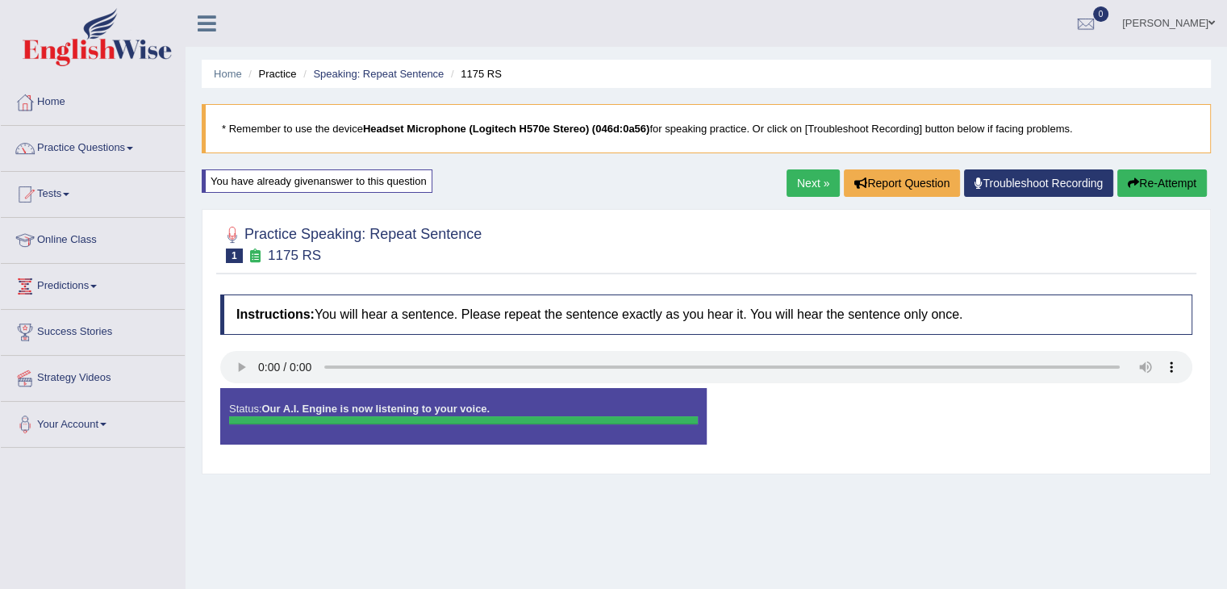
click at [804, 169] on link "Next »" at bounding box center [813, 182] width 53 height 27
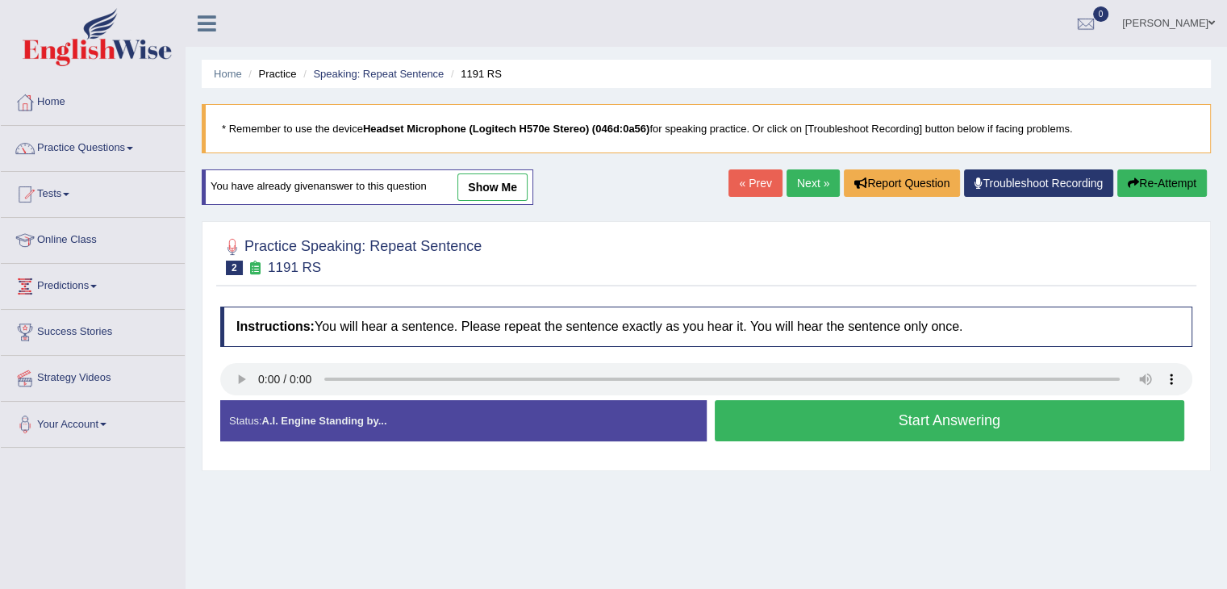
click at [761, 427] on button "Start Answering" at bounding box center [950, 420] width 470 height 41
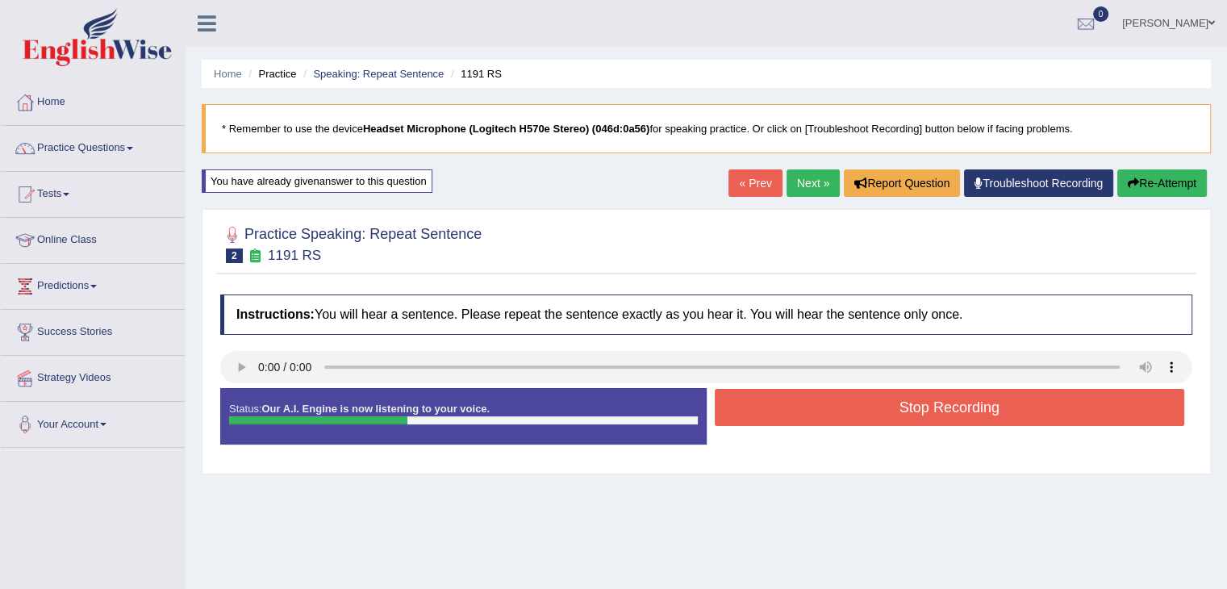
click at [779, 411] on button "Stop Recording" at bounding box center [950, 407] width 470 height 37
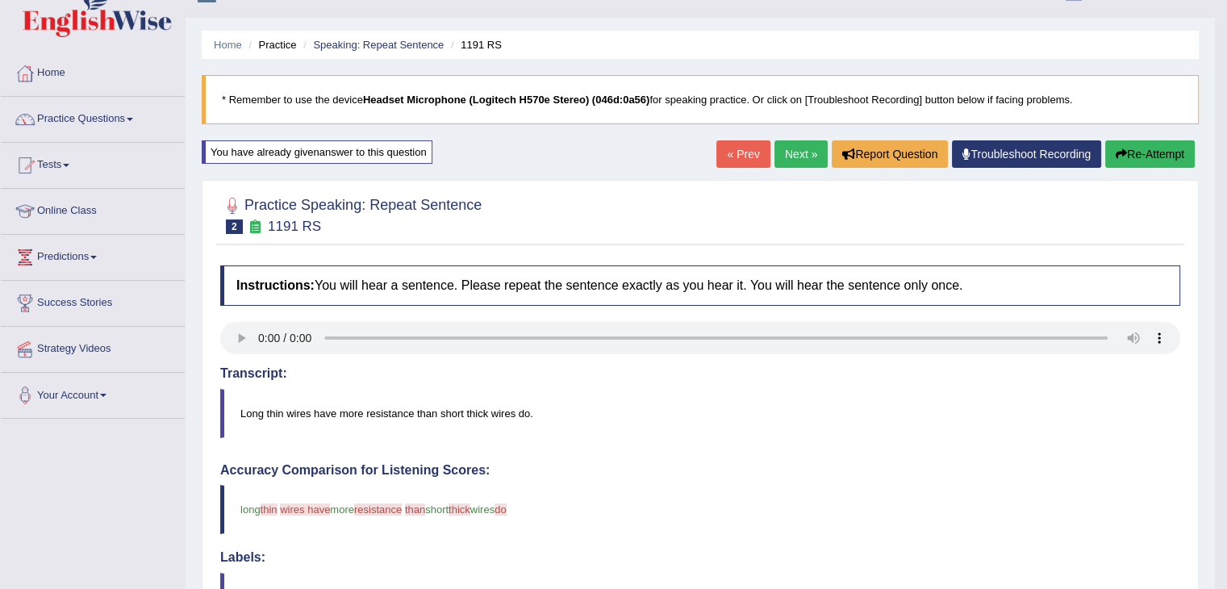
scroll to position [28, 0]
click at [792, 158] on link "Next »" at bounding box center [801, 154] width 53 height 27
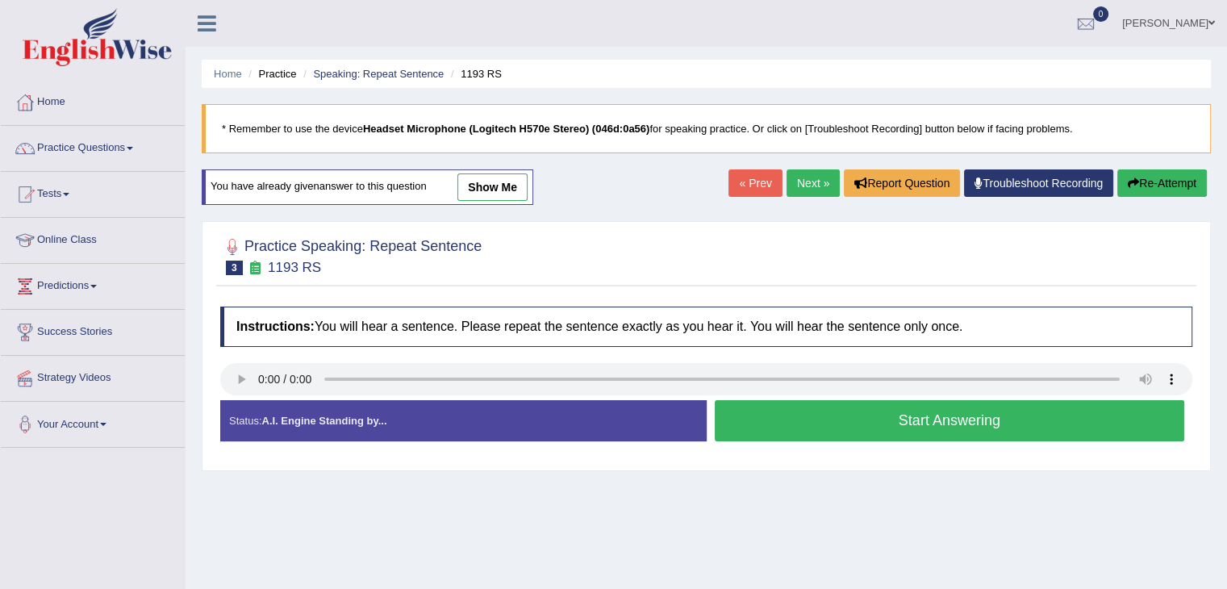
click at [905, 433] on button "Start Answering" at bounding box center [950, 420] width 470 height 41
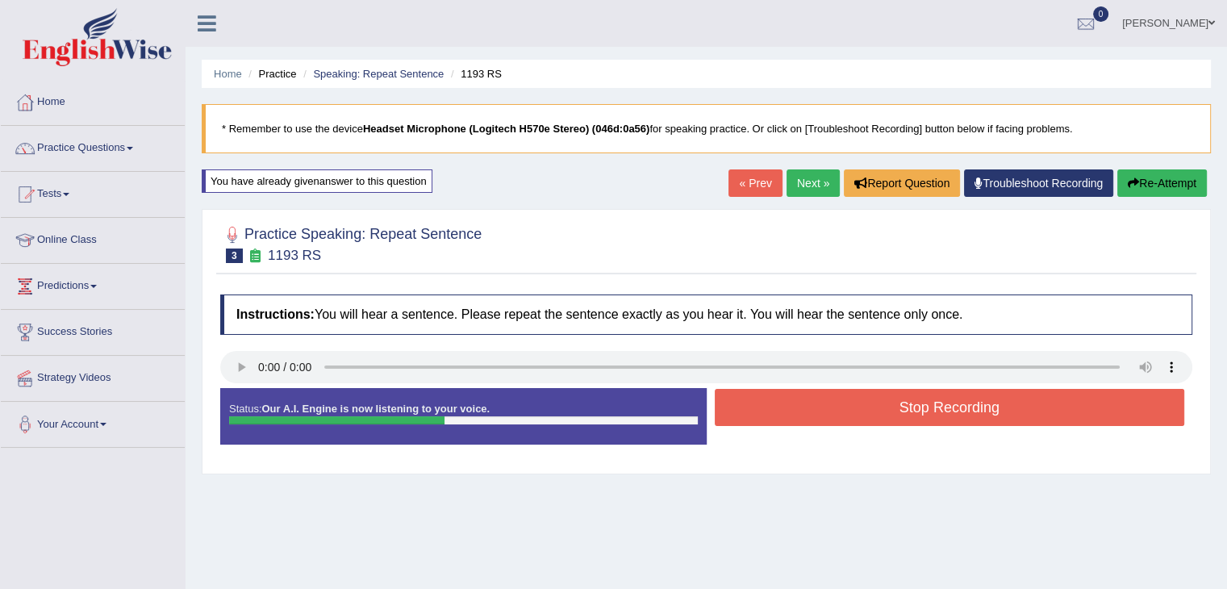
click at [891, 398] on button "Stop Recording" at bounding box center [950, 407] width 470 height 37
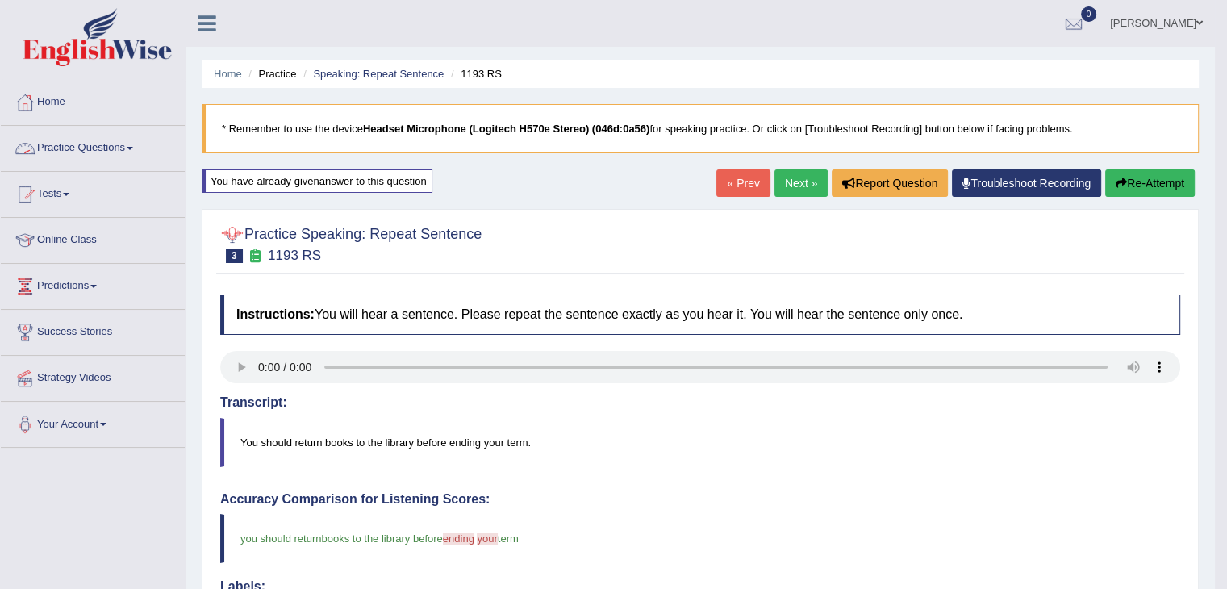
click at [131, 143] on link "Practice Questions" at bounding box center [93, 146] width 184 height 40
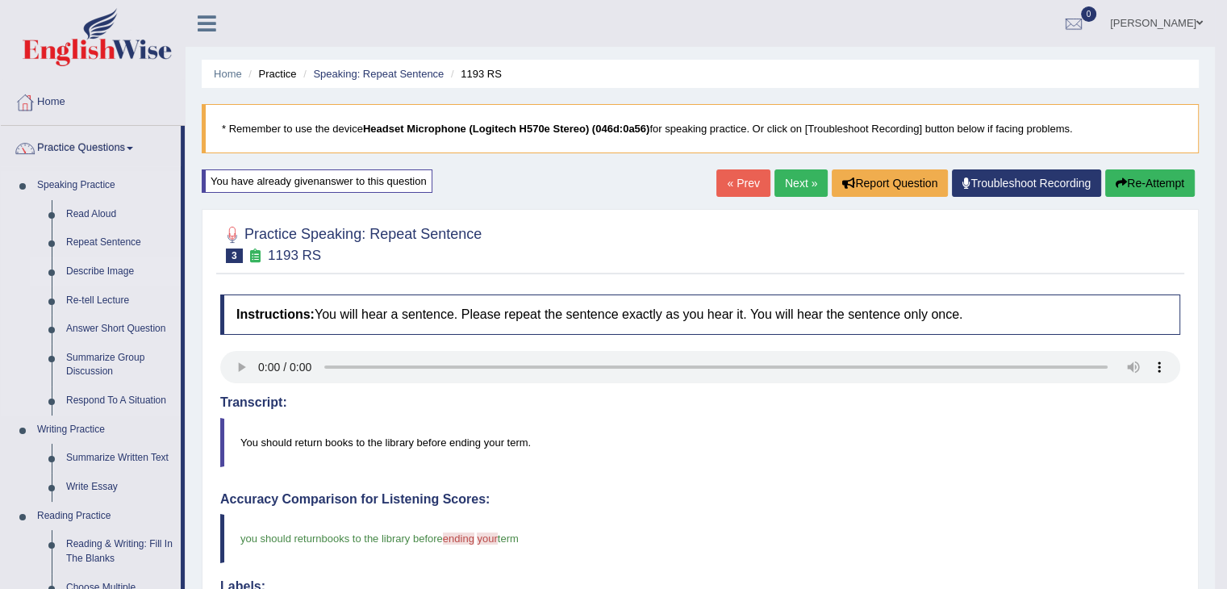
click at [88, 273] on link "Describe Image" at bounding box center [120, 271] width 122 height 29
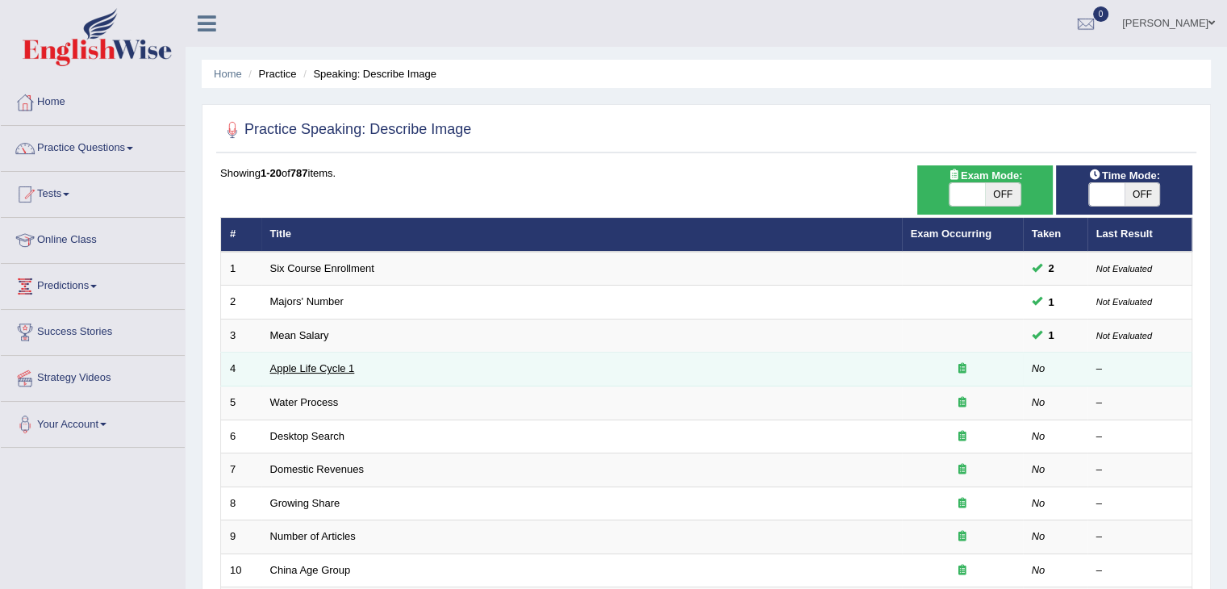
click at [300, 367] on link "Apple Life Cycle 1" at bounding box center [312, 368] width 85 height 12
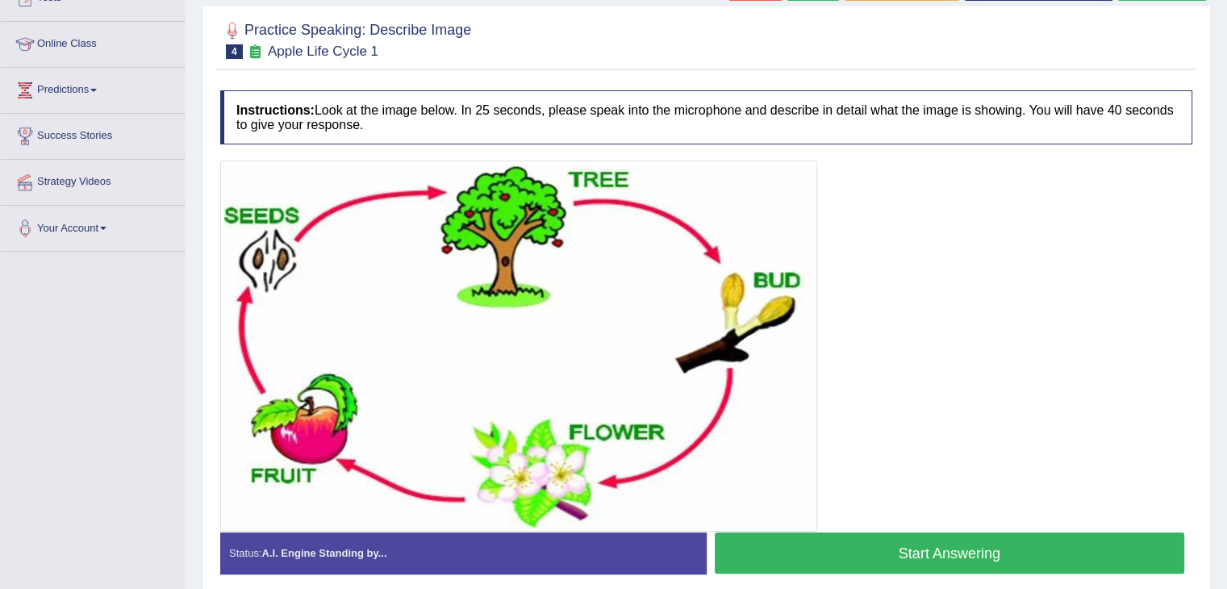
scroll to position [197, 0]
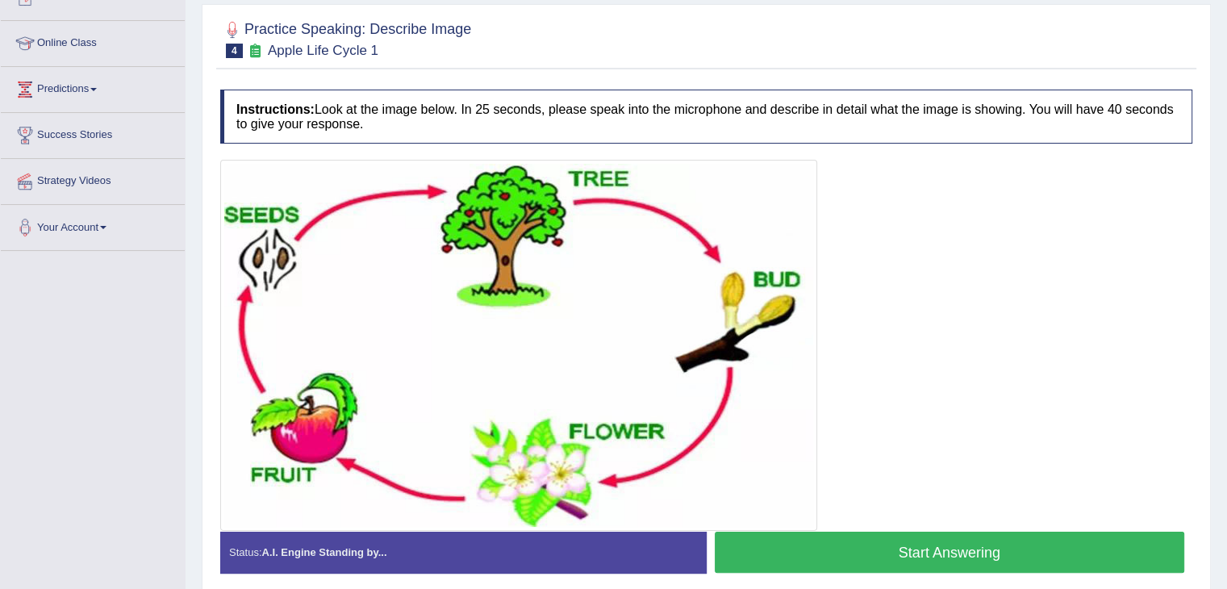
click at [826, 545] on button "Start Answering" at bounding box center [950, 552] width 470 height 41
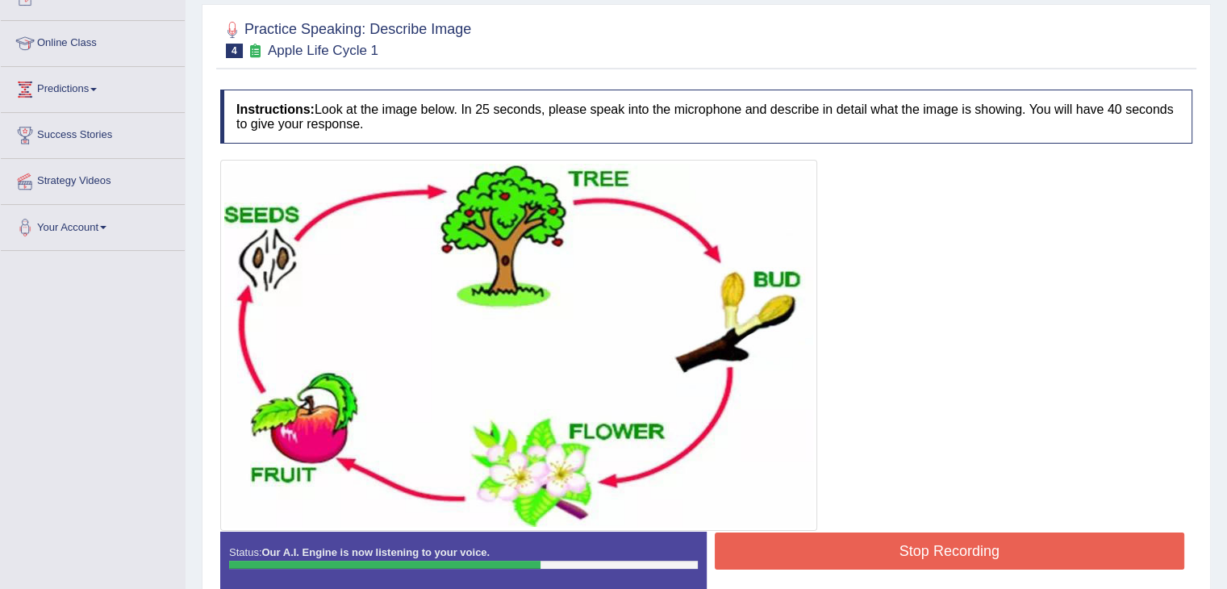
click at [1024, 557] on button "Stop Recording" at bounding box center [950, 551] width 470 height 37
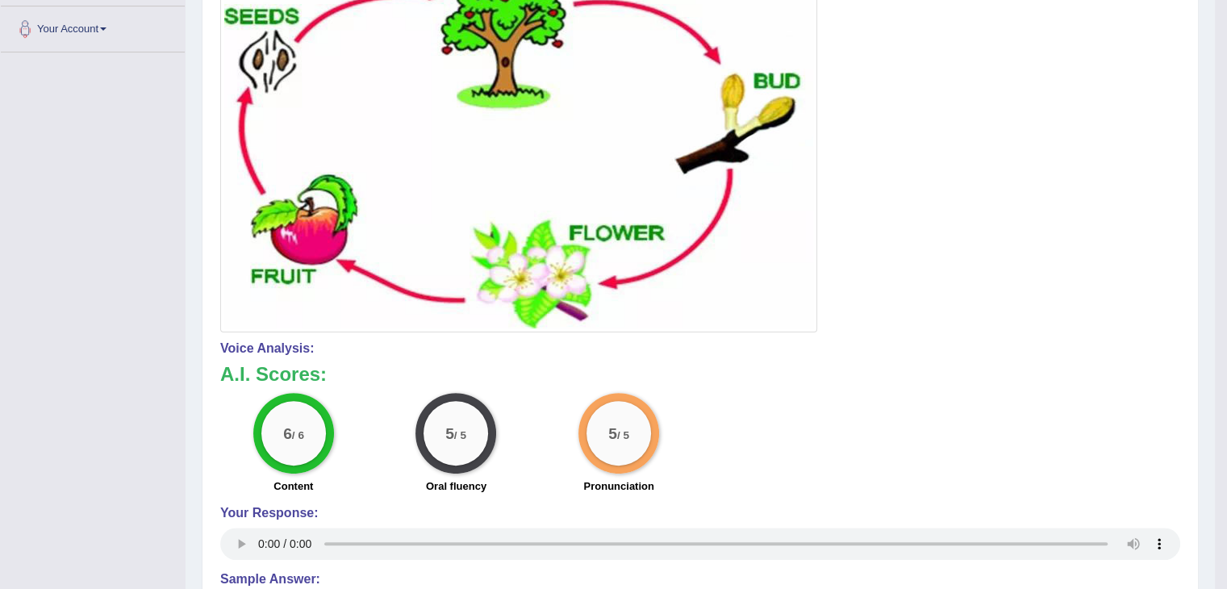
scroll to position [0, 0]
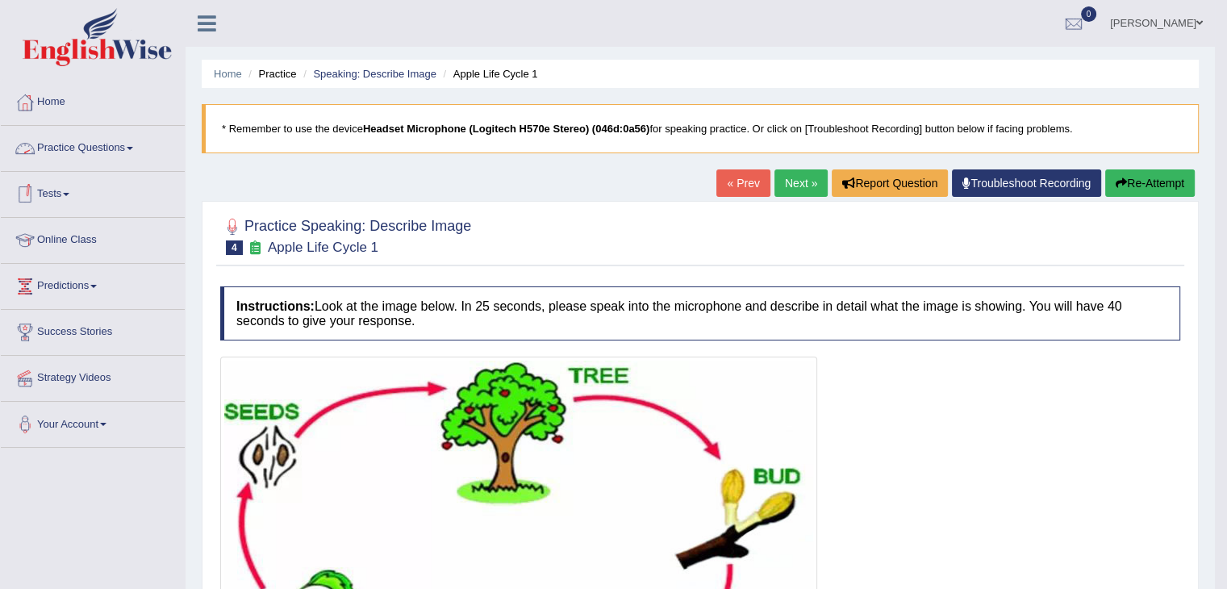
click at [123, 157] on link "Practice Questions" at bounding box center [93, 146] width 184 height 40
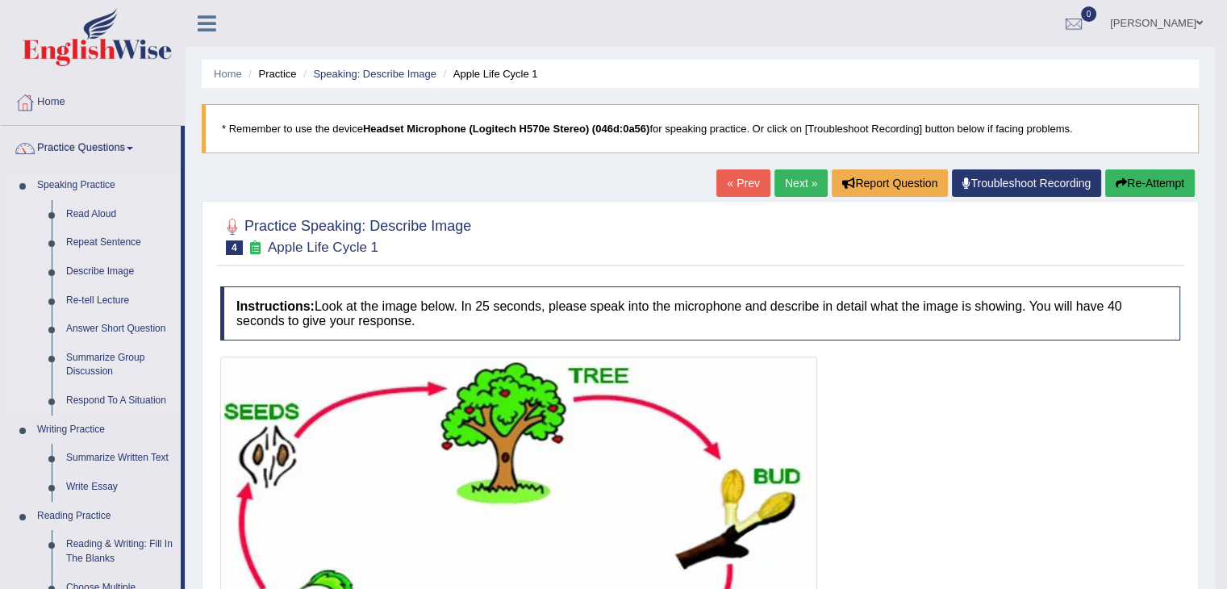
click at [116, 328] on link "Answer Short Question" at bounding box center [120, 329] width 122 height 29
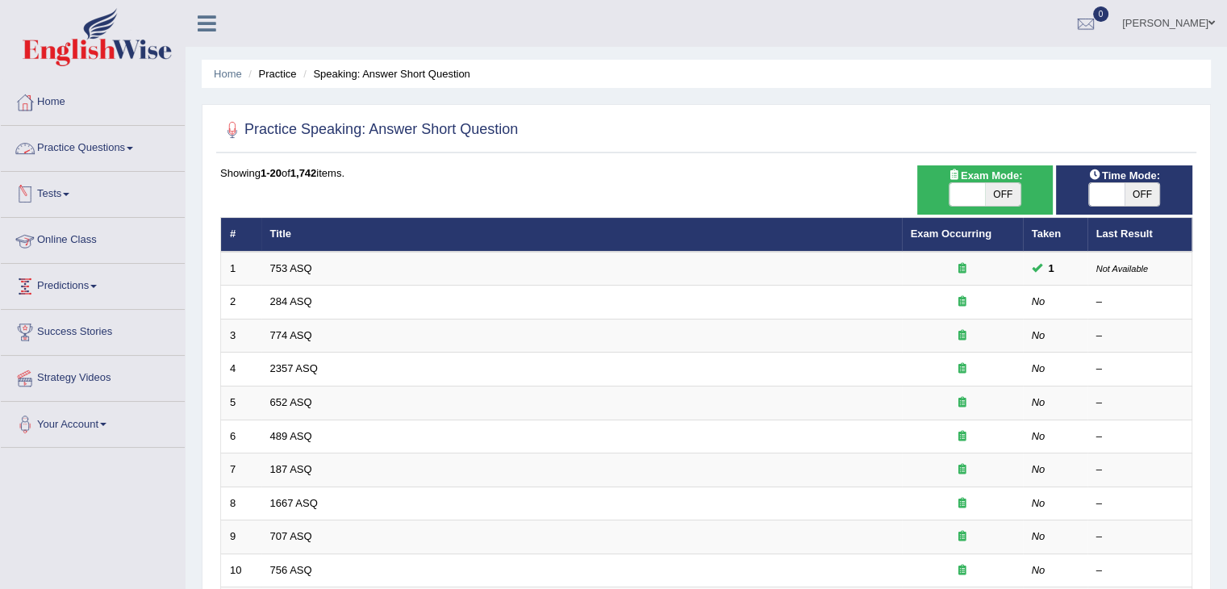
click at [123, 161] on link "Practice Questions" at bounding box center [93, 146] width 184 height 40
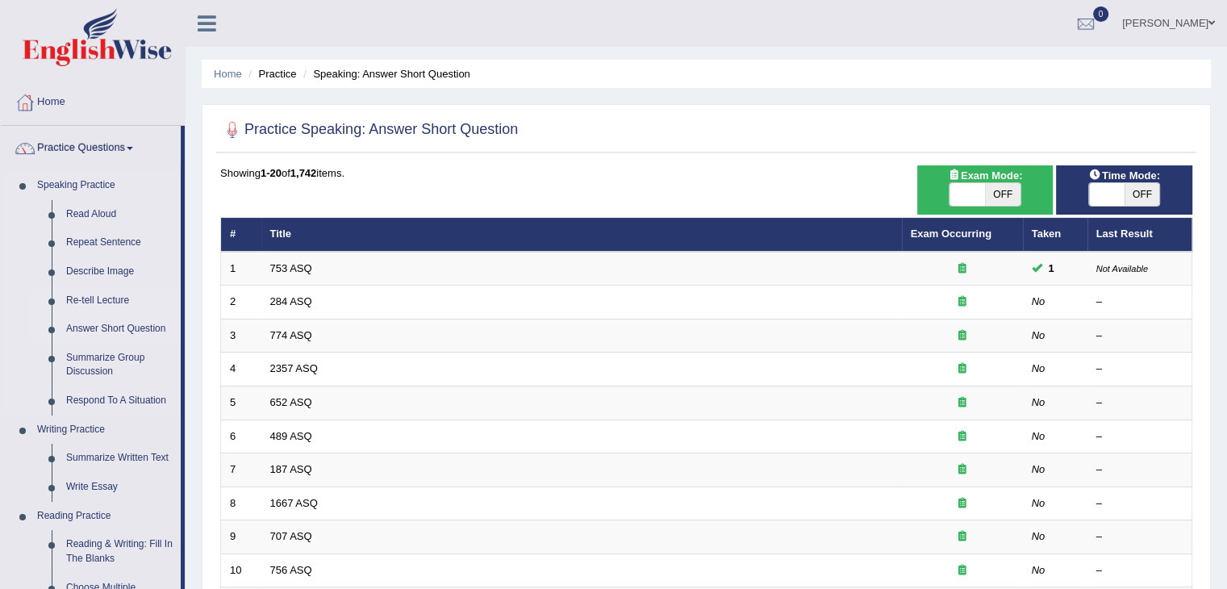
click at [90, 299] on link "Re-tell Lecture" at bounding box center [120, 300] width 122 height 29
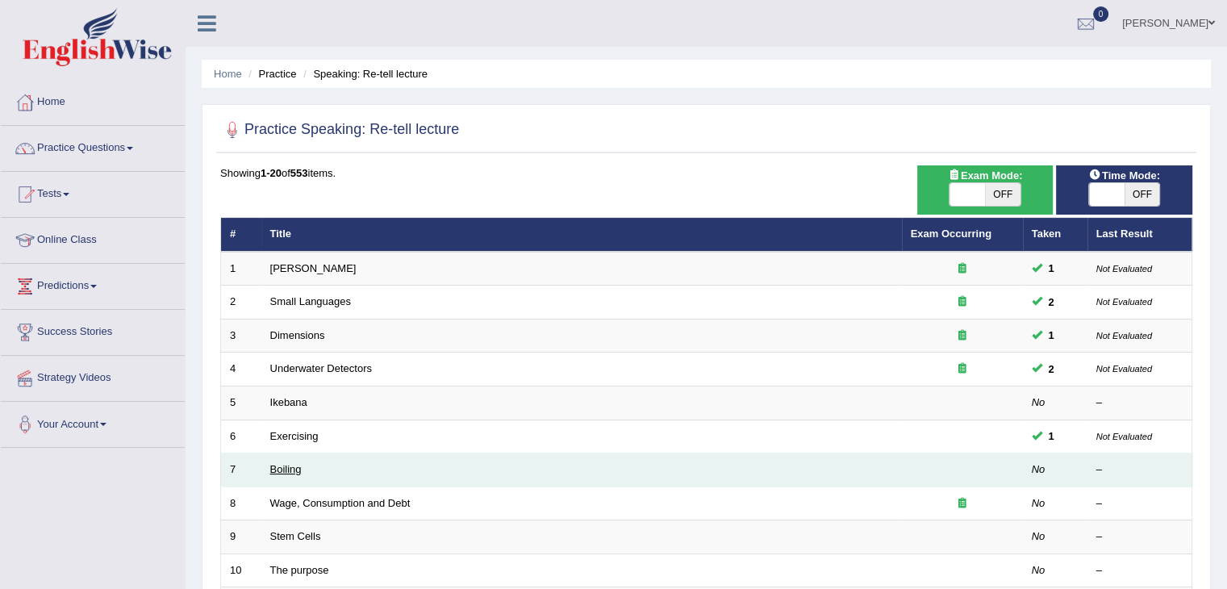
click at [282, 466] on link "Boiling" at bounding box center [285, 469] width 31 height 12
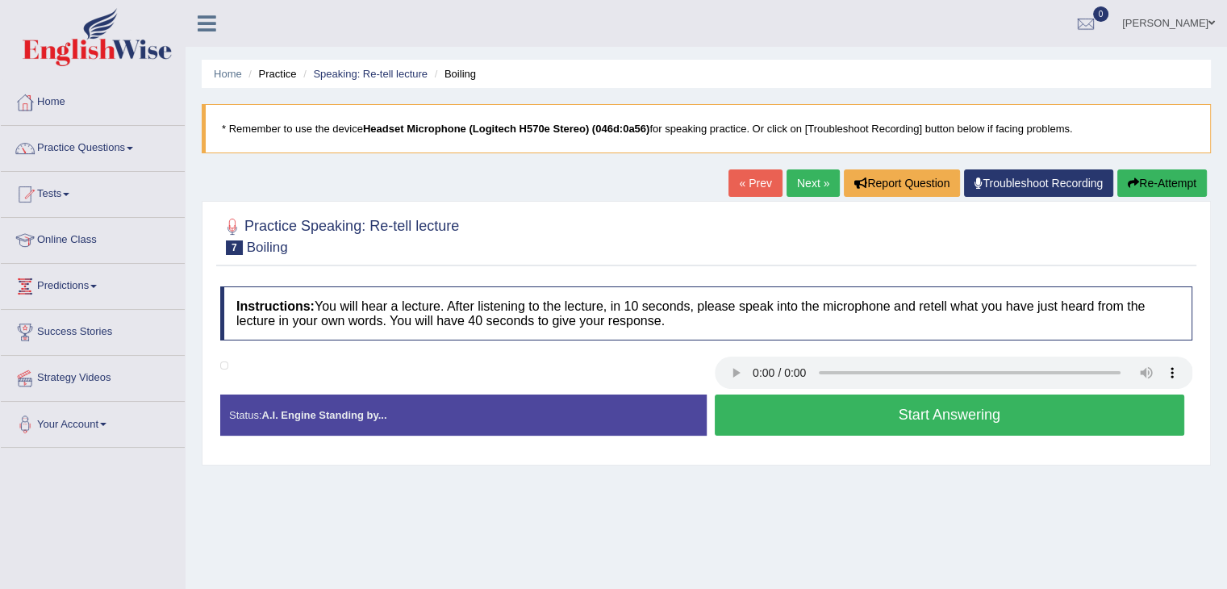
click at [854, 409] on button "Start Answering" at bounding box center [950, 415] width 470 height 41
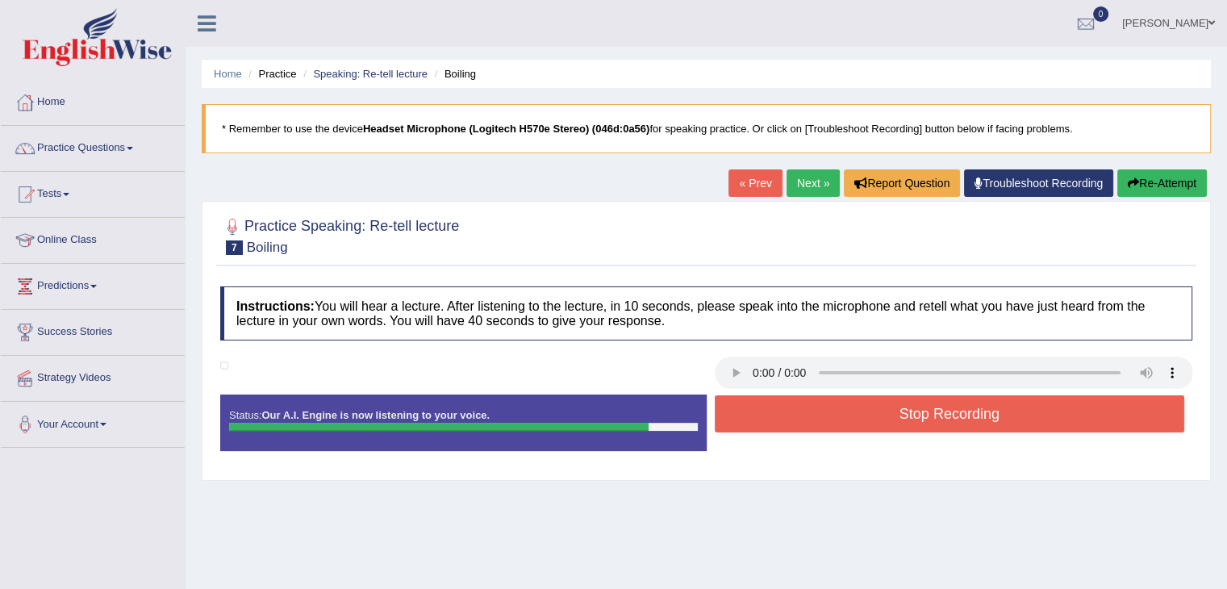
click at [854, 409] on button "Stop Recording" at bounding box center [950, 413] width 470 height 37
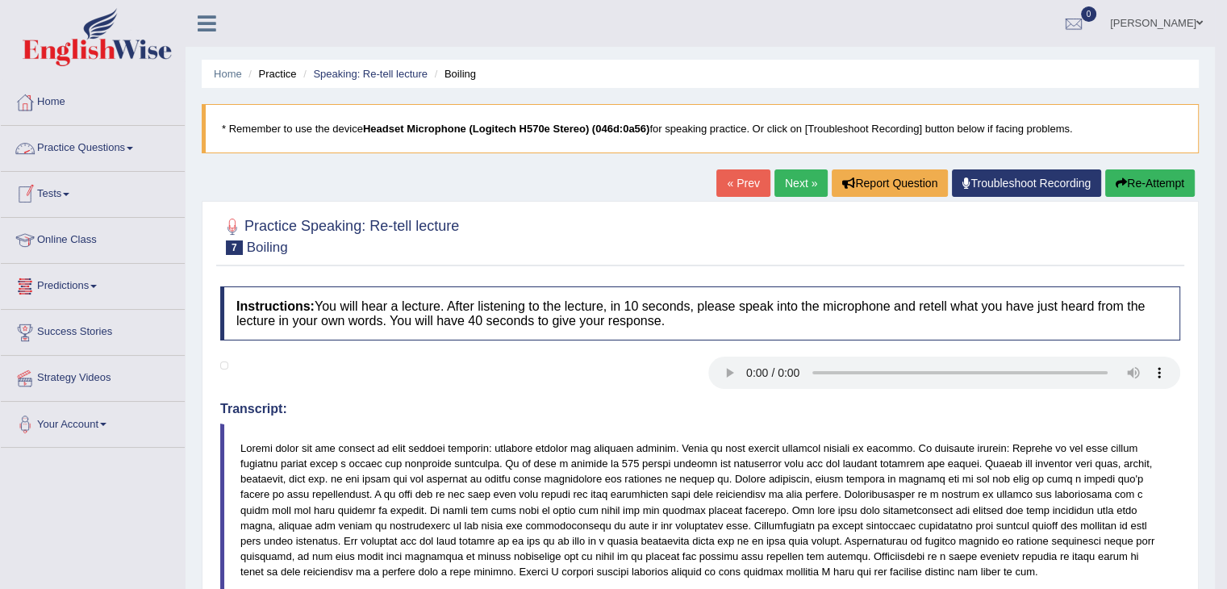
click at [130, 146] on link "Practice Questions" at bounding box center [93, 146] width 184 height 40
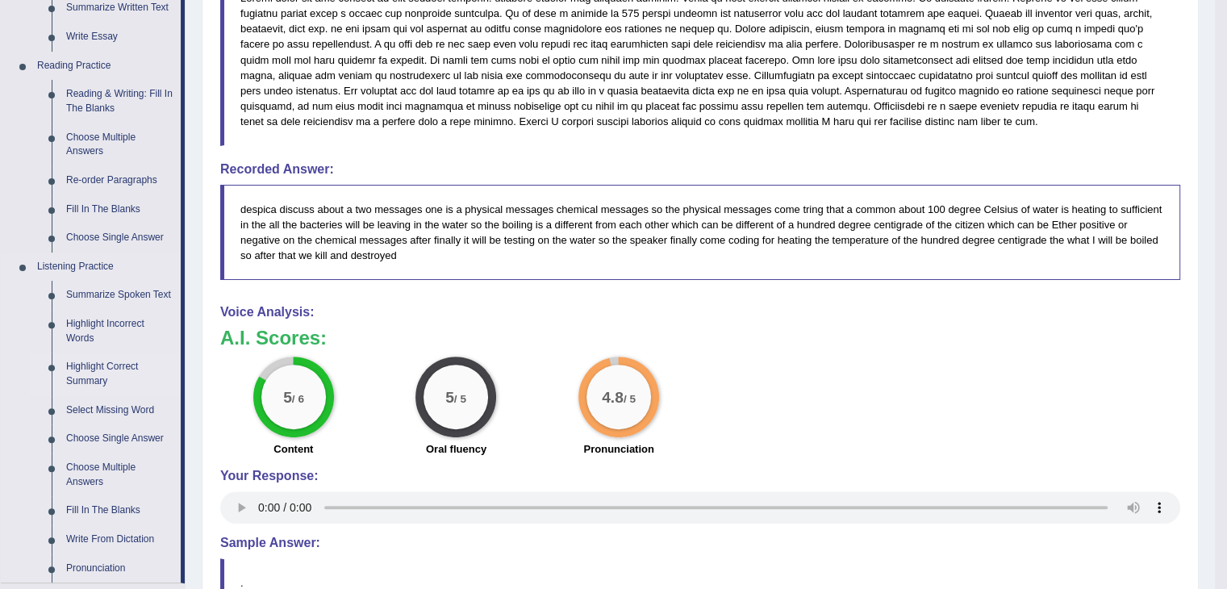
scroll to position [451, 0]
click at [107, 540] on link "Write From Dictation" at bounding box center [120, 538] width 122 height 29
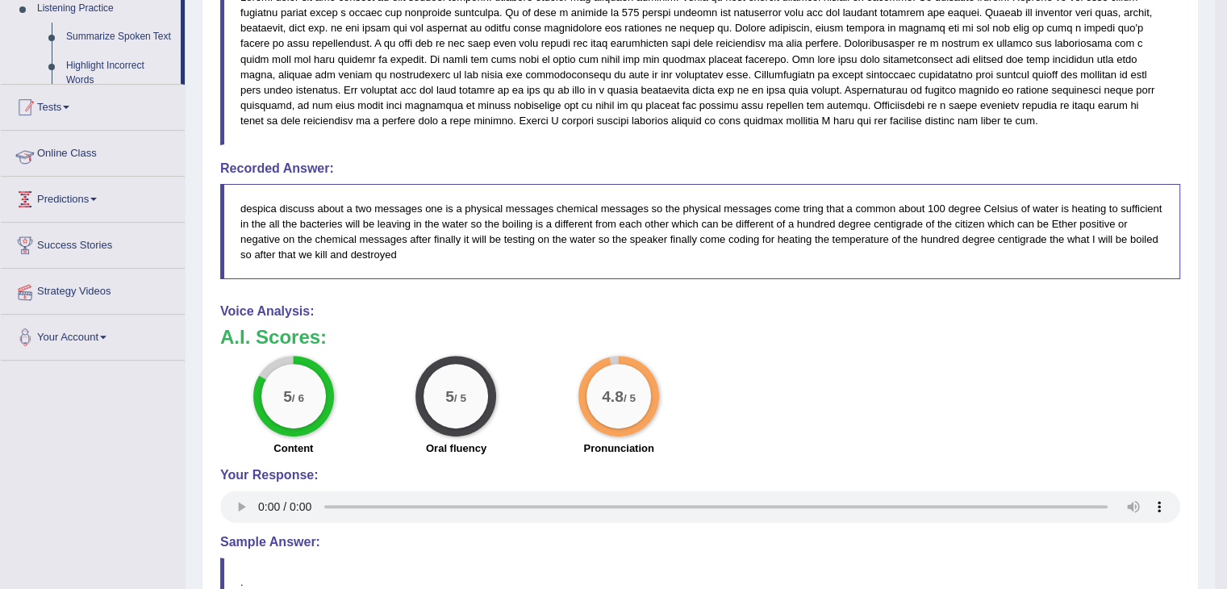
scroll to position [403, 0]
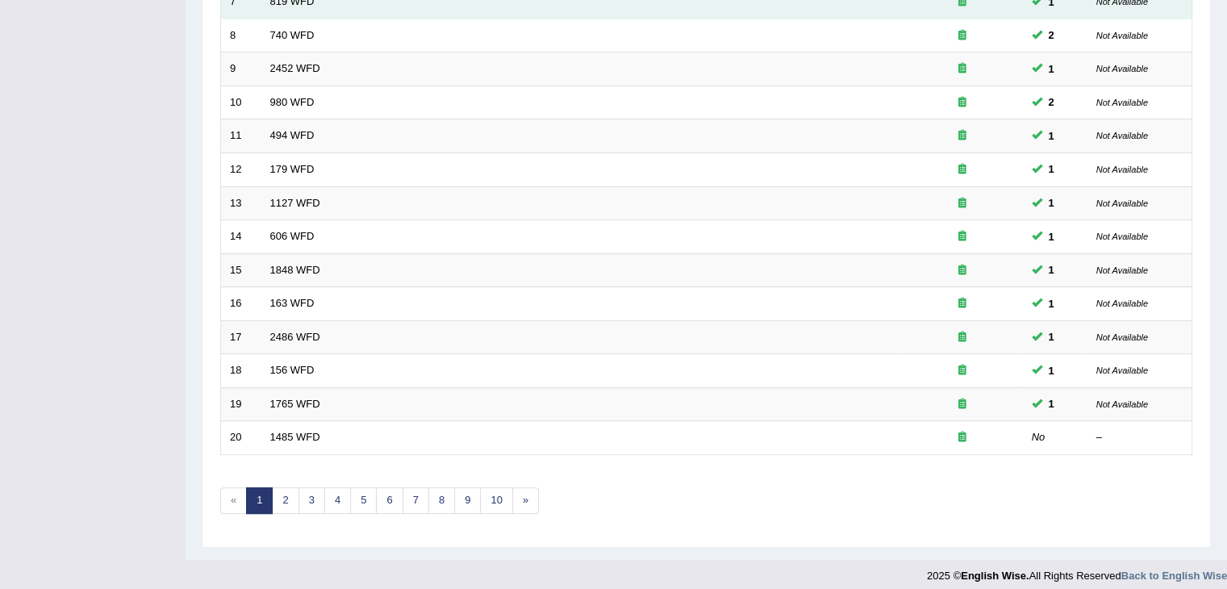
scroll to position [474, 0]
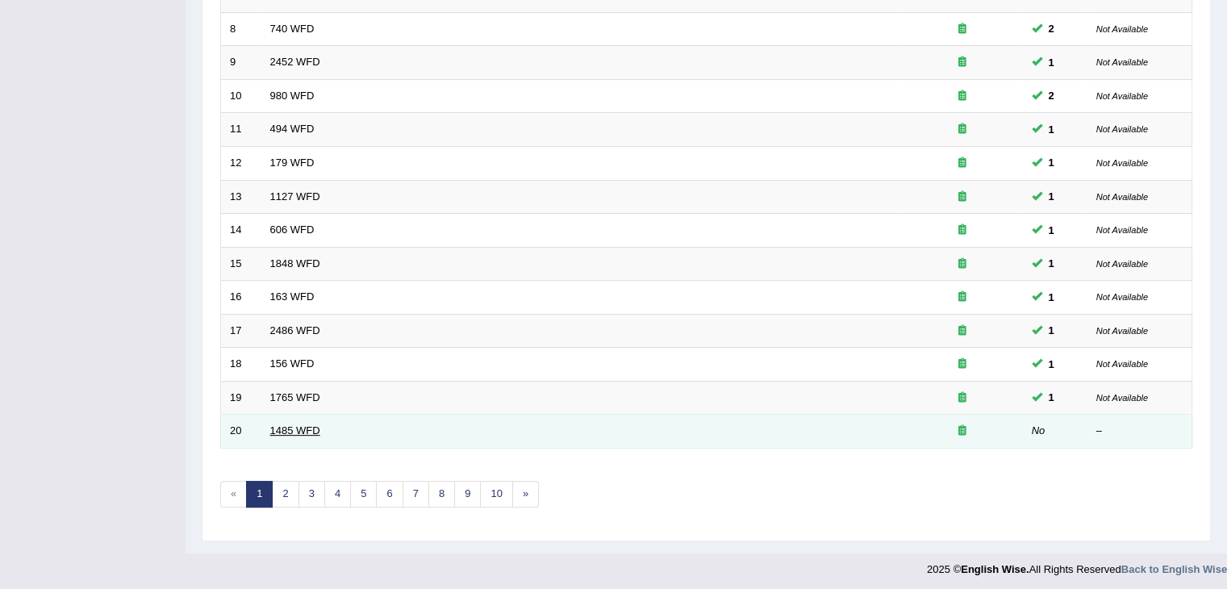
click at [294, 428] on link "1485 WFD" at bounding box center [295, 430] width 50 height 12
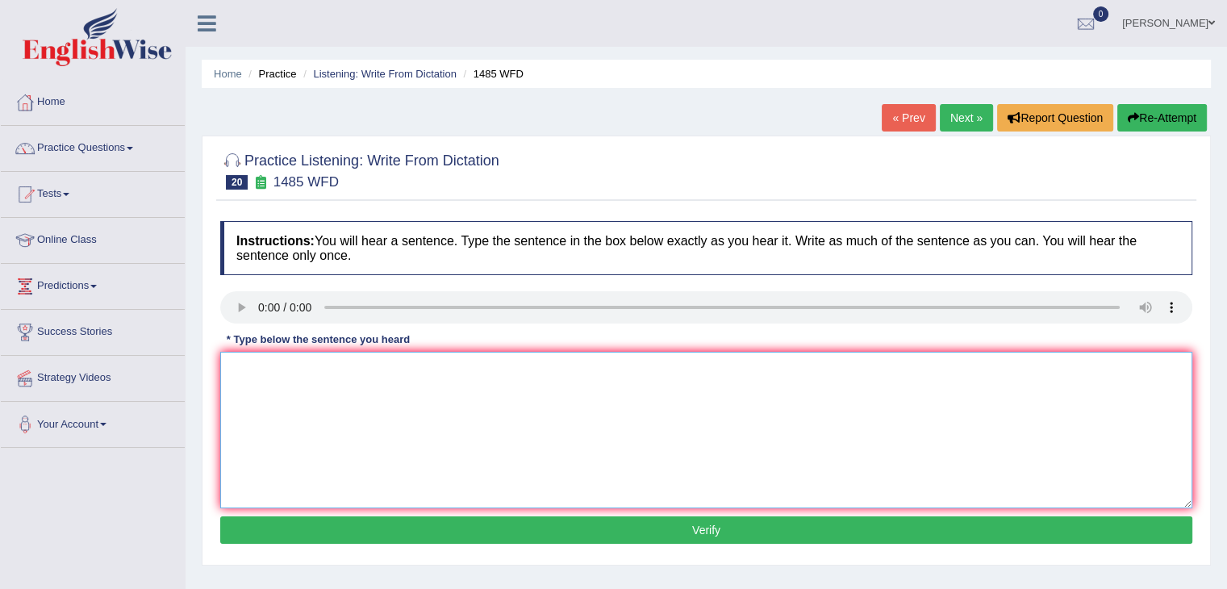
click at [300, 383] on textarea at bounding box center [706, 430] width 972 height 157
click at [258, 366] on textarea at bounding box center [706, 430] width 972 height 157
click at [359, 365] on textarea "For students early explore to the subjects subject" at bounding box center [706, 430] width 972 height 157
type textarea "For students early explore explores to the subjects subject"
click at [568, 517] on button "Verify" at bounding box center [706, 529] width 972 height 27
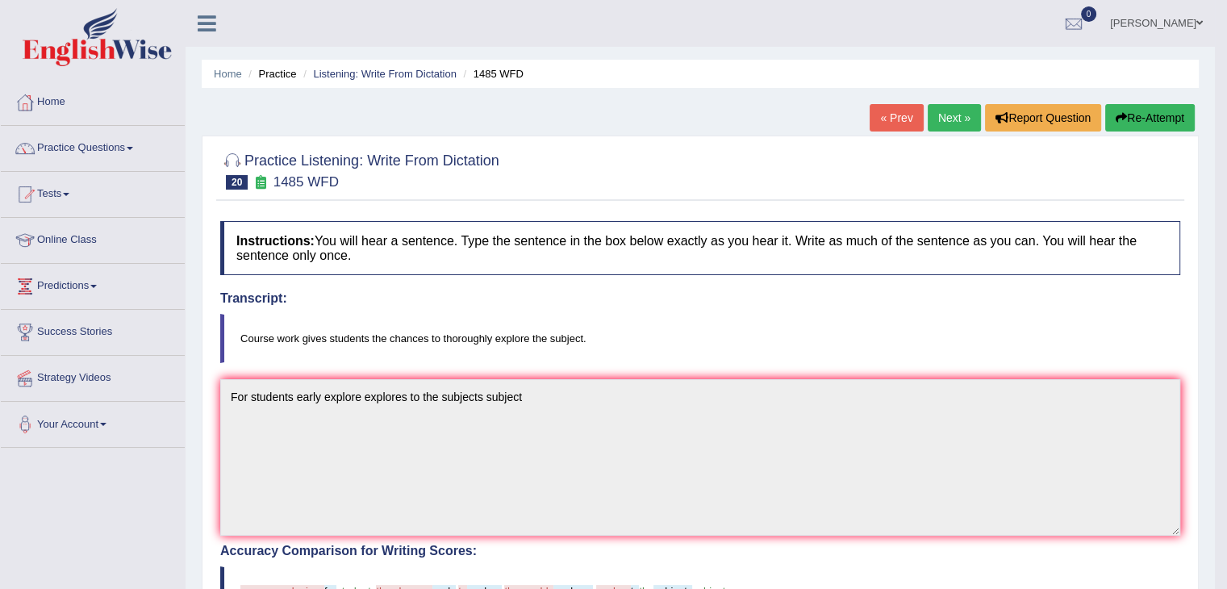
click at [942, 120] on link "Next »" at bounding box center [954, 117] width 53 height 27
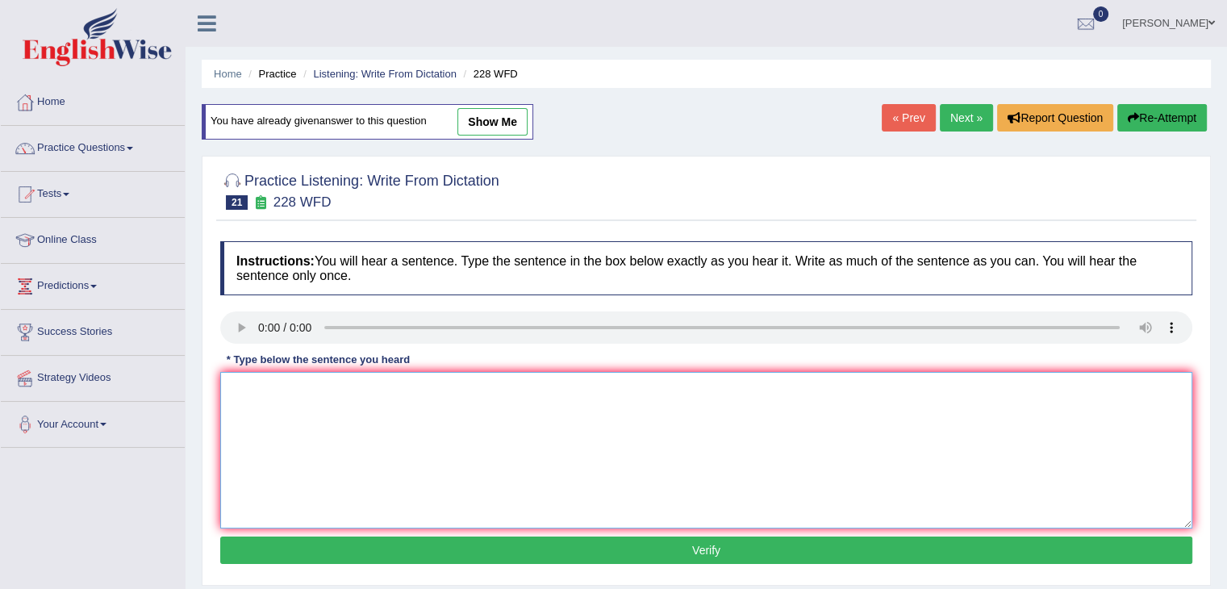
click at [283, 372] on textarea at bounding box center [706, 450] width 972 height 157
click at [237, 386] on textarea "CS is popoluar univ degree course" at bounding box center [706, 450] width 972 height 157
click at [287, 385] on textarea "Computer Science is popoluar univ degree course" at bounding box center [706, 450] width 972 height 157
click at [283, 391] on textarea "Computer Science is popoluar univ degree course" at bounding box center [706, 450] width 972 height 157
click at [320, 389] on textarea "Computerscience is popoluar univ degree course" at bounding box center [706, 450] width 972 height 157
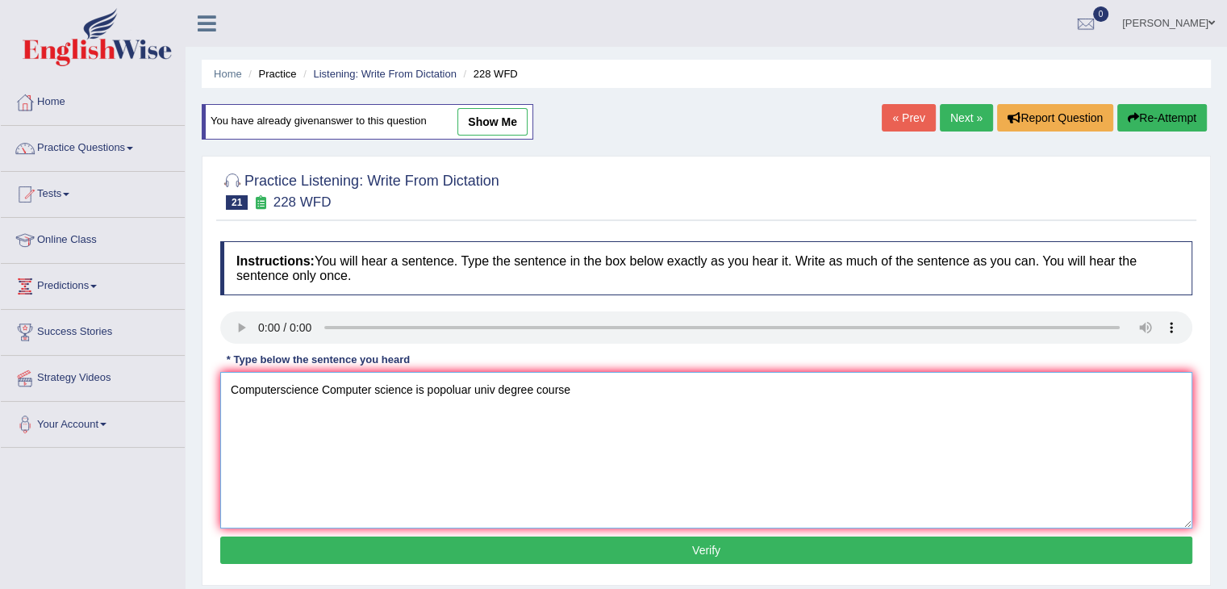
click at [429, 385] on textarea "Computerscience Computer science is popoluar univ degree course" at bounding box center [706, 450] width 972 height 157
click at [503, 385] on textarea "Computerscience Computer science is a popoluar univ degree course" at bounding box center [706, 450] width 972 height 157
click at [606, 391] on textarea "Computerscience Computer science is a popoluar university degree course" at bounding box center [706, 450] width 972 height 157
type textarea "Computerscience Computer science is a popoluar university degree course."
click at [589, 549] on button "Verify" at bounding box center [706, 550] width 972 height 27
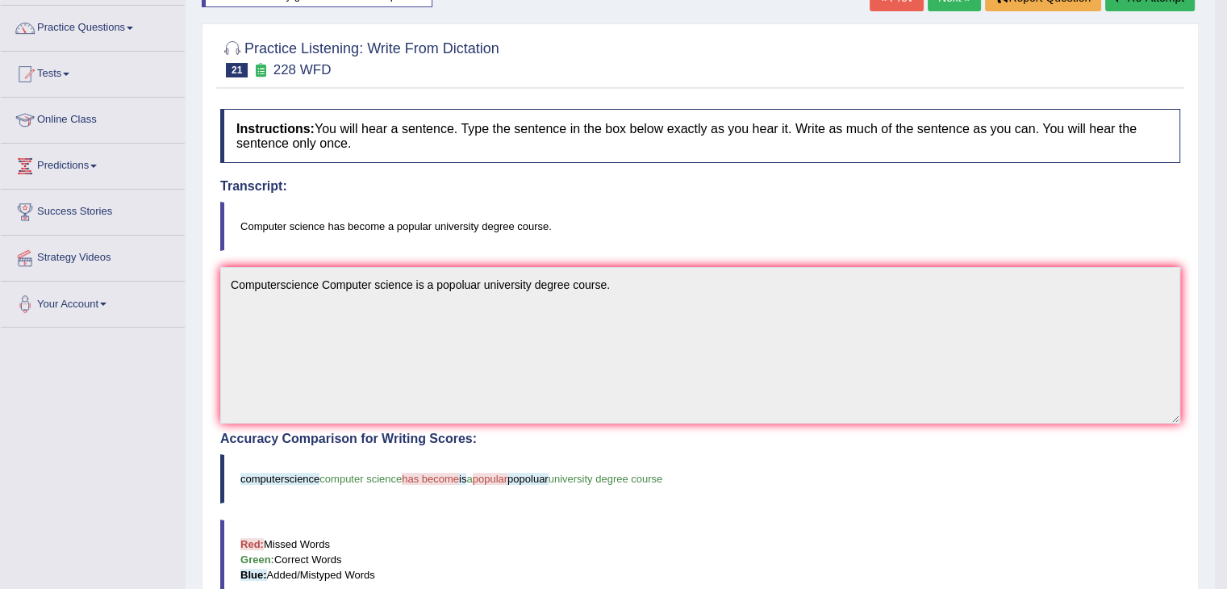
scroll to position [101, 0]
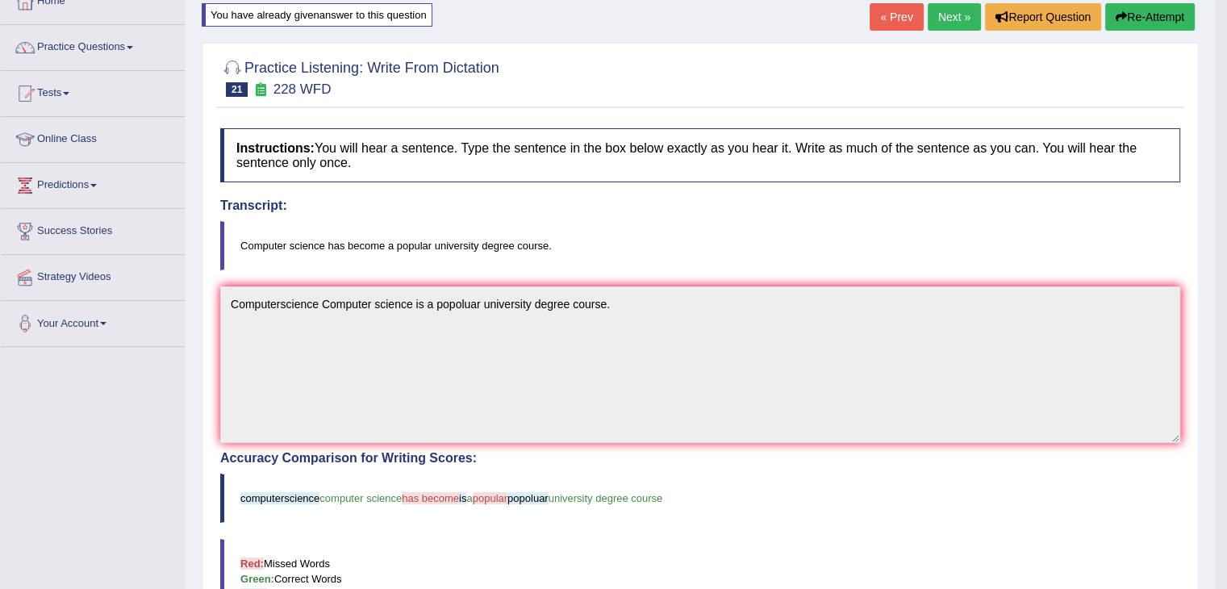
click at [948, 20] on link "Next »" at bounding box center [954, 16] width 53 height 27
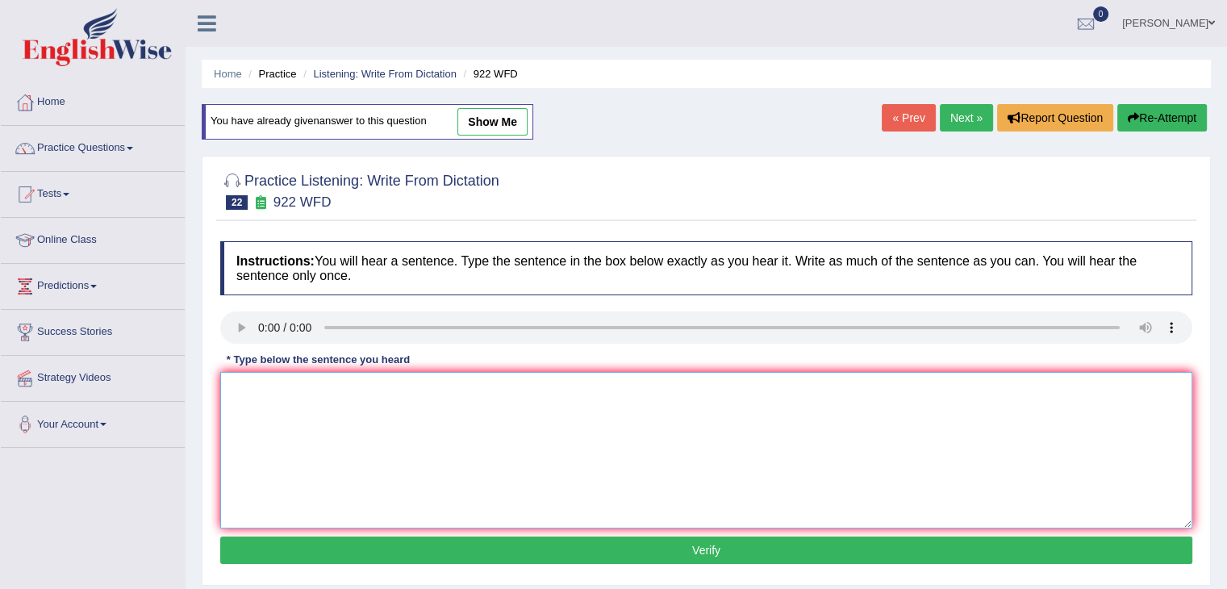
click at [299, 407] on textarea at bounding box center [706, 450] width 972 height 157
click at [278, 398] on textarea at bounding box center [706, 450] width 972 height 157
click at [423, 386] on textarea "students attending the con must be reg first." at bounding box center [706, 450] width 972 height 157
click at [365, 388] on textarea "students attending the con must be register first." at bounding box center [706, 450] width 972 height 157
click at [234, 389] on textarea "students attending the conference must be register first." at bounding box center [706, 450] width 972 height 157
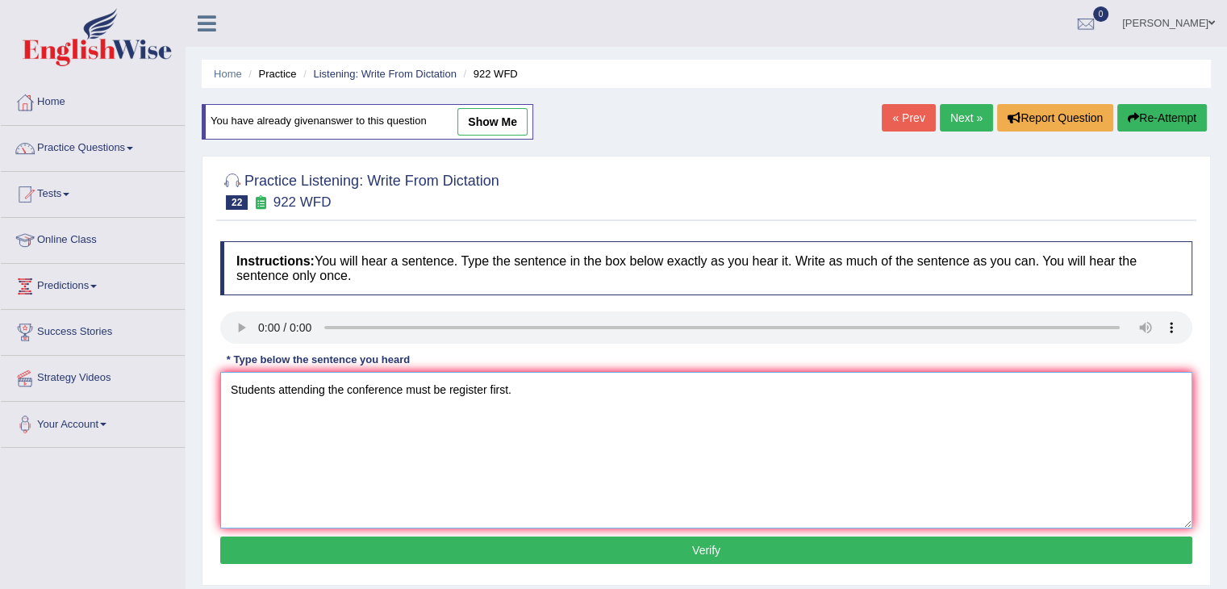
type textarea "Students attending the conference must be register first."
click at [605, 549] on button "Verify" at bounding box center [706, 550] width 972 height 27
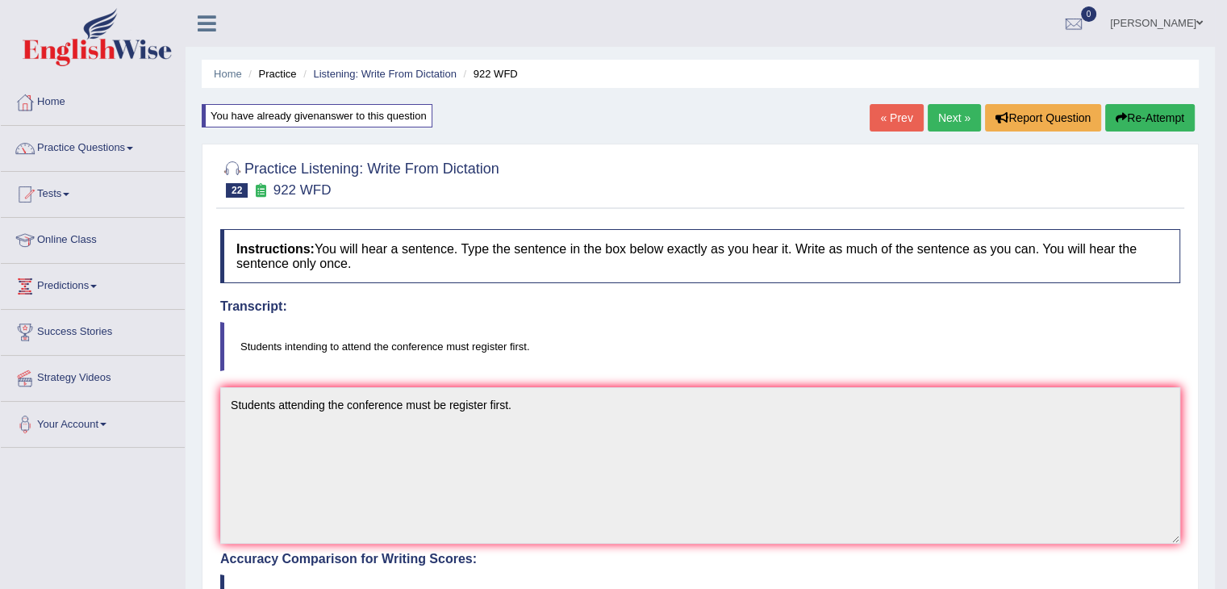
click at [935, 111] on link "Next »" at bounding box center [954, 117] width 53 height 27
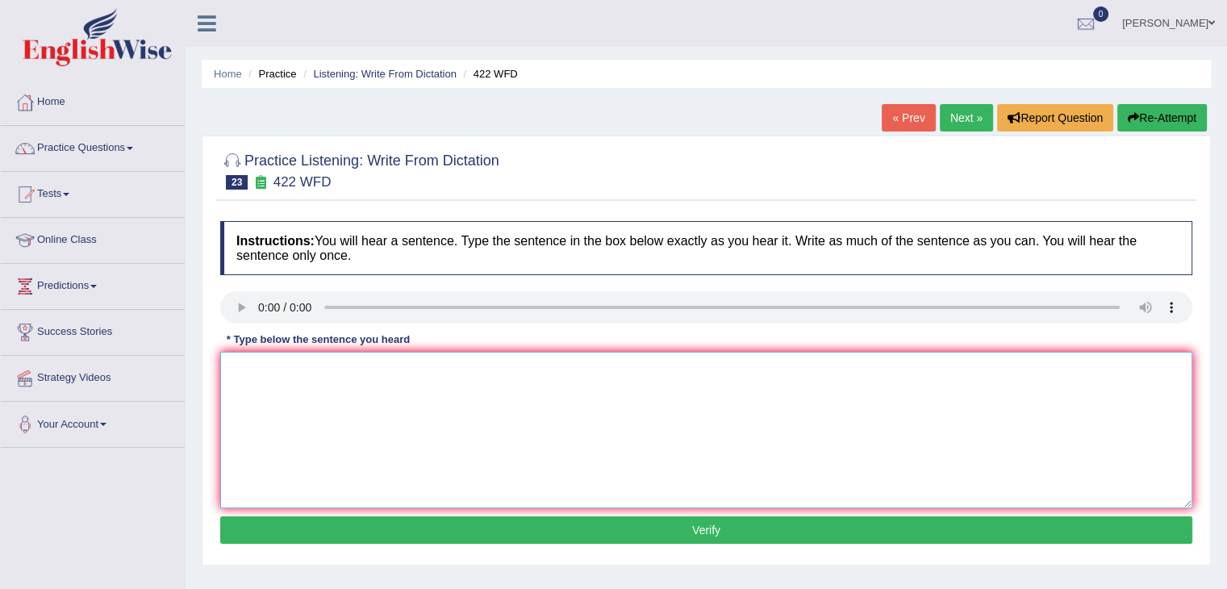
click at [247, 366] on textarea at bounding box center [706, 430] width 972 height 157
click at [308, 367] on textarea "The most import things re the document are missing." at bounding box center [706, 430] width 972 height 157
click at [361, 369] on textarea "The most important things re the document are missing." at bounding box center [706, 430] width 972 height 157
click at [399, 370] on textarea "The most important things thing re the document are missing." at bounding box center [706, 430] width 972 height 157
click at [494, 363] on textarea "The most important things thing are in the document are missing." at bounding box center [706, 430] width 972 height 157
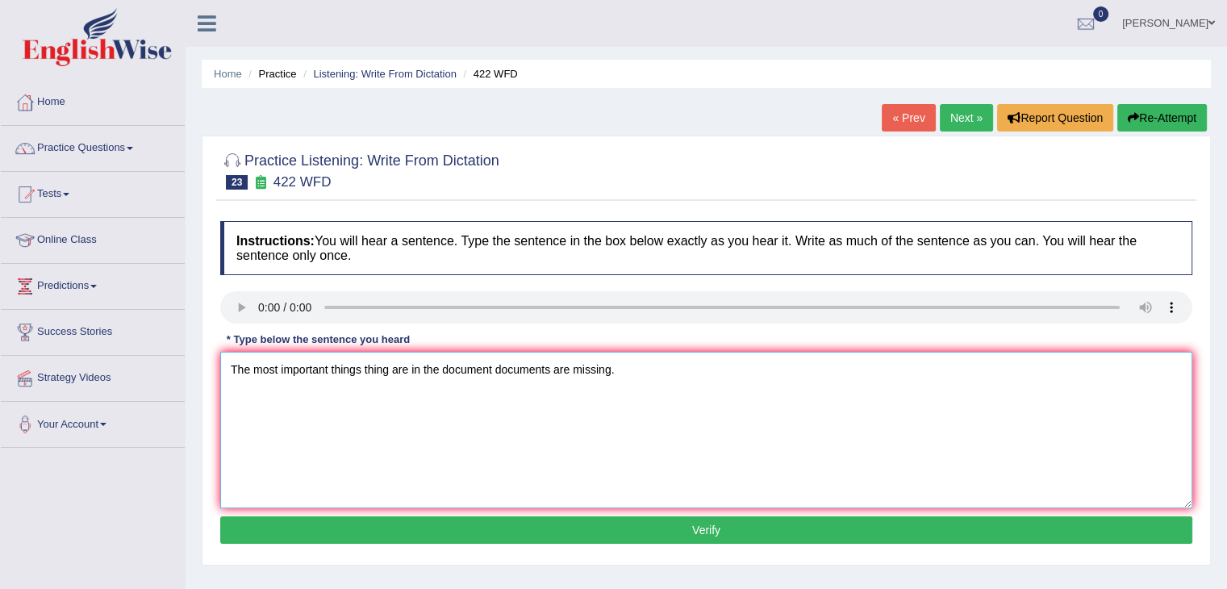
type textarea "The most important things thing are in the document documents are missing."
click at [601, 530] on button "Verify" at bounding box center [706, 529] width 972 height 27
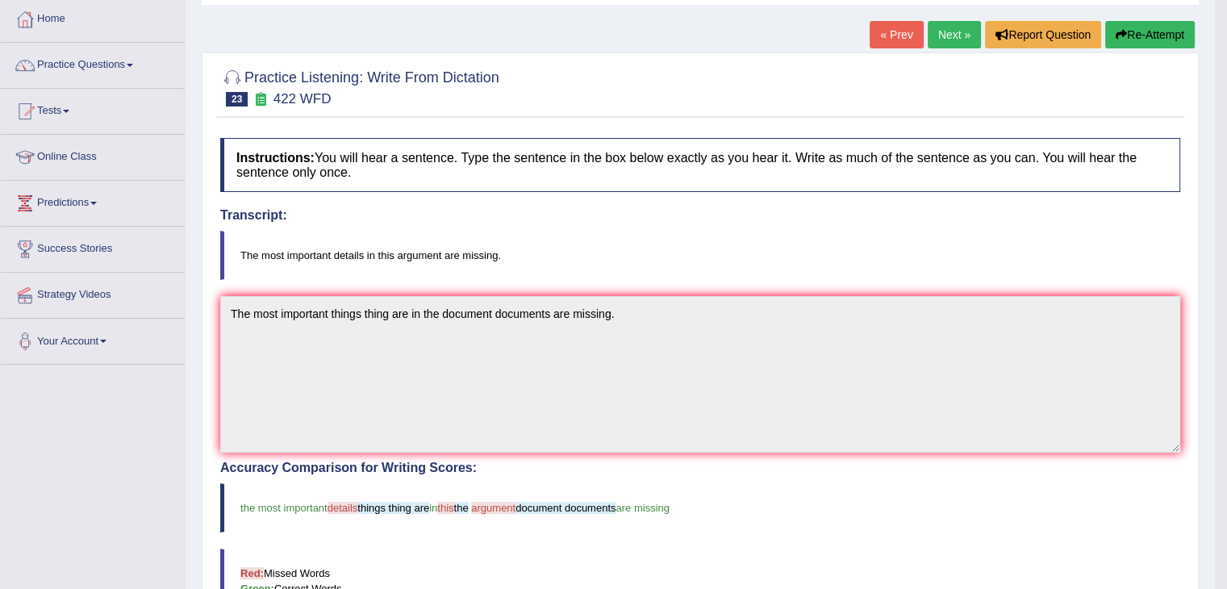
scroll to position [81, 0]
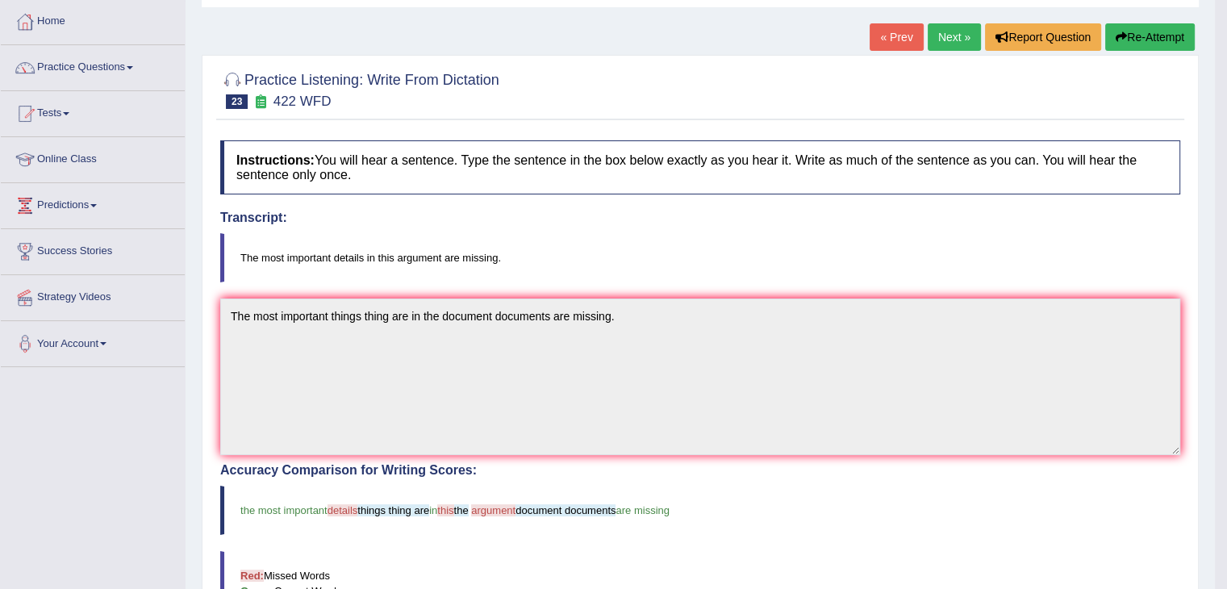
click at [951, 37] on link "Next »" at bounding box center [954, 36] width 53 height 27
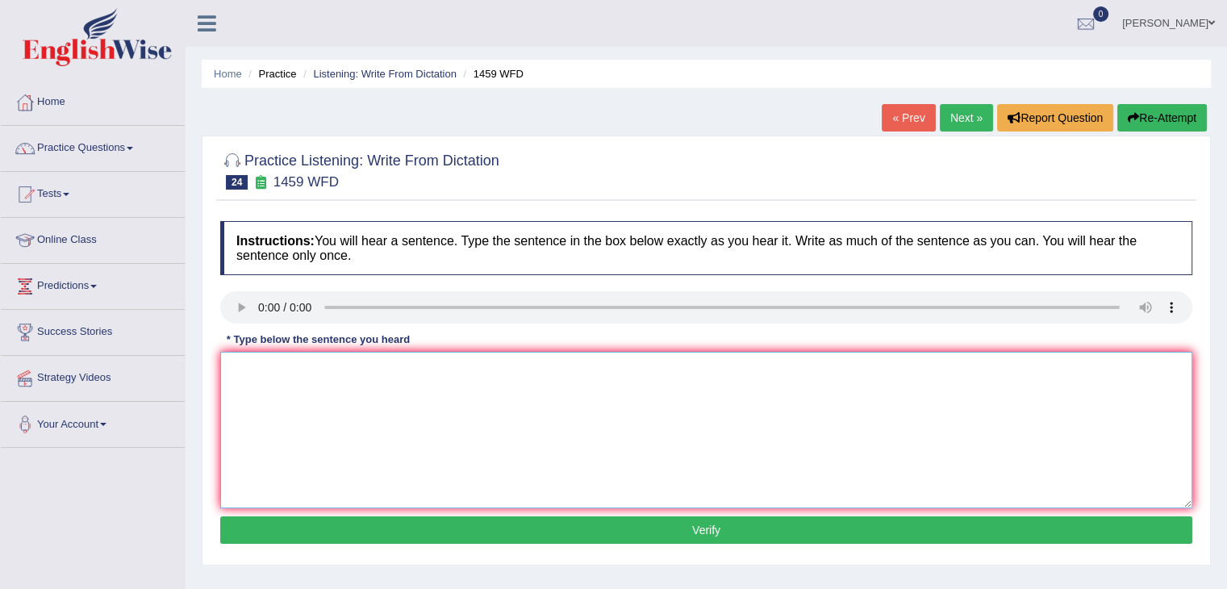
click at [263, 369] on textarea at bounding box center [706, 430] width 972 height 157
click at [519, 369] on textarea "All expertimes and the preocedure are avilanbel i tne lab manual." at bounding box center [706, 430] width 972 height 157
click at [512, 365] on textarea "All expertimes and the preocedure are avilanbel i tne lab manual." at bounding box center [706, 430] width 972 height 157
click at [301, 369] on textarea "All expertimes and the preocedure are avilanbel i tne laboratory manual." at bounding box center [706, 430] width 972 height 157
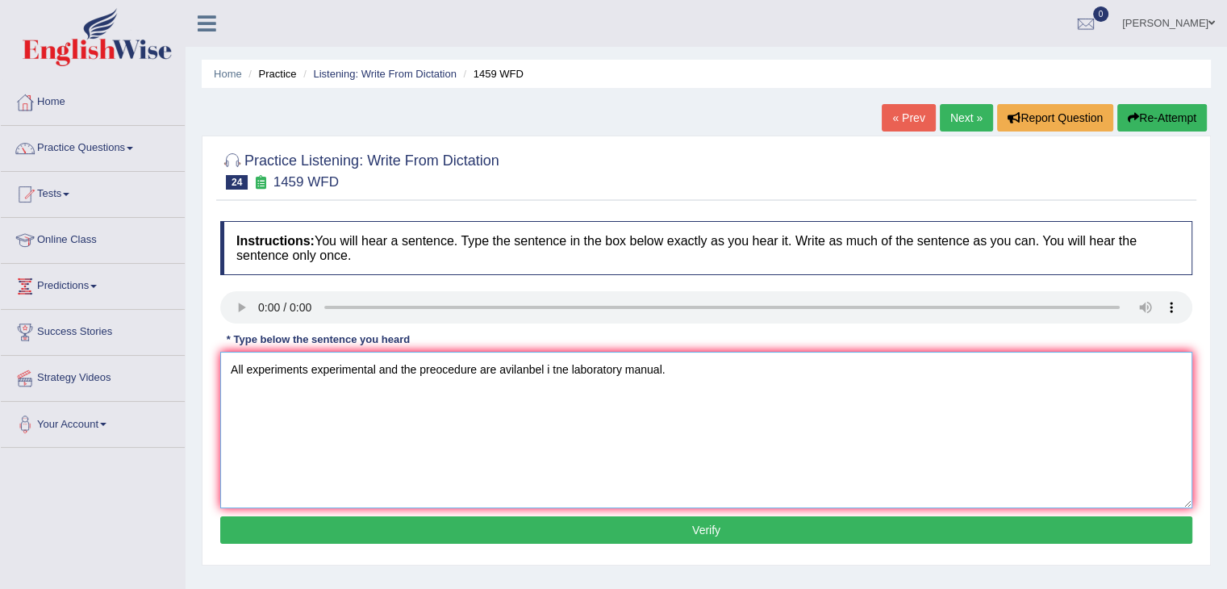
click at [477, 366] on textarea "All experiments experimental and the preocedure are avilanbel i tne laboratory …" at bounding box center [706, 430] width 972 height 157
click at [603, 362] on textarea "All experiments experimental and the preocedures procedure are avilanbel i tne …" at bounding box center [706, 430] width 972 height 157
click at [607, 366] on textarea "All experiments experimental and the preocedures procedure are aviilable i tne …" at bounding box center [706, 430] width 972 height 157
click at [621, 365] on textarea "All experiments experimental and the preocedures procedure are aviilable in tne…" at bounding box center [706, 430] width 972 height 157
type textarea "All experiments experimental and the preocedures procedure are aviilable in the…"
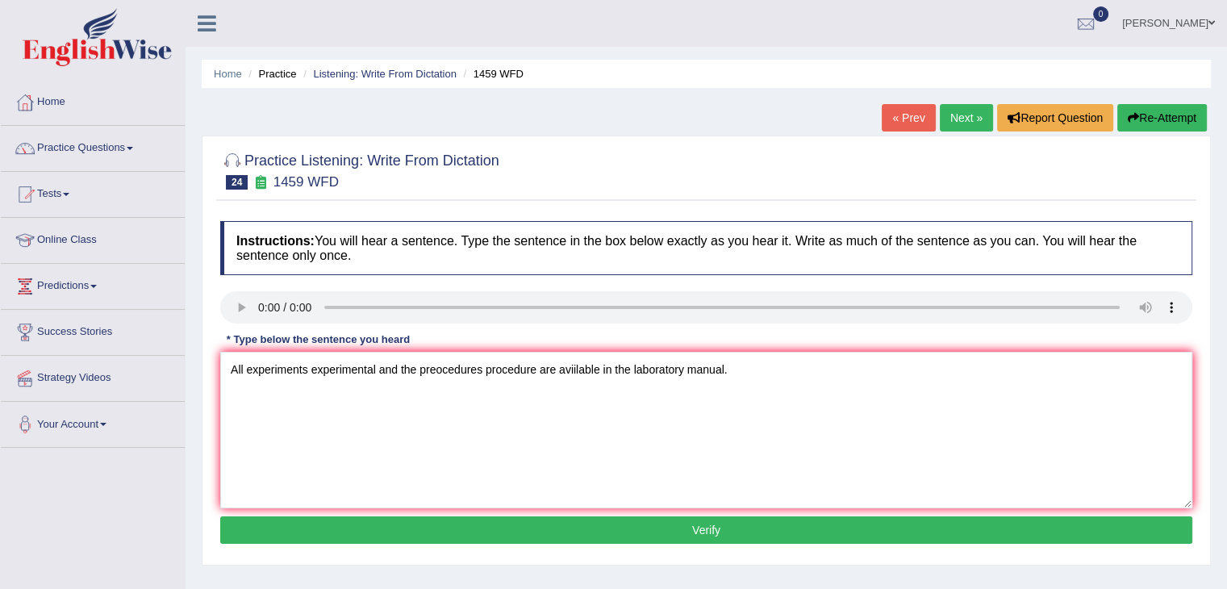
click at [661, 522] on button "Verify" at bounding box center [706, 529] width 972 height 27
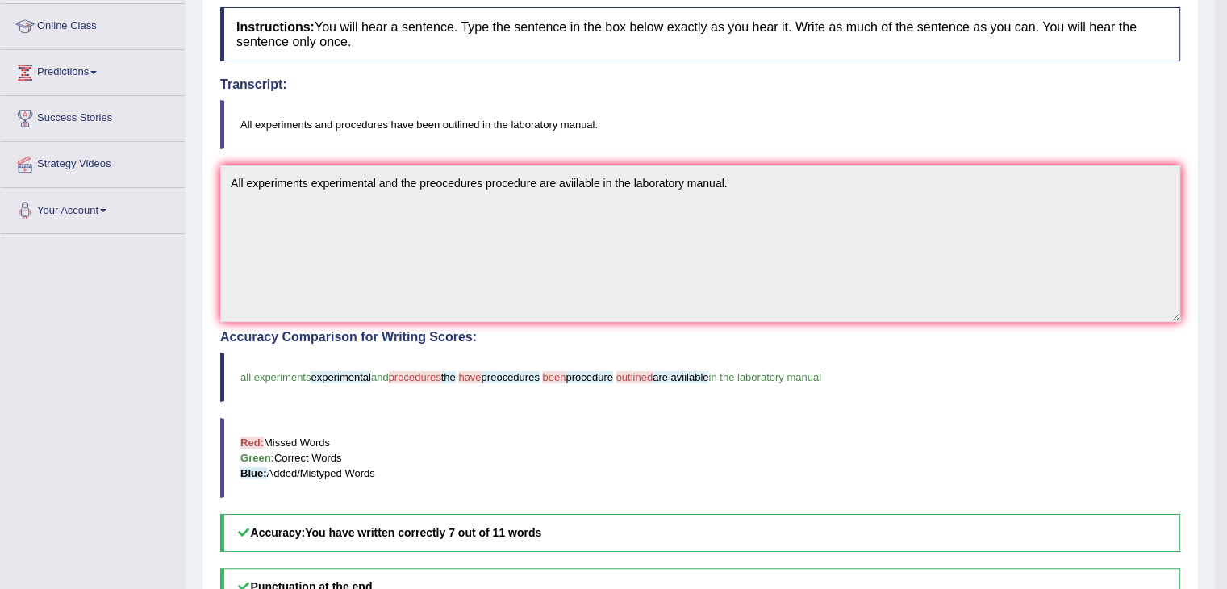
scroll to position [216, 0]
